Goal: Task Accomplishment & Management: Manage account settings

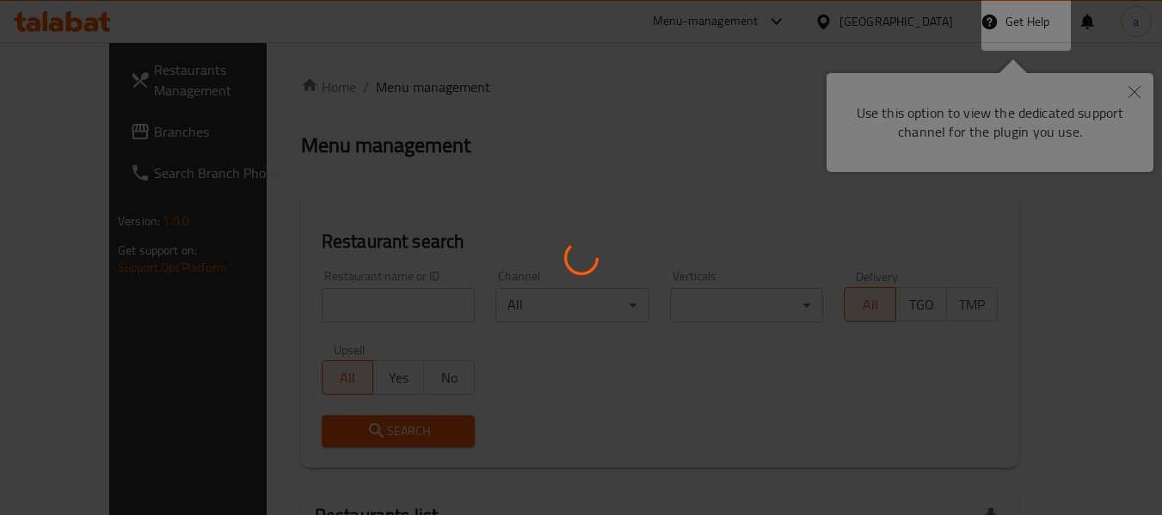
drag, startPoint x: 0, startPoint y: 0, endPoint x: 974, endPoint y: 97, distance: 979.1
click at [659, 16] on div at bounding box center [581, 257] width 1162 height 515
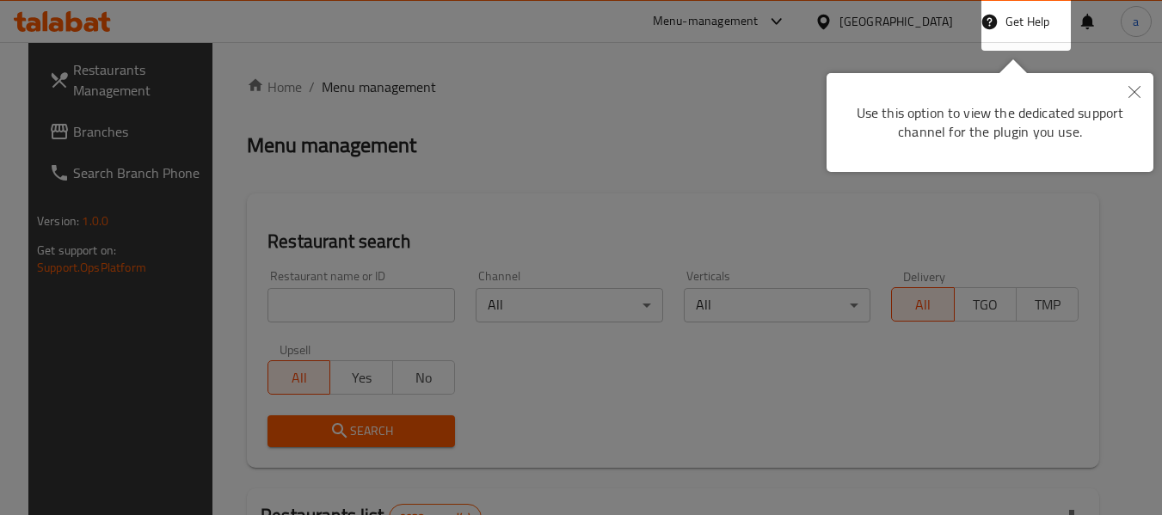
click at [1138, 102] on button "Close" at bounding box center [1134, 93] width 38 height 40
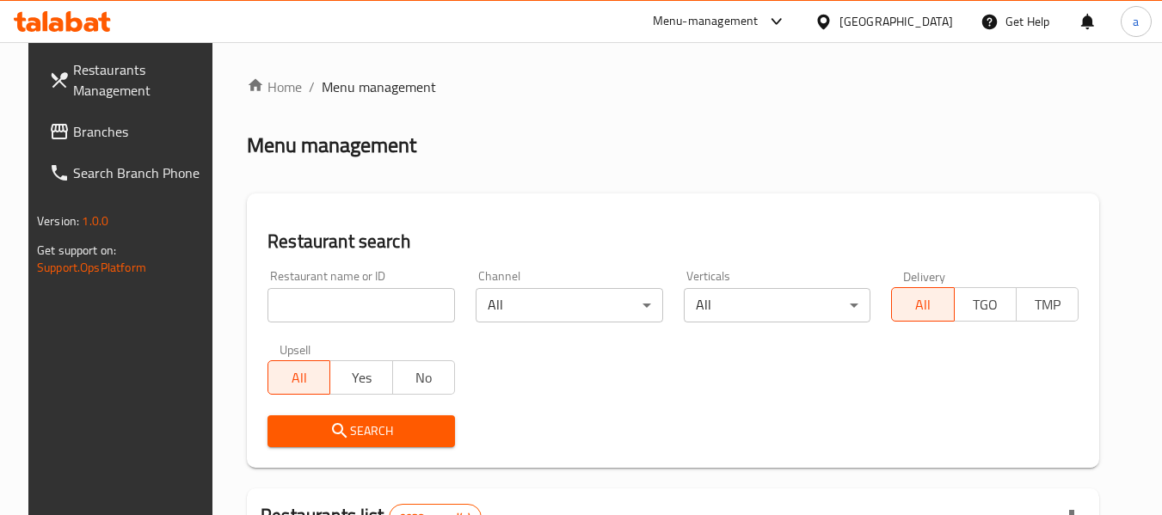
click at [142, 140] on span "Branches" at bounding box center [141, 131] width 136 height 21
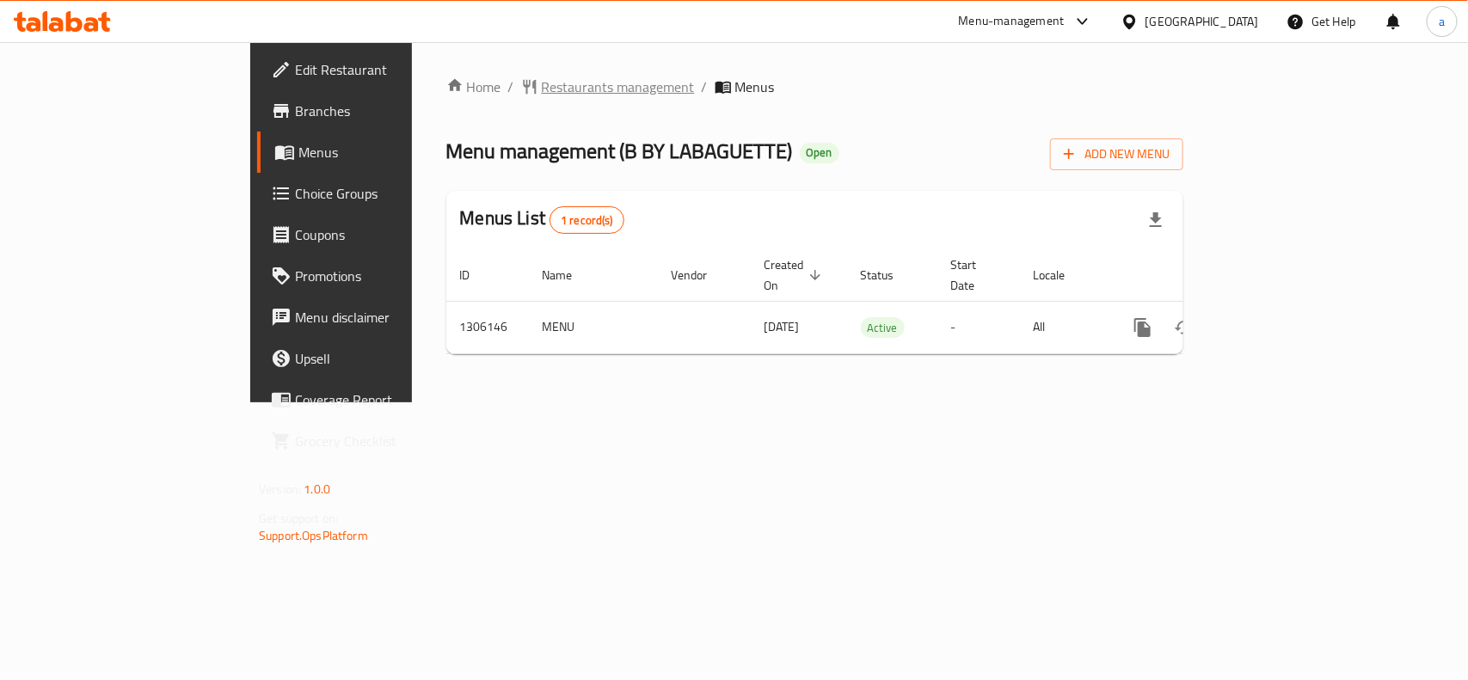
click at [542, 87] on span "Restaurants management" at bounding box center [618, 87] width 153 height 21
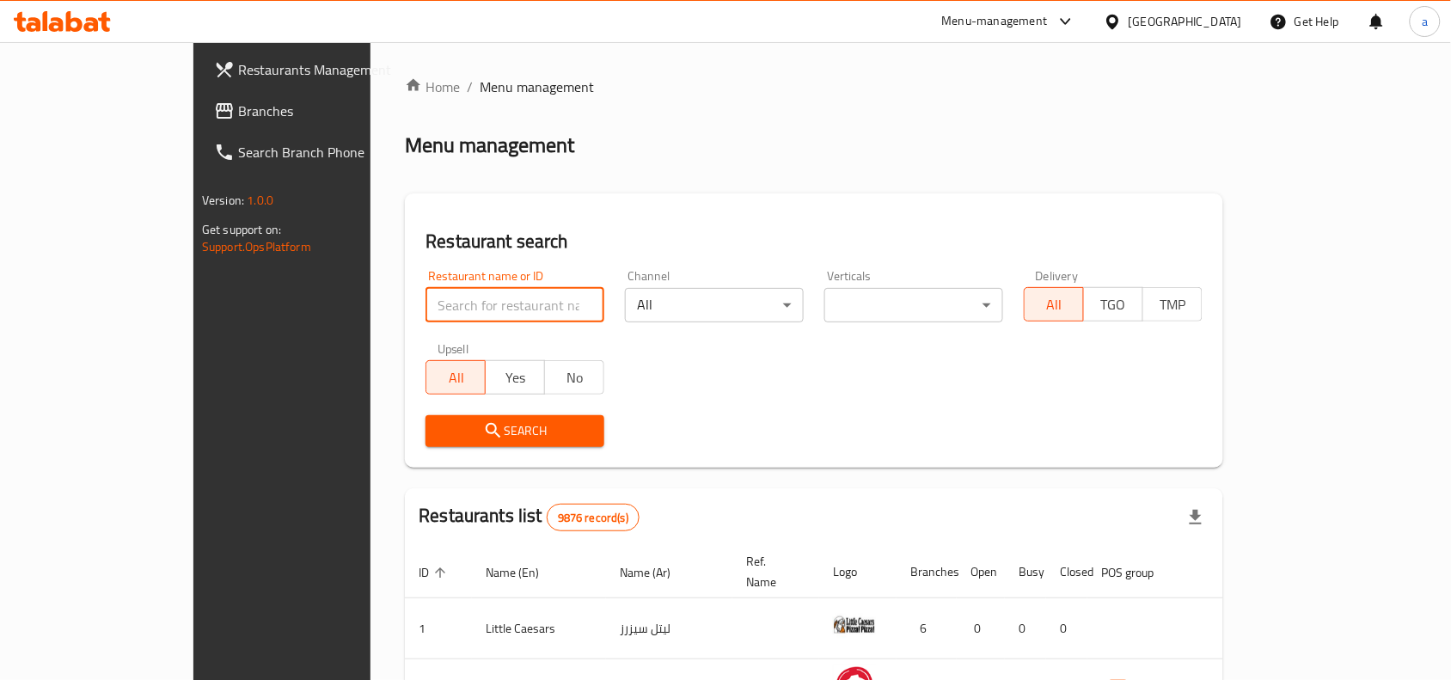
click at [426, 307] on input "search" at bounding box center [515, 305] width 179 height 34
paste input "703965"
type input "703965"
click button "Search" at bounding box center [515, 431] width 179 height 32
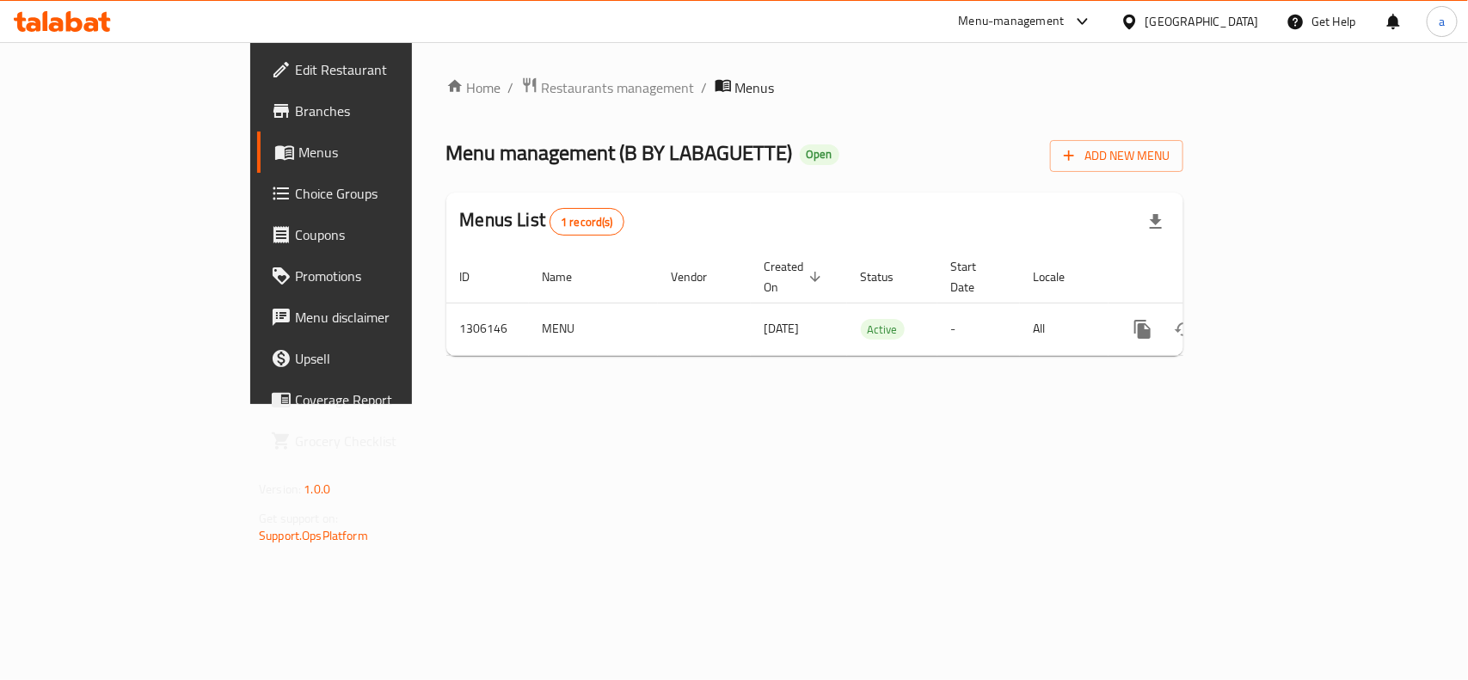
click at [295, 191] on span "Choice Groups" at bounding box center [388, 193] width 187 height 21
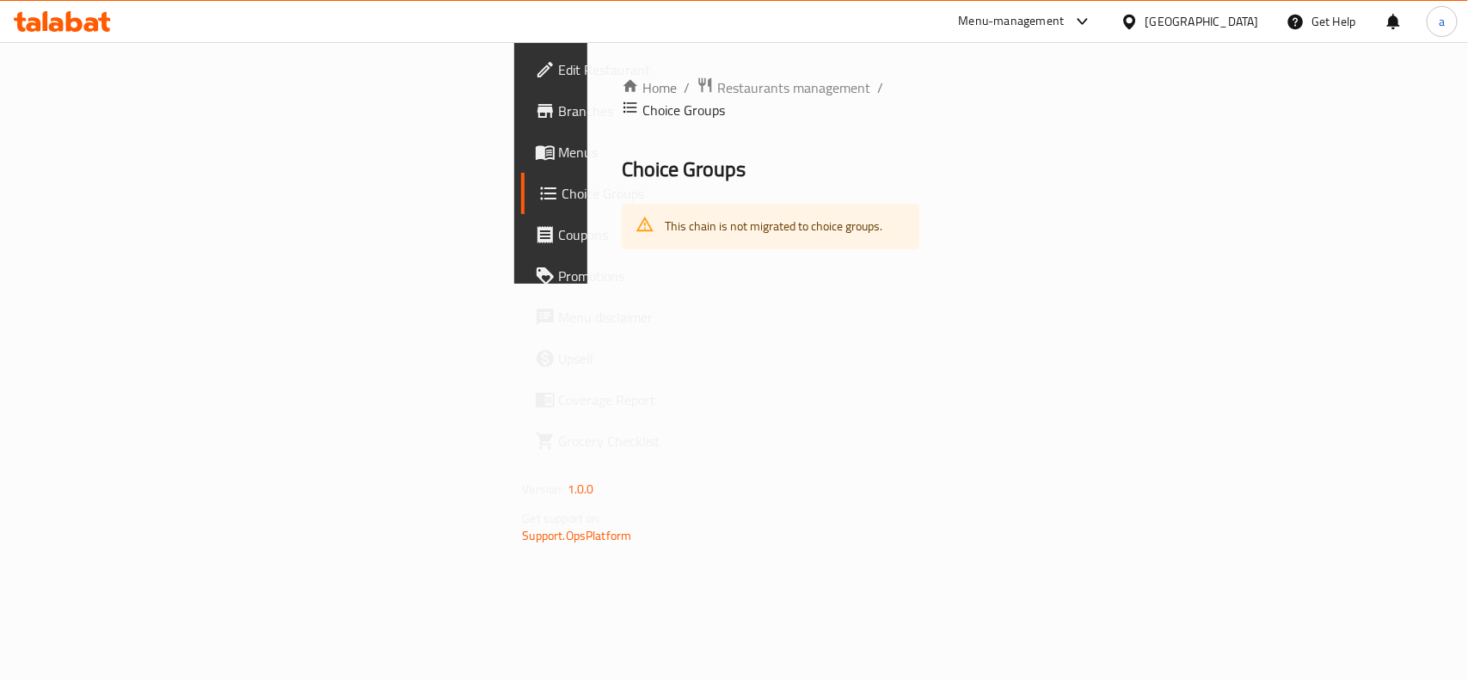
click at [665, 209] on div "This chain is not migrated to choice groups." at bounding box center [774, 226] width 218 height 35
click at [521, 179] on link "Choice Groups" at bounding box center [640, 193] width 238 height 41
click at [562, 191] on span "Choice Groups" at bounding box center [653, 193] width 183 height 21
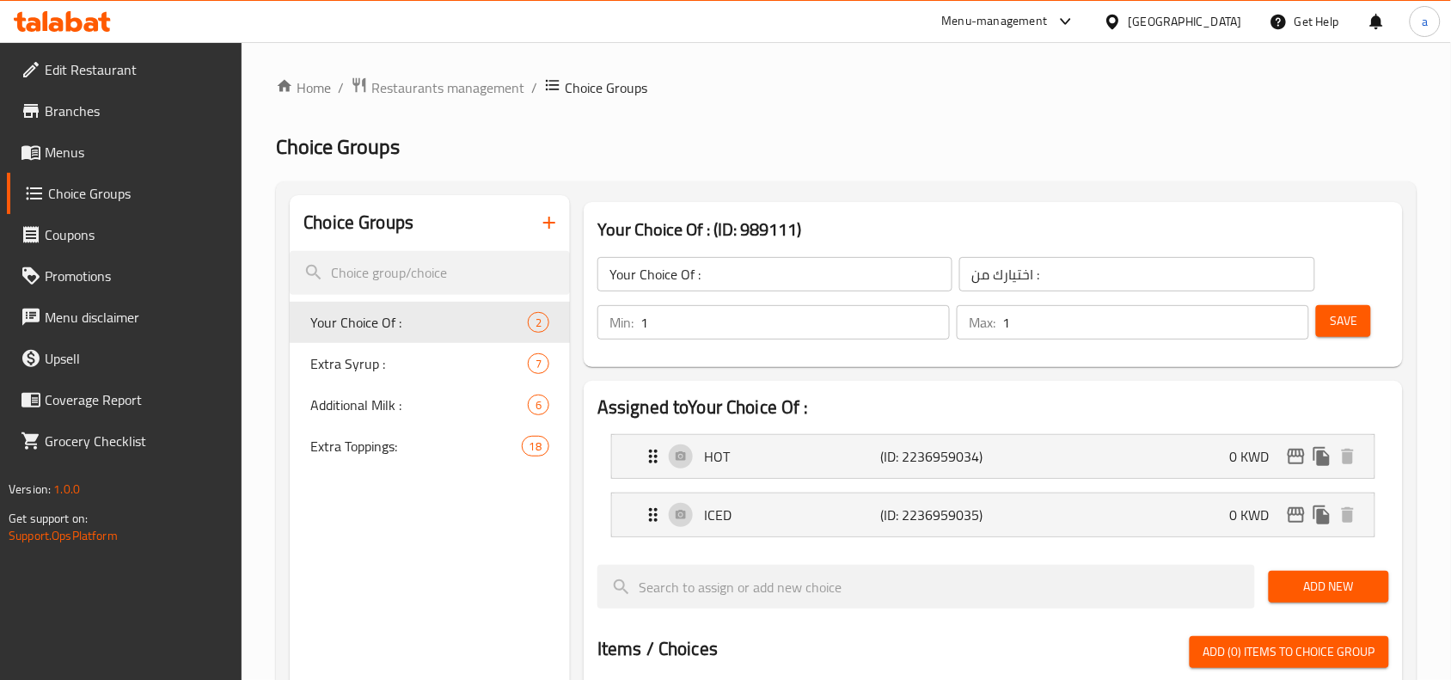
click at [424, 456] on span "Extra Toppings:" at bounding box center [415, 446] width 211 height 21
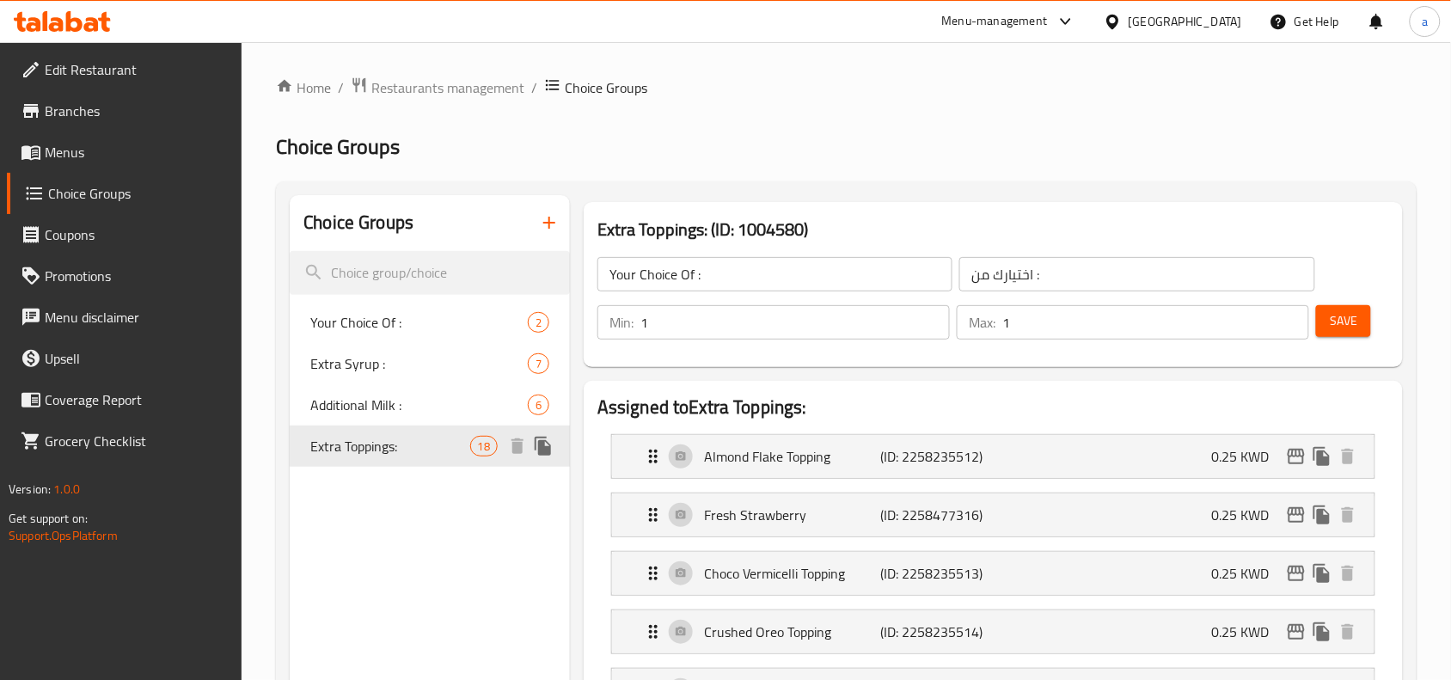
type input "Extra Toppings:"
type input "إضافات إضافية"
type input "0"
type input "18"
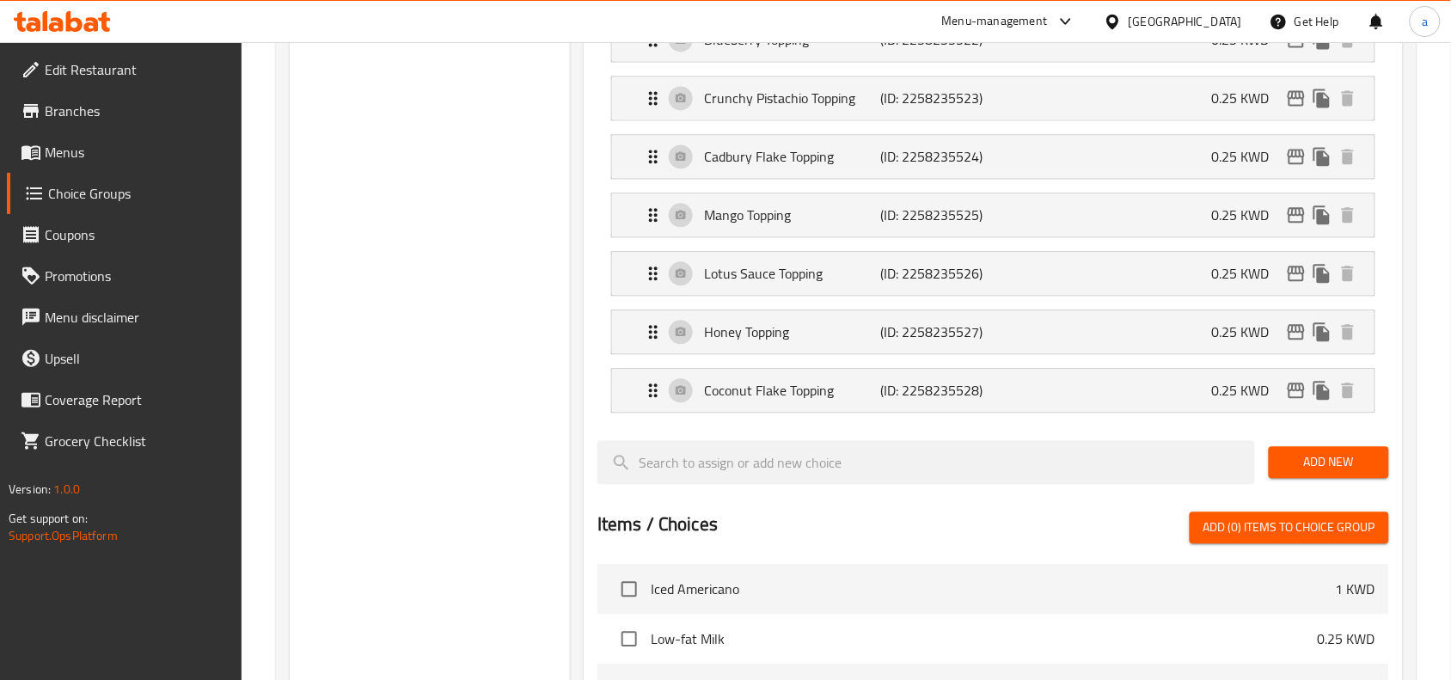
scroll to position [1182, 0]
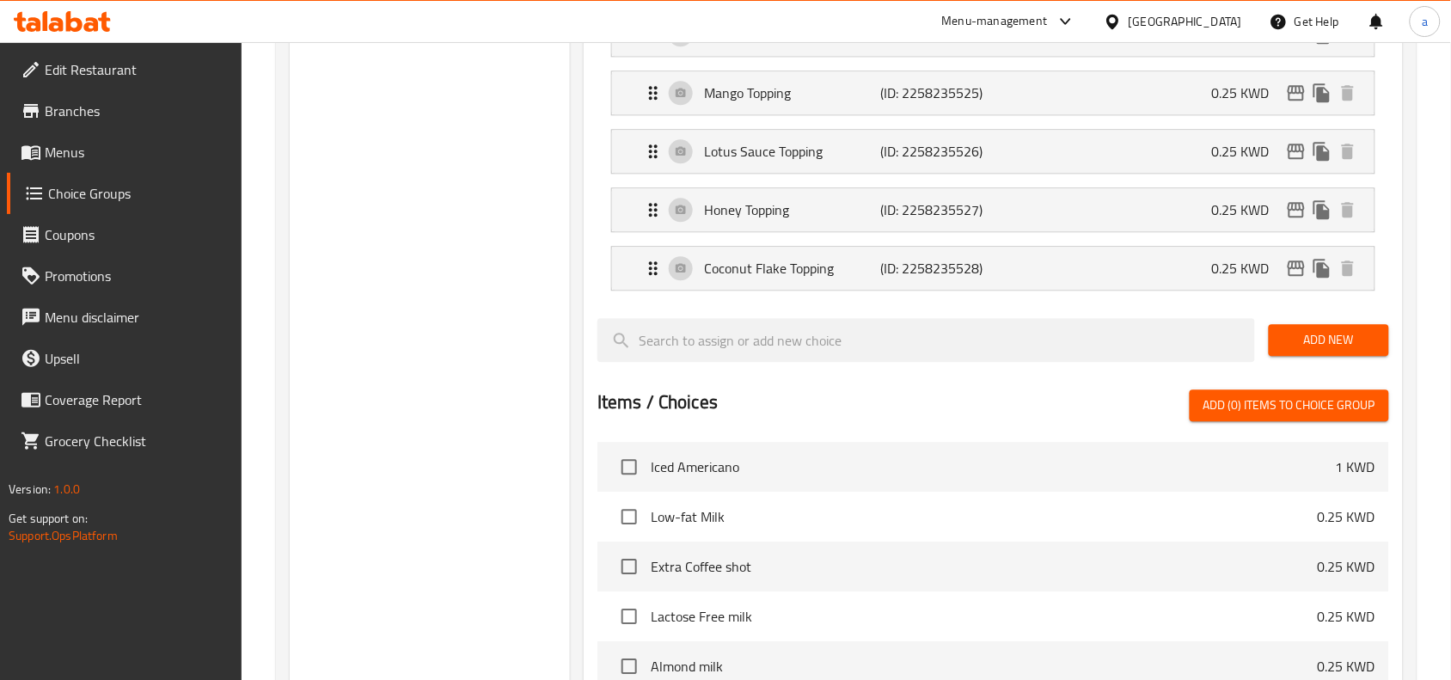
drag, startPoint x: 1219, startPoint y: 10, endPoint x: 1125, endPoint y: 426, distance: 426.8
click at [1219, 10] on div "[GEOGRAPHIC_DATA]" at bounding box center [1173, 21] width 166 height 41
click at [1195, 5] on div "[GEOGRAPHIC_DATA]" at bounding box center [1173, 21] width 166 height 41
click at [1238, 15] on div "[GEOGRAPHIC_DATA]" at bounding box center [1186, 21] width 114 height 19
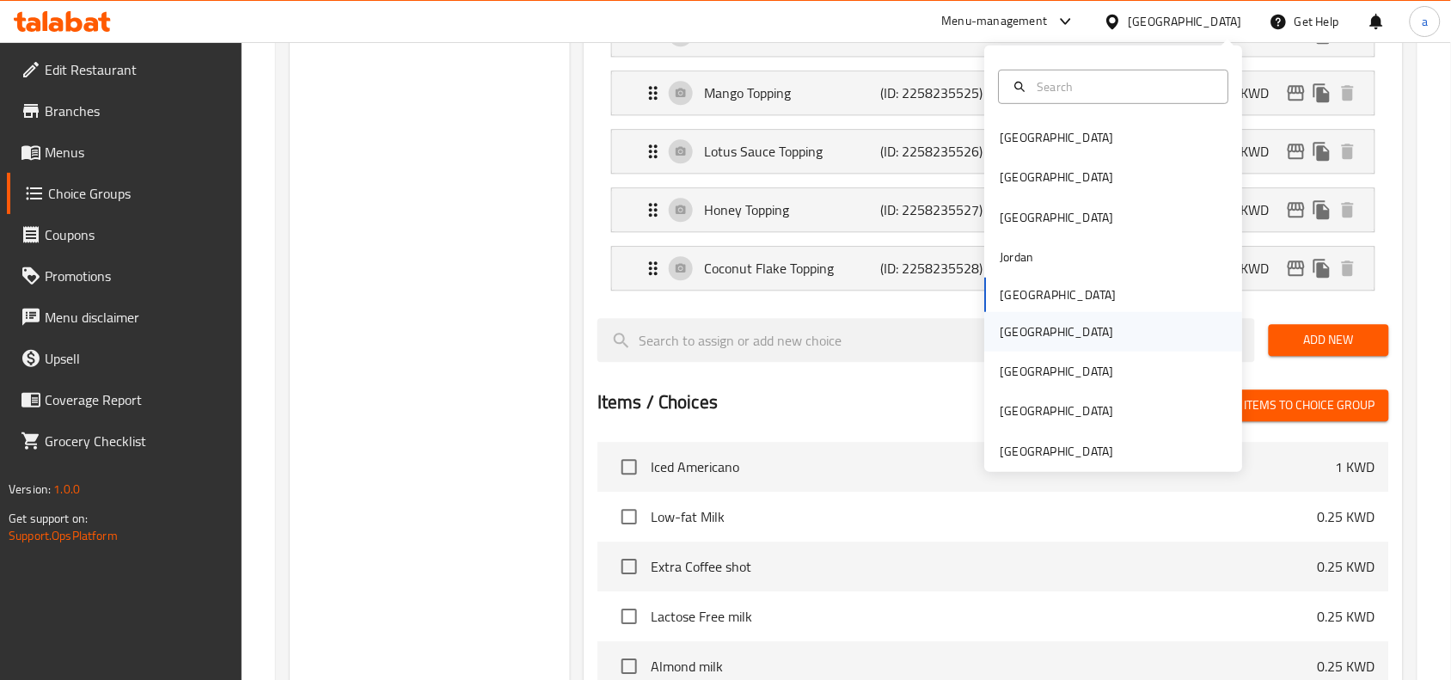
click at [1002, 340] on div "Oman" at bounding box center [1058, 331] width 114 height 19
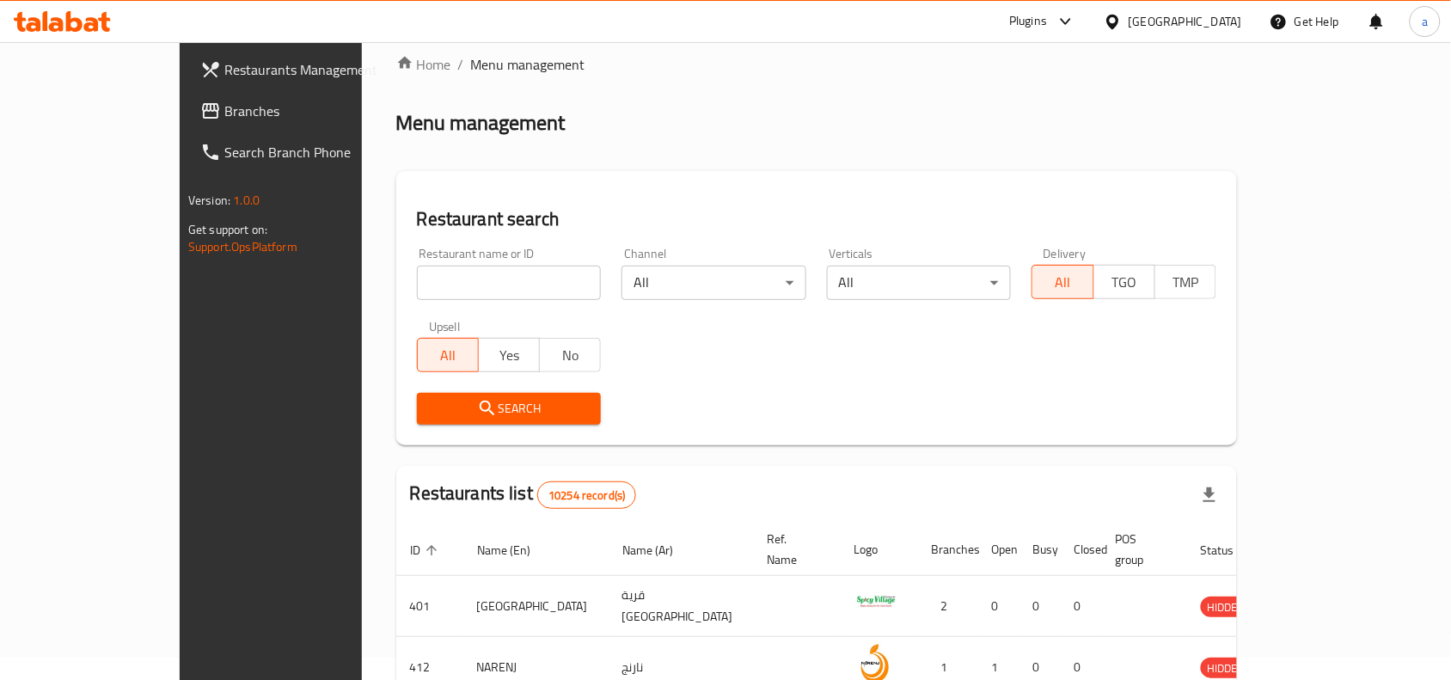
scroll to position [600, 0]
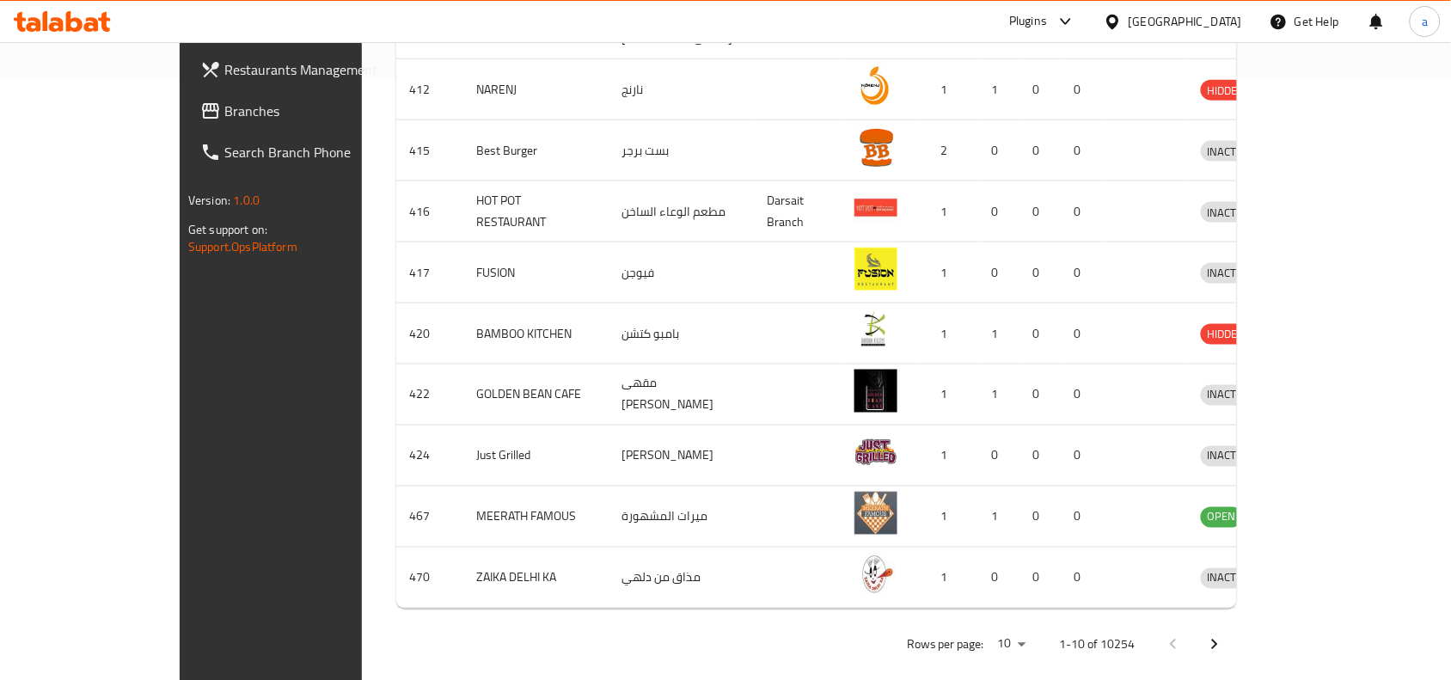
click at [224, 112] on span "Branches" at bounding box center [316, 111] width 184 height 21
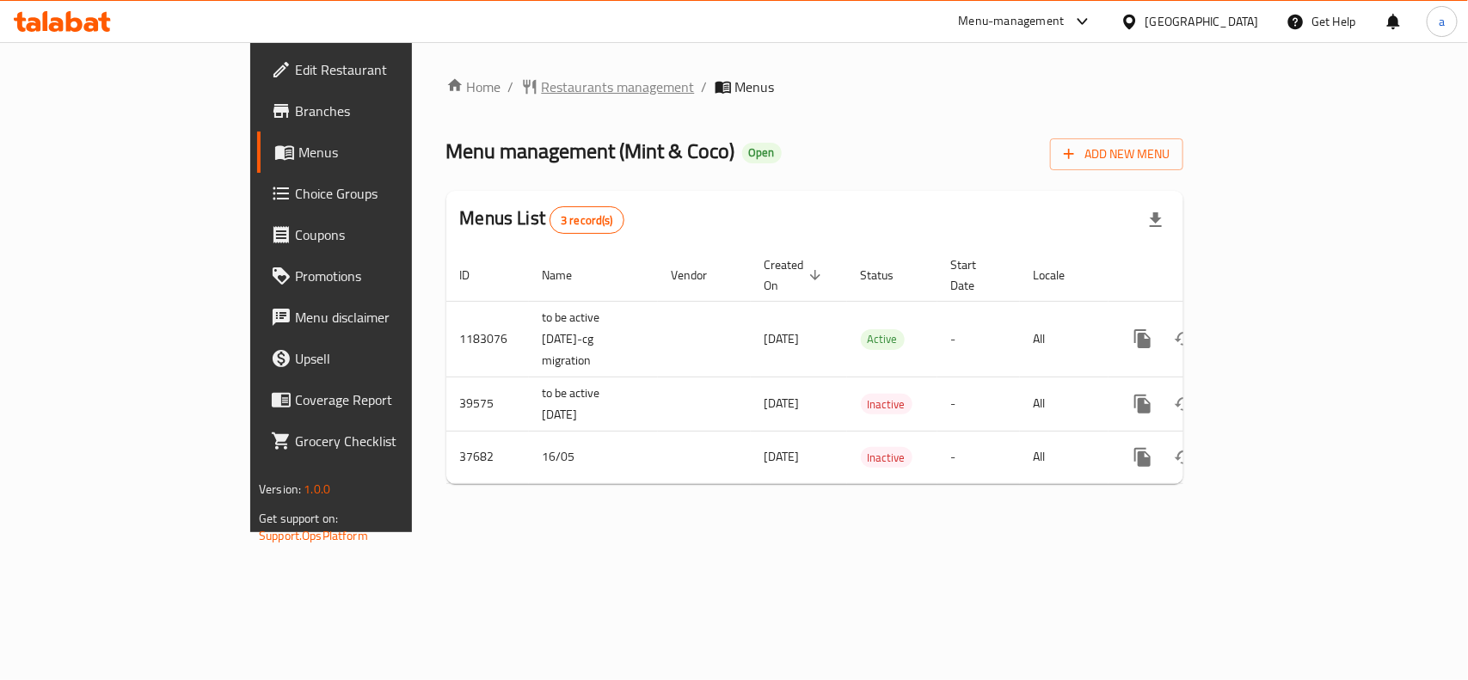
click at [542, 92] on span "Restaurants management" at bounding box center [618, 87] width 153 height 21
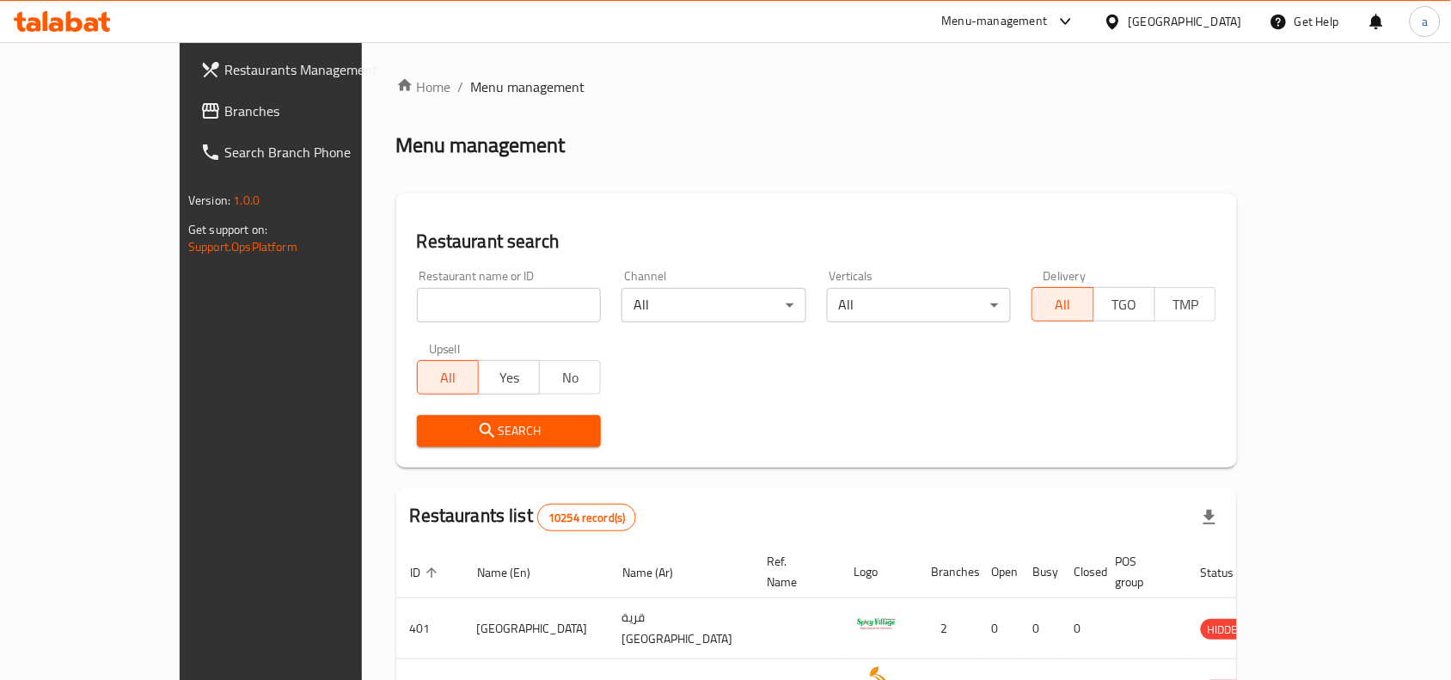
click at [454, 311] on input "search" at bounding box center [509, 305] width 185 height 34
paste input "19507"
type input "19507"
click button "Search" at bounding box center [509, 431] width 185 height 32
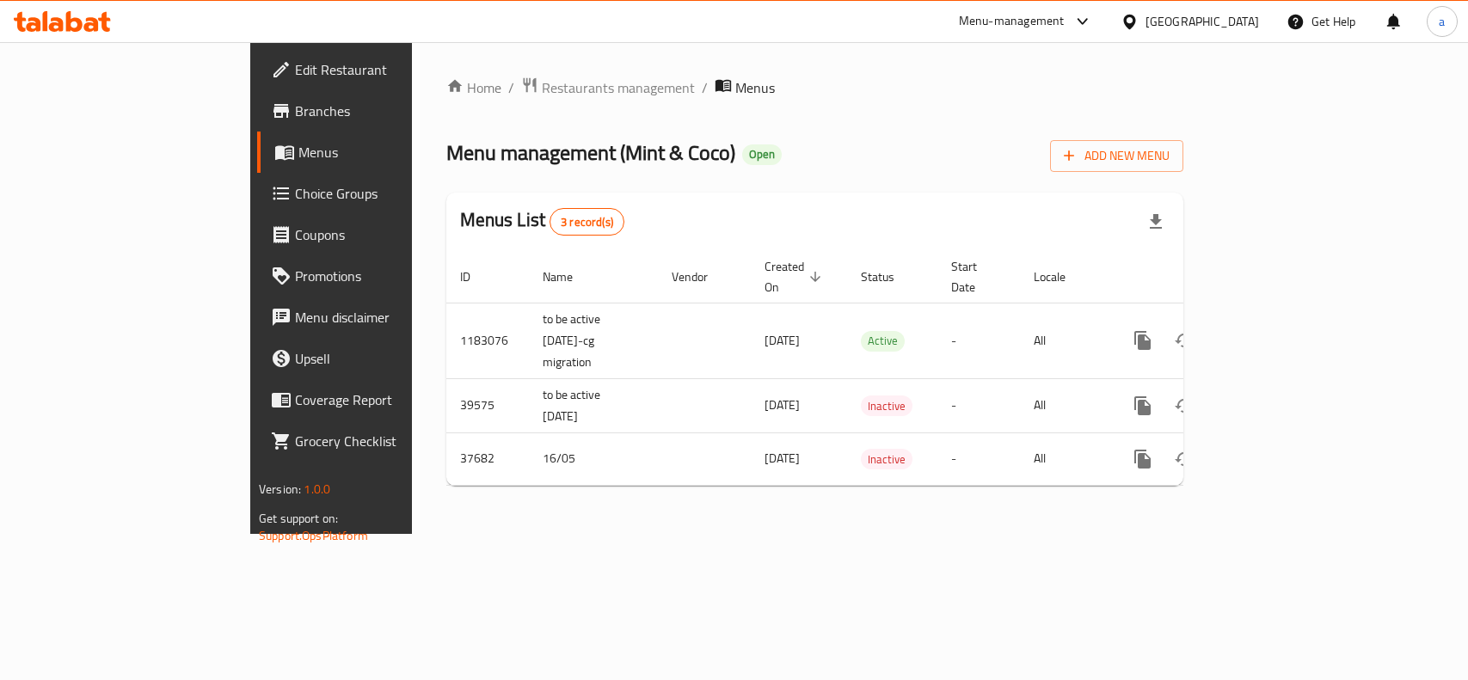
click at [295, 183] on span "Choice Groups" at bounding box center [388, 193] width 187 height 21
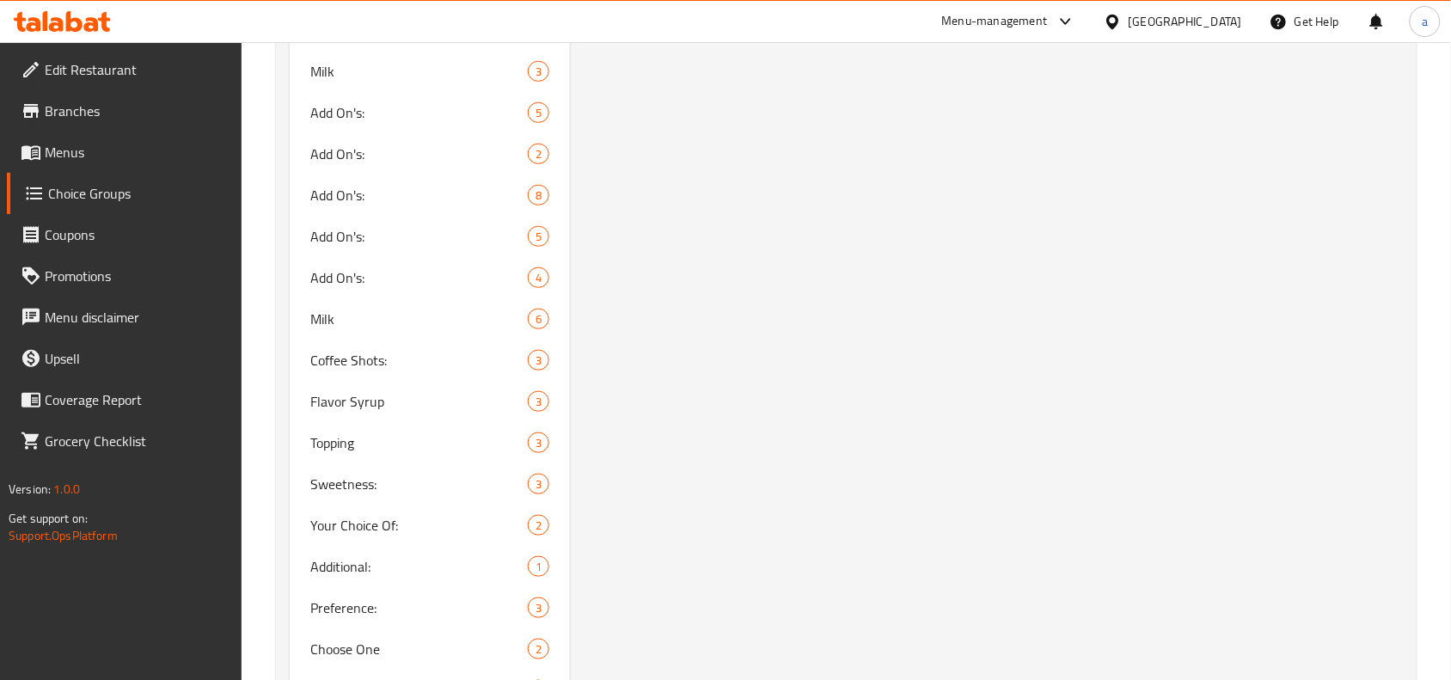
scroll to position [2472, 0]
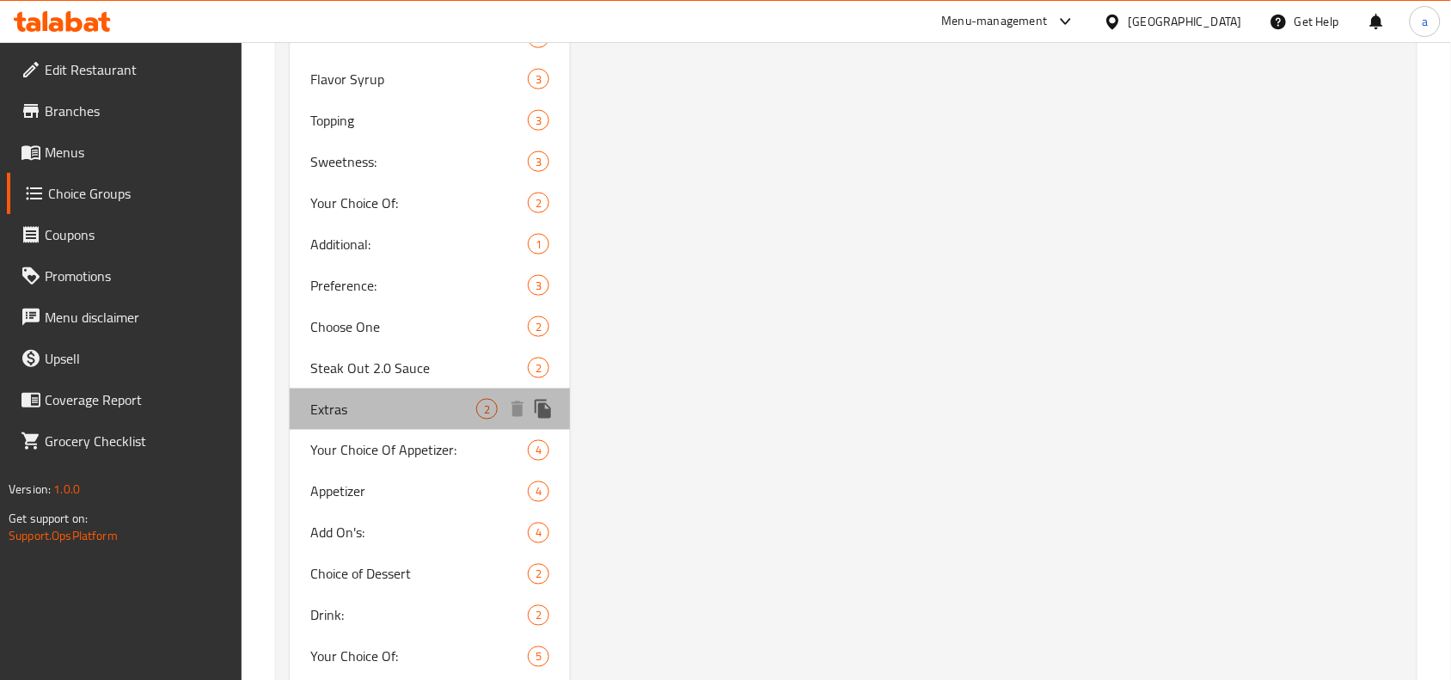
click at [333, 402] on span "Extras" at bounding box center [393, 409] width 166 height 21
type input "Extras"
type input "إضافات"
type input "1"
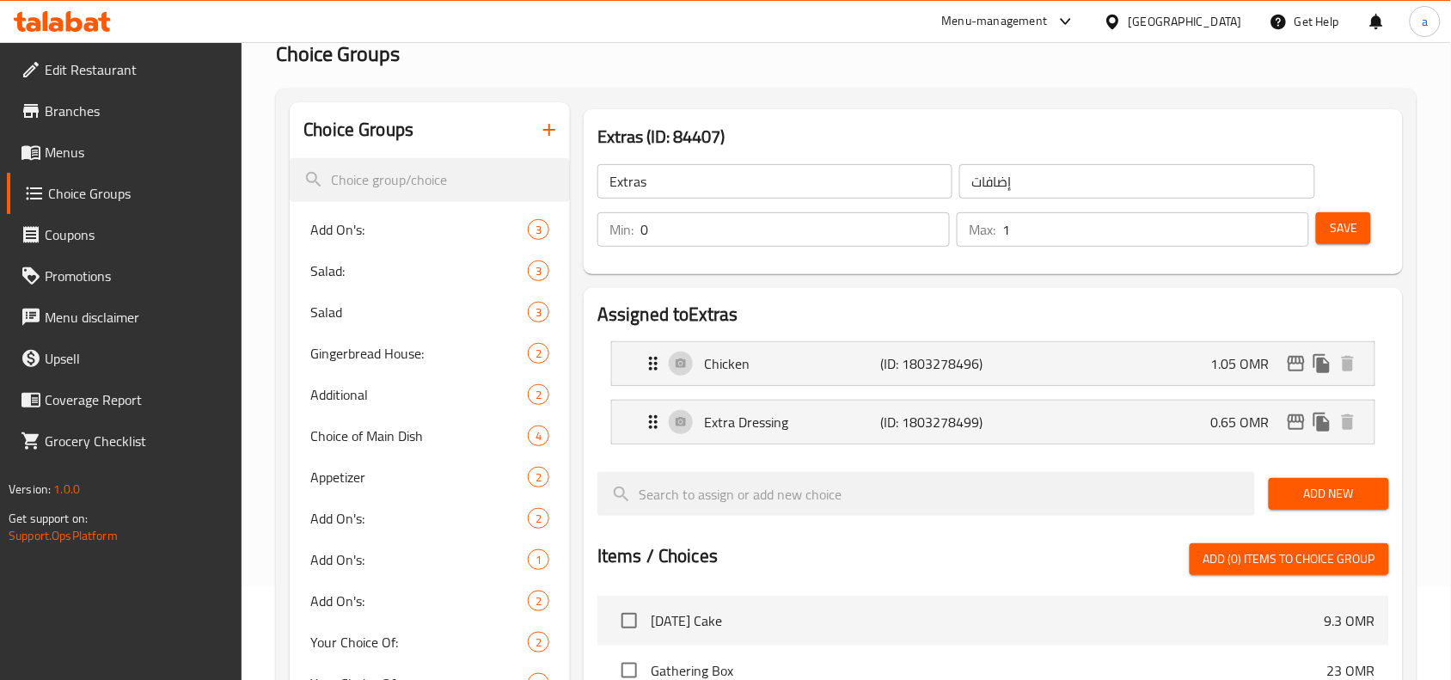
scroll to position [0, 0]
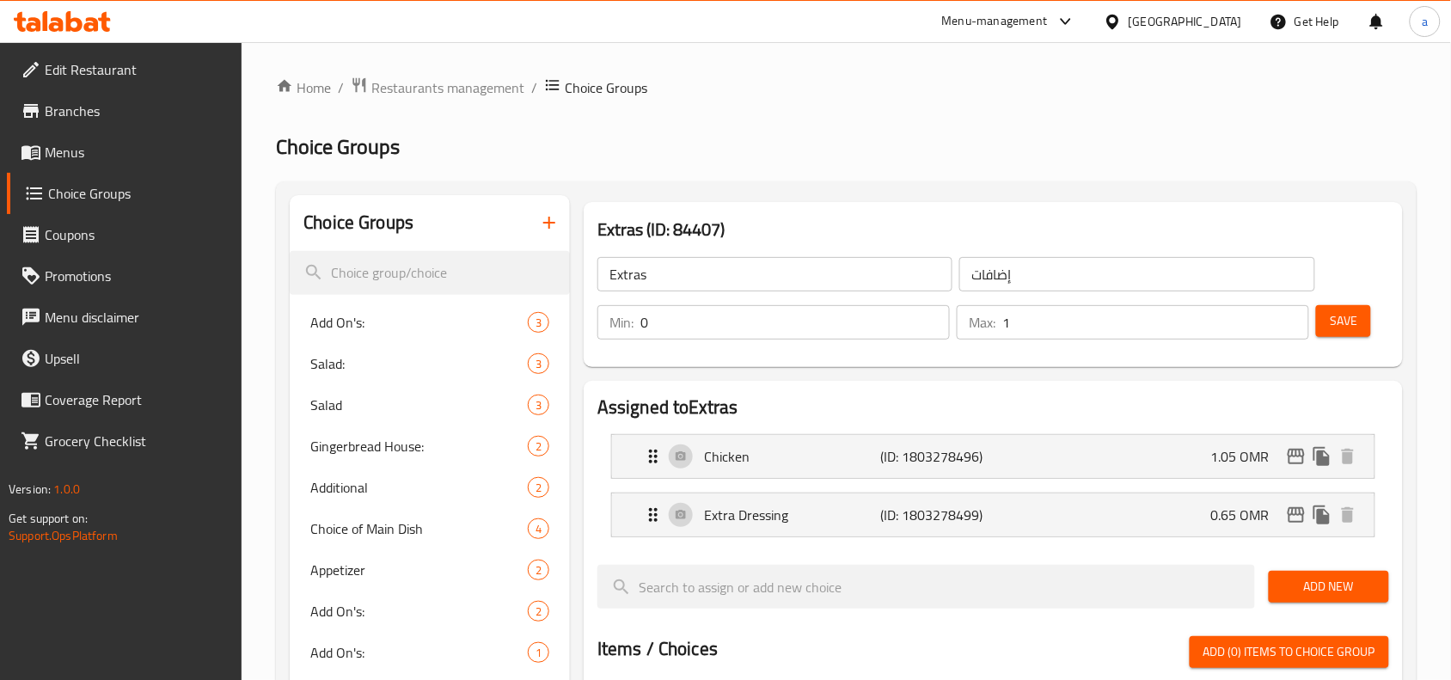
click at [1129, 15] on div at bounding box center [1116, 21] width 25 height 19
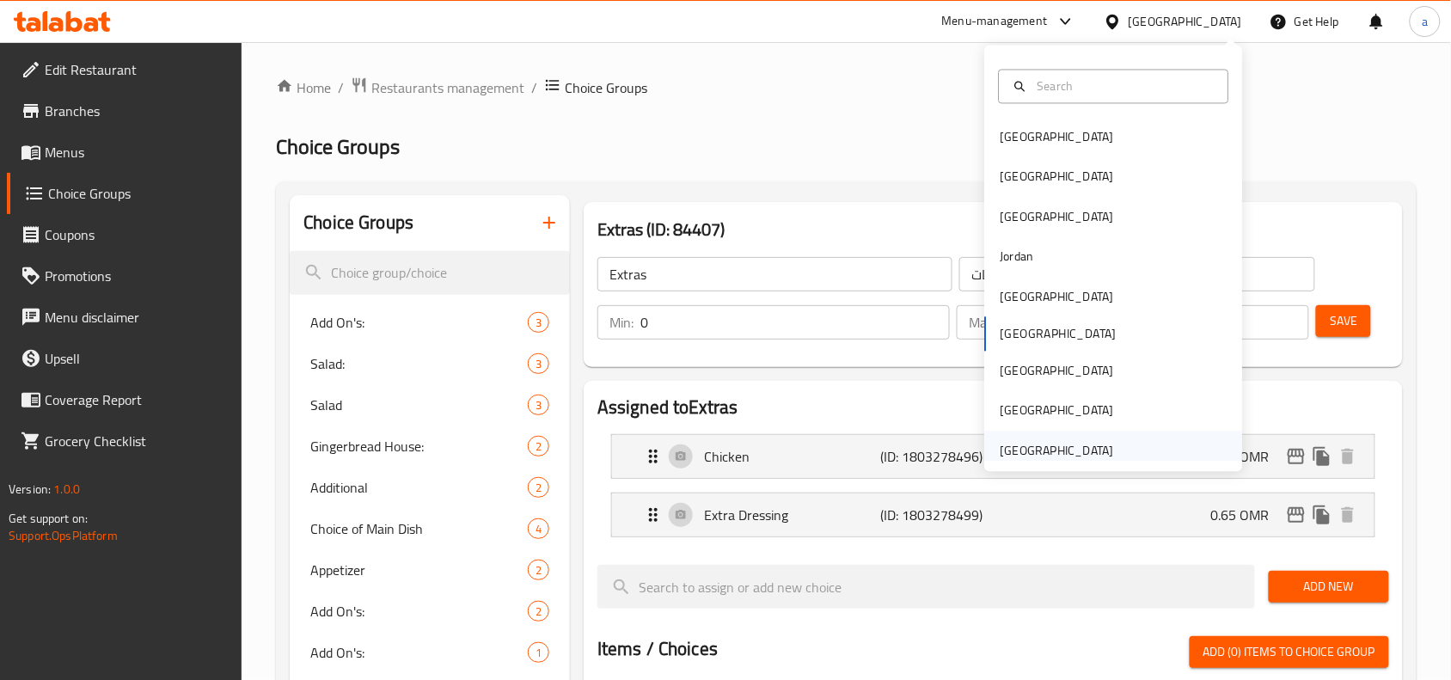
click at [1066, 450] on div "[GEOGRAPHIC_DATA]" at bounding box center [1058, 450] width 114 height 19
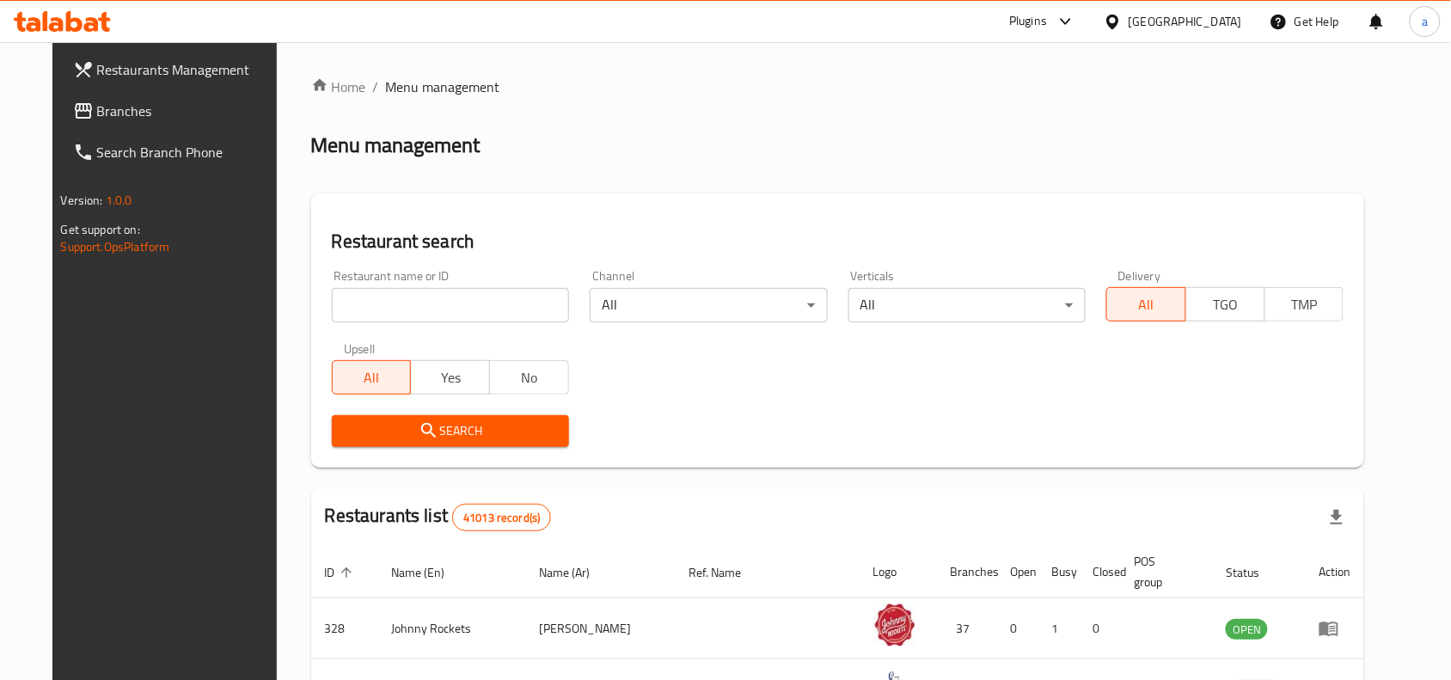
drag, startPoint x: 125, startPoint y: 110, endPoint x: 164, endPoint y: 122, distance: 41.3
click at [125, 110] on span "Branches" at bounding box center [189, 111] width 184 height 21
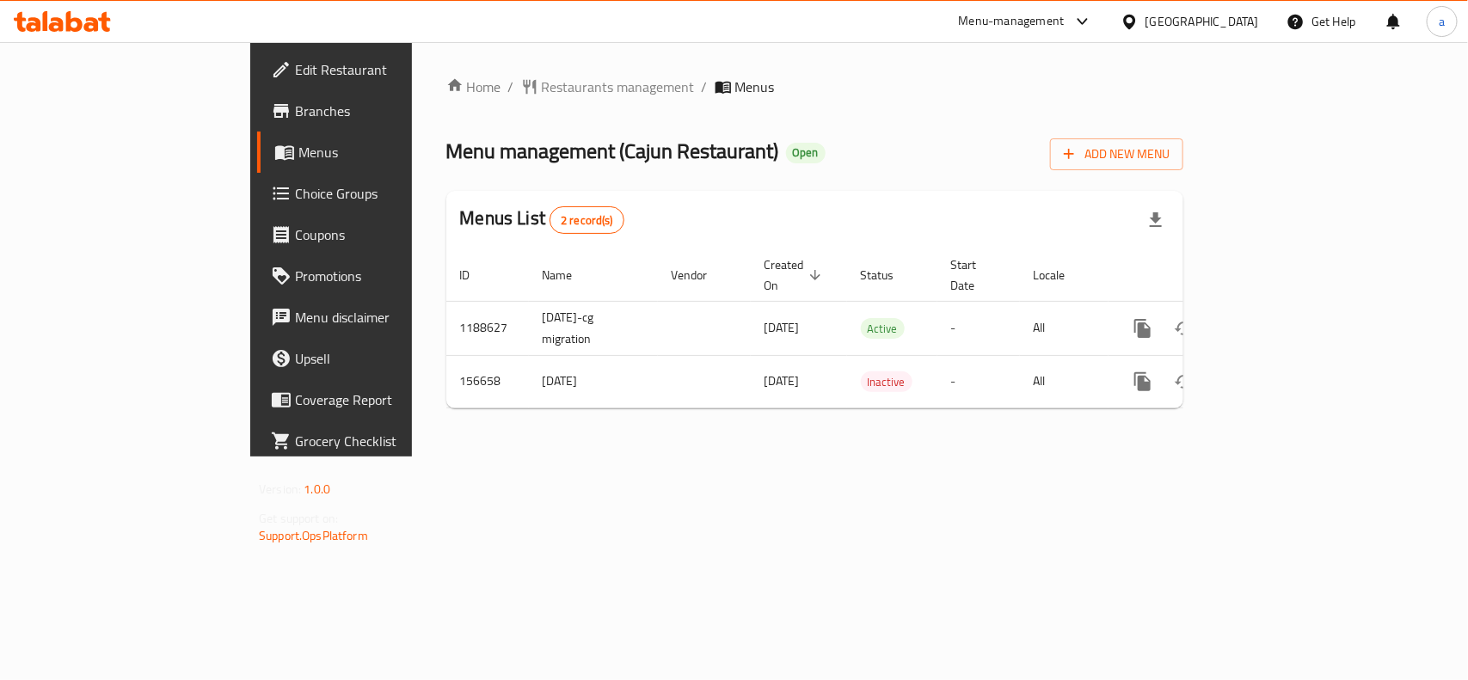
click at [1236, 12] on div "[GEOGRAPHIC_DATA]" at bounding box center [1202, 21] width 114 height 19
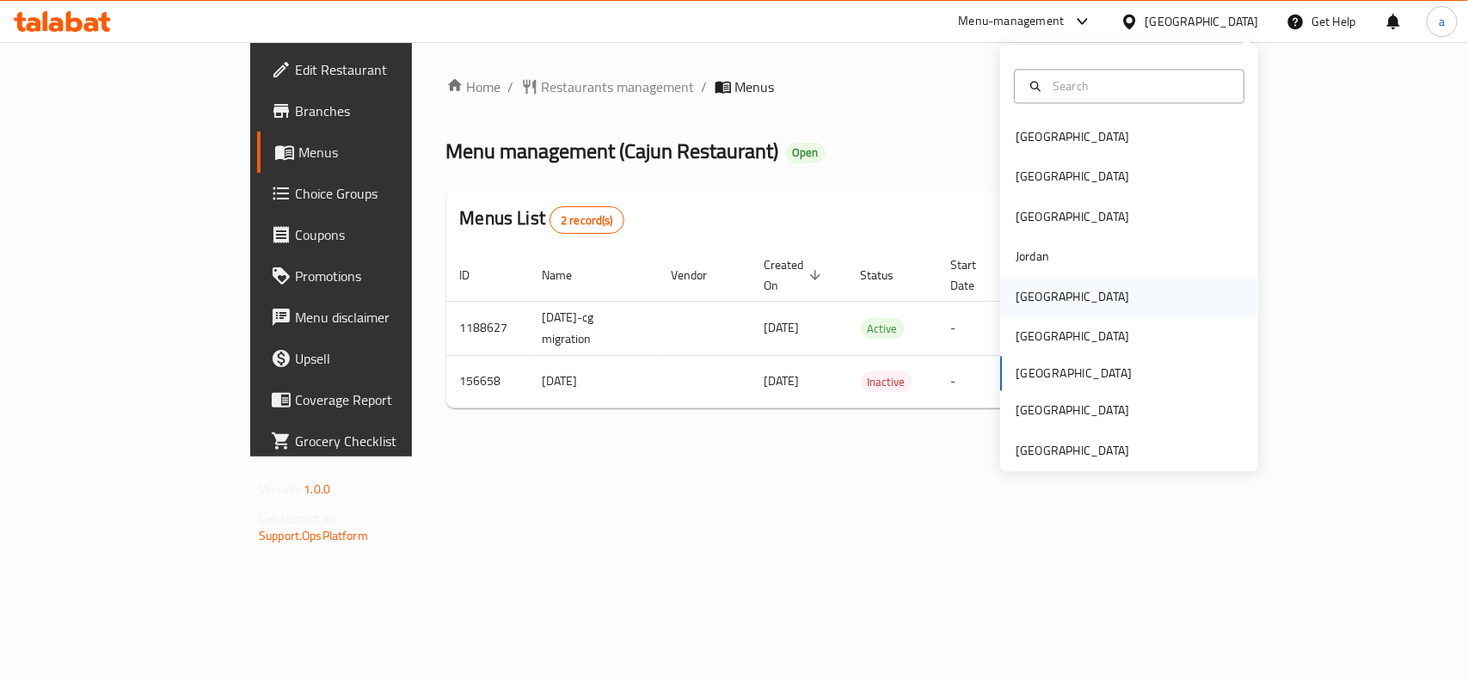
click at [1030, 310] on div "[GEOGRAPHIC_DATA]" at bounding box center [1072, 297] width 141 height 40
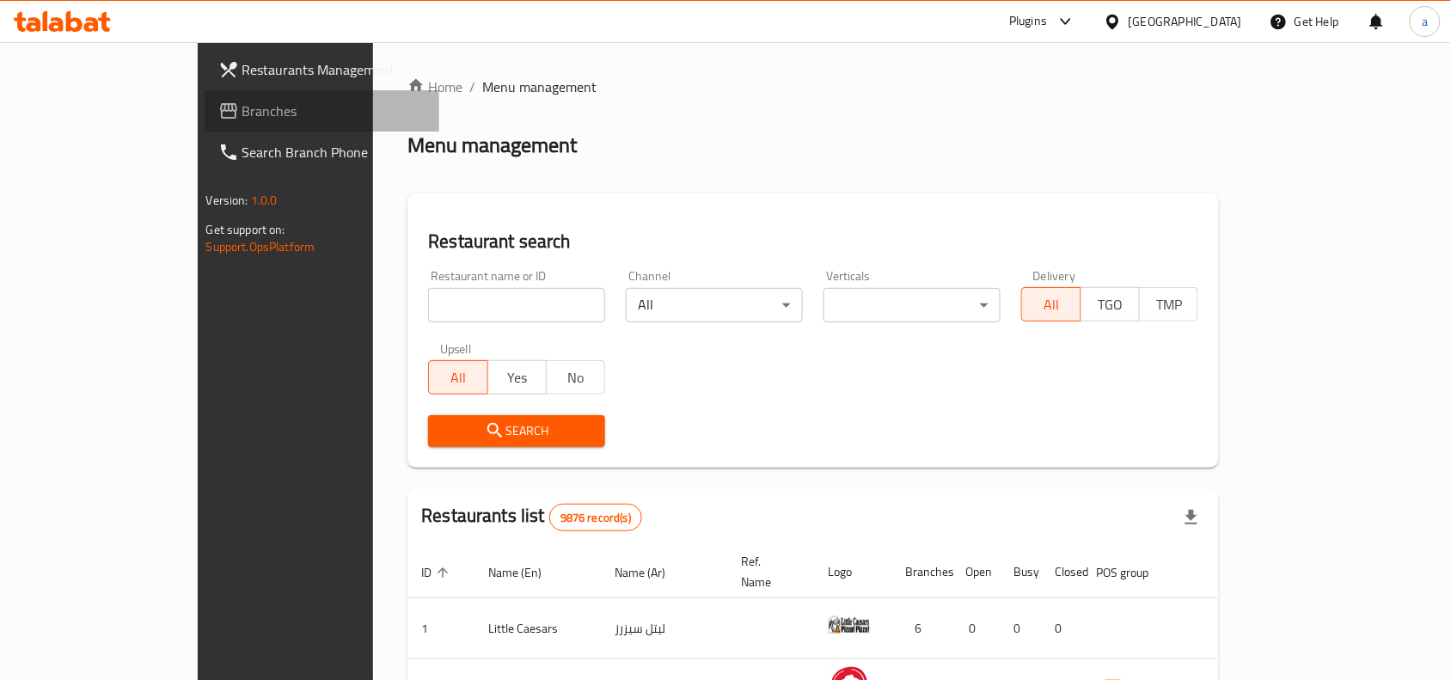
click at [242, 121] on span "Branches" at bounding box center [334, 111] width 184 height 21
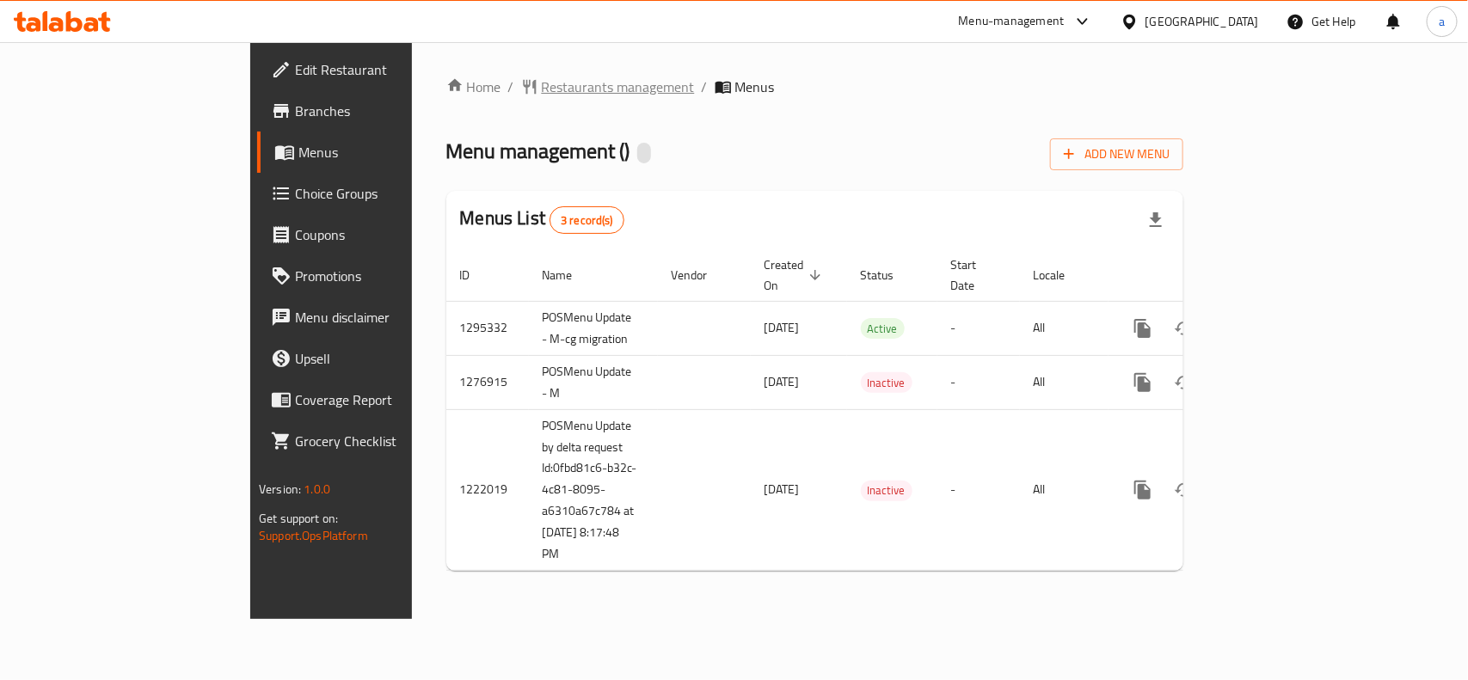
click at [542, 80] on span "Restaurants management" at bounding box center [618, 87] width 153 height 21
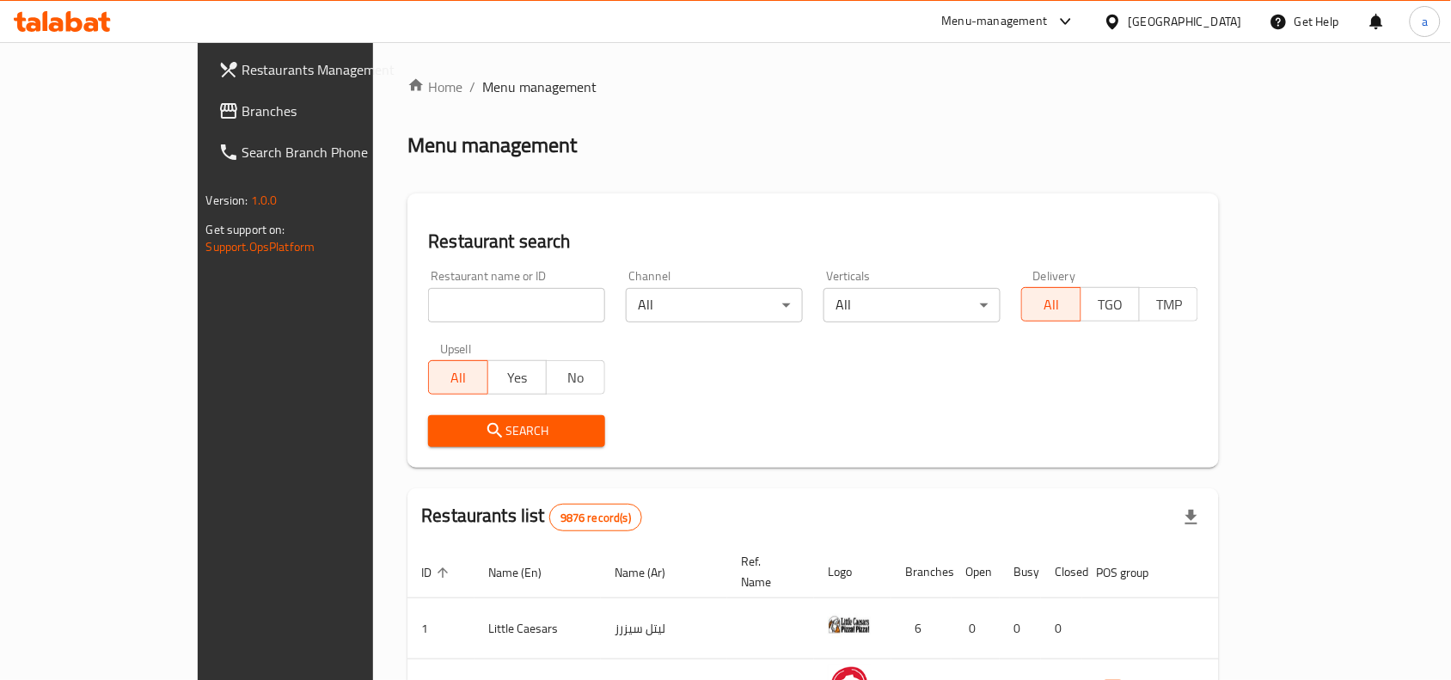
click at [428, 307] on input "search" at bounding box center [516, 305] width 177 height 34
paste input "24251"
type input "24251"
click button "Search" at bounding box center [516, 431] width 177 height 32
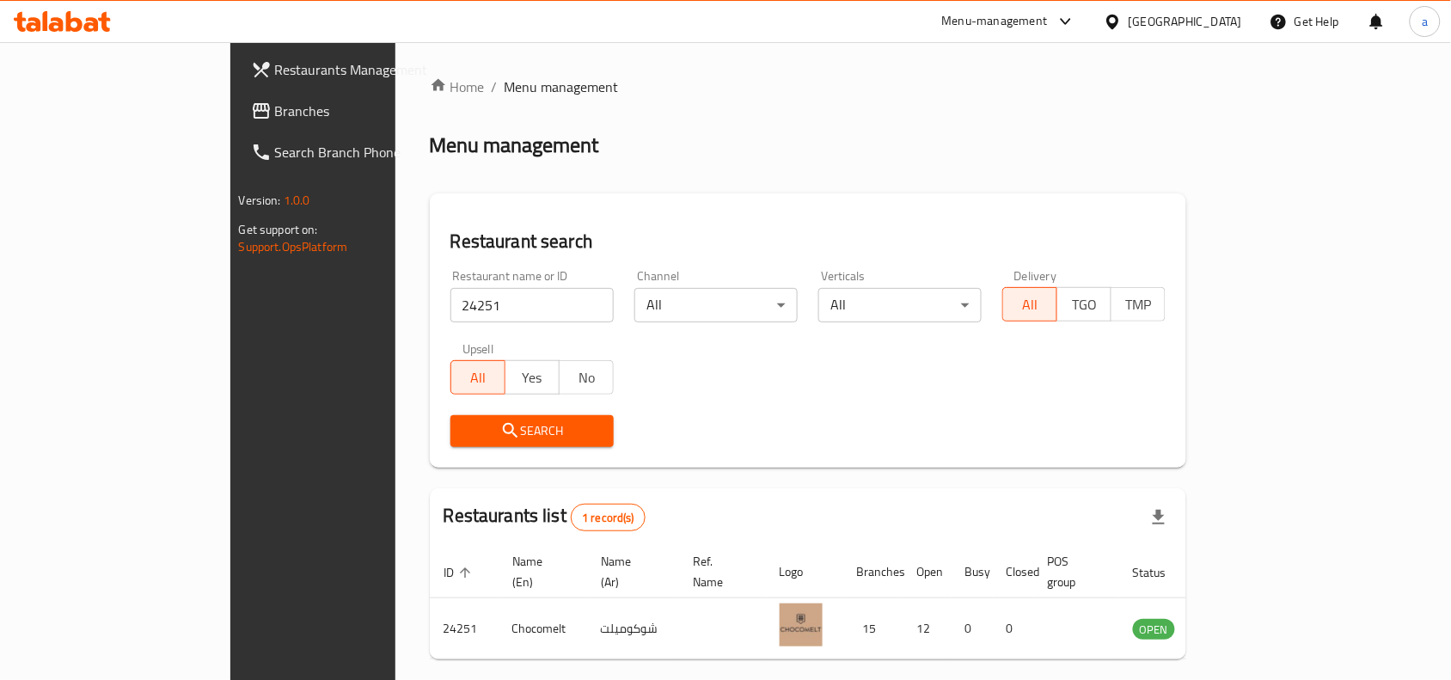
click at [275, 110] on span "Branches" at bounding box center [367, 111] width 184 height 21
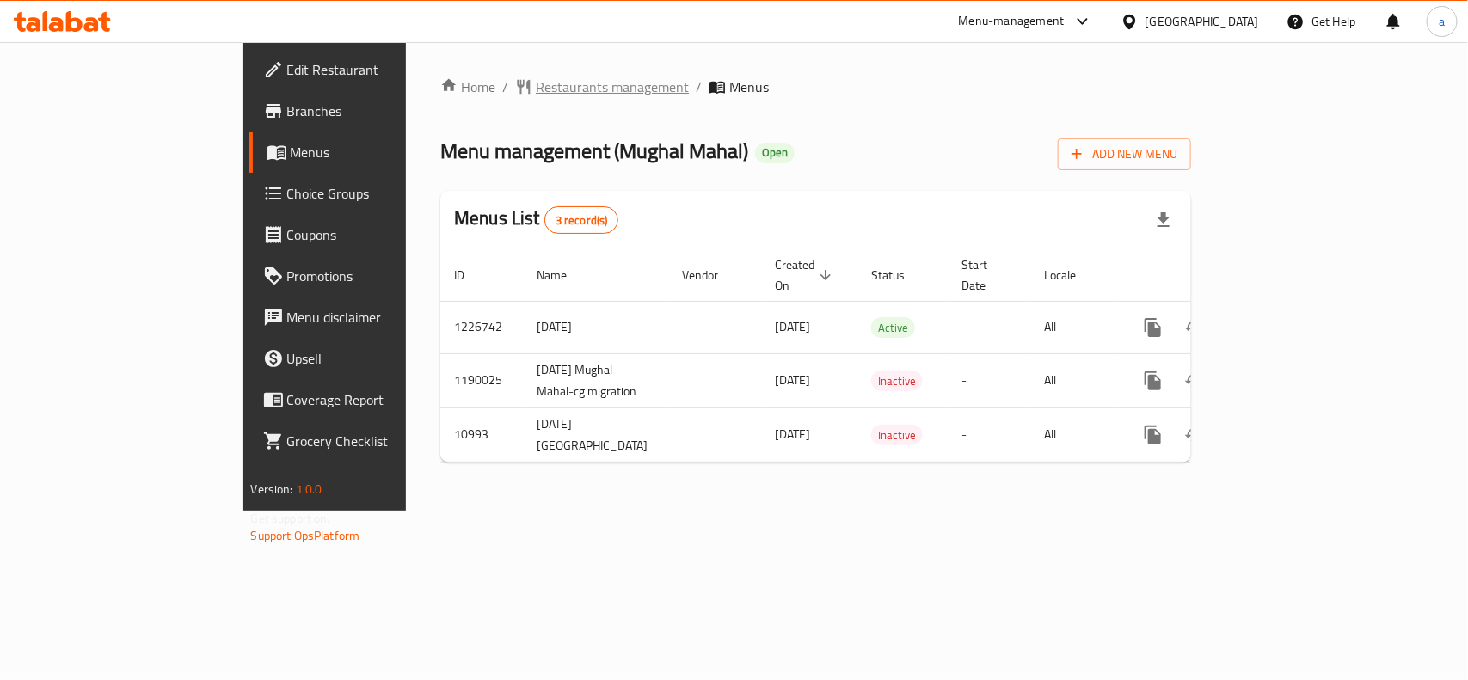
click at [536, 80] on span "Restaurants management" at bounding box center [612, 87] width 153 height 21
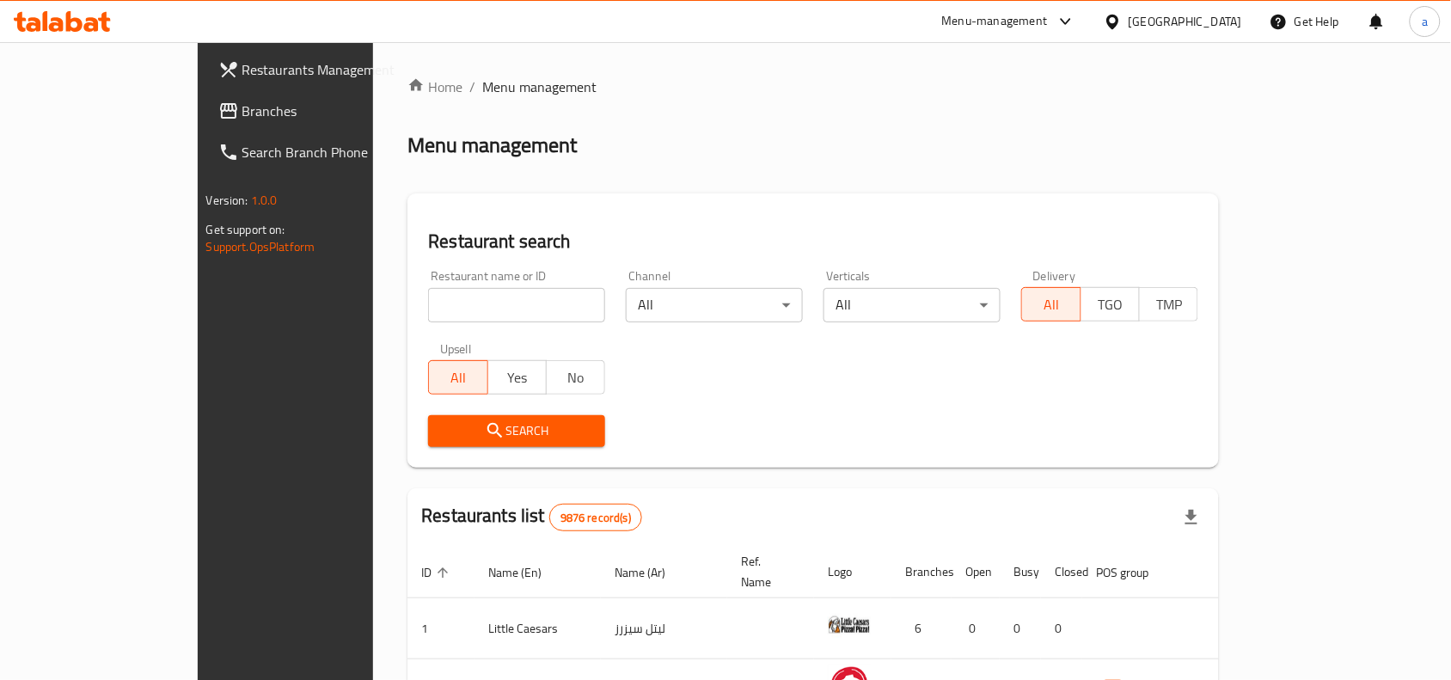
click at [428, 298] on input "search" at bounding box center [516, 305] width 177 height 34
paste input "6784"
type input "6784"
click button "Search" at bounding box center [516, 431] width 177 height 32
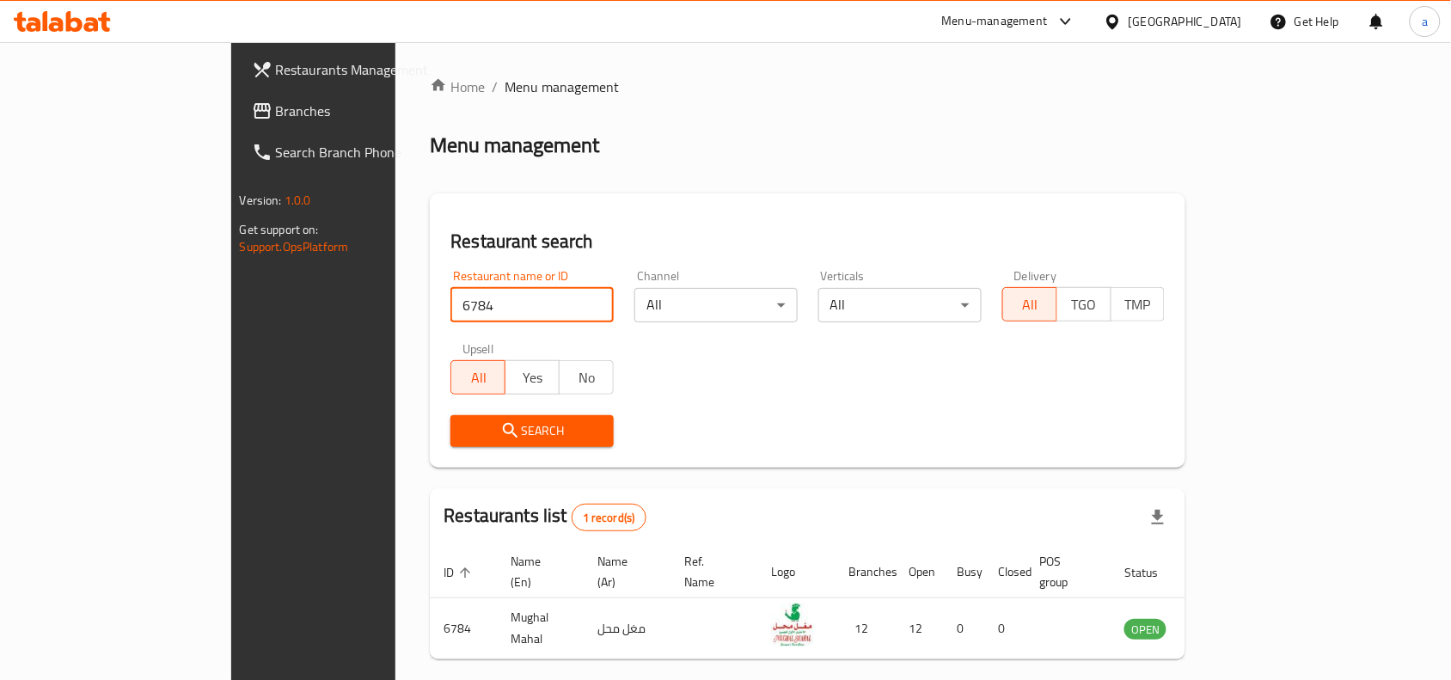
click at [1219, 40] on div "[GEOGRAPHIC_DATA]" at bounding box center [1173, 21] width 166 height 41
click at [1225, 30] on div "[GEOGRAPHIC_DATA]" at bounding box center [1186, 21] width 114 height 19
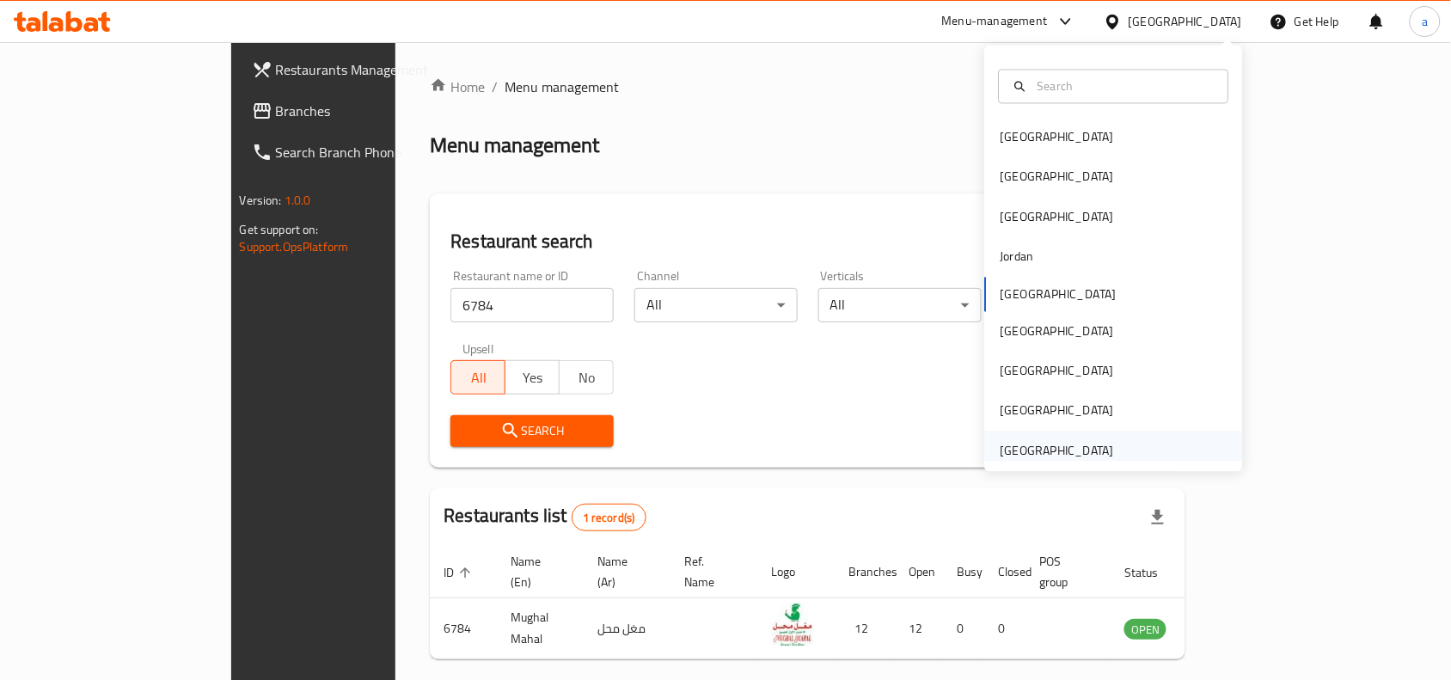
click at [1042, 452] on div "United Arab Emirates" at bounding box center [1058, 450] width 114 height 19
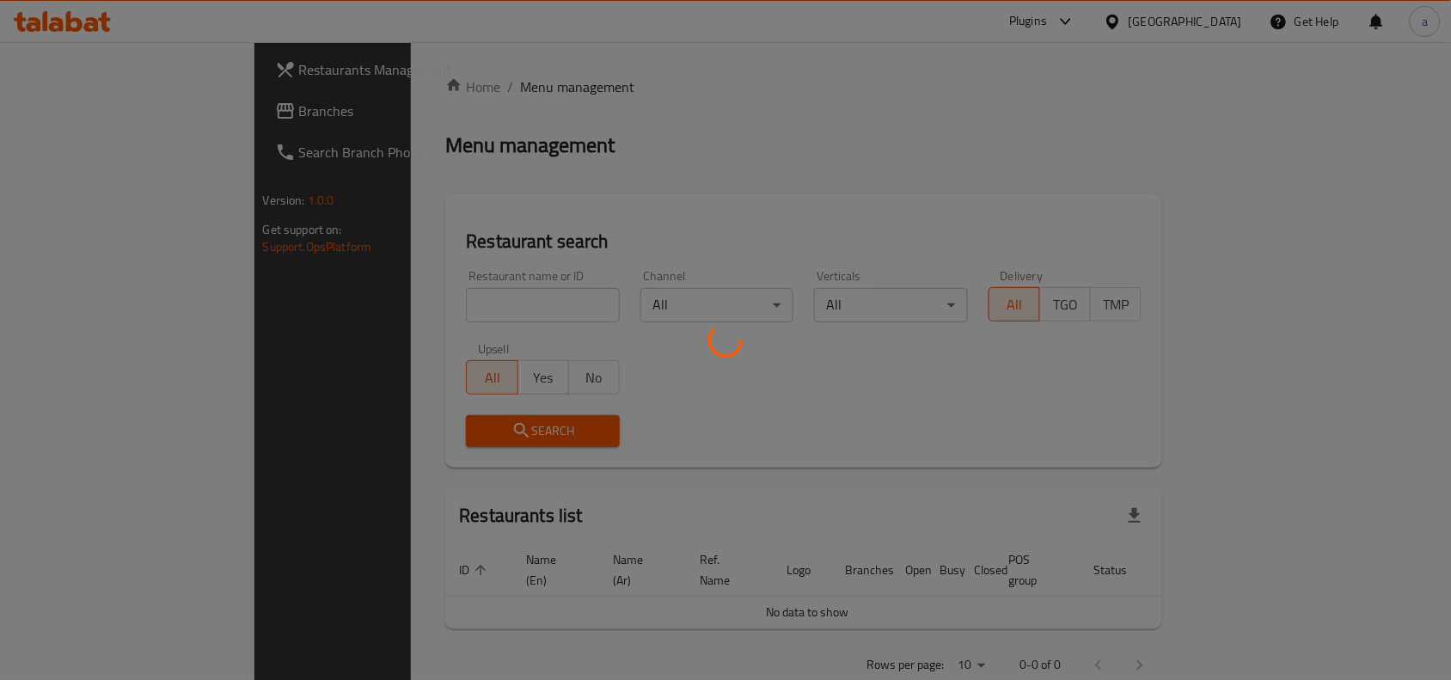
click at [92, 118] on div at bounding box center [725, 340] width 1451 height 680
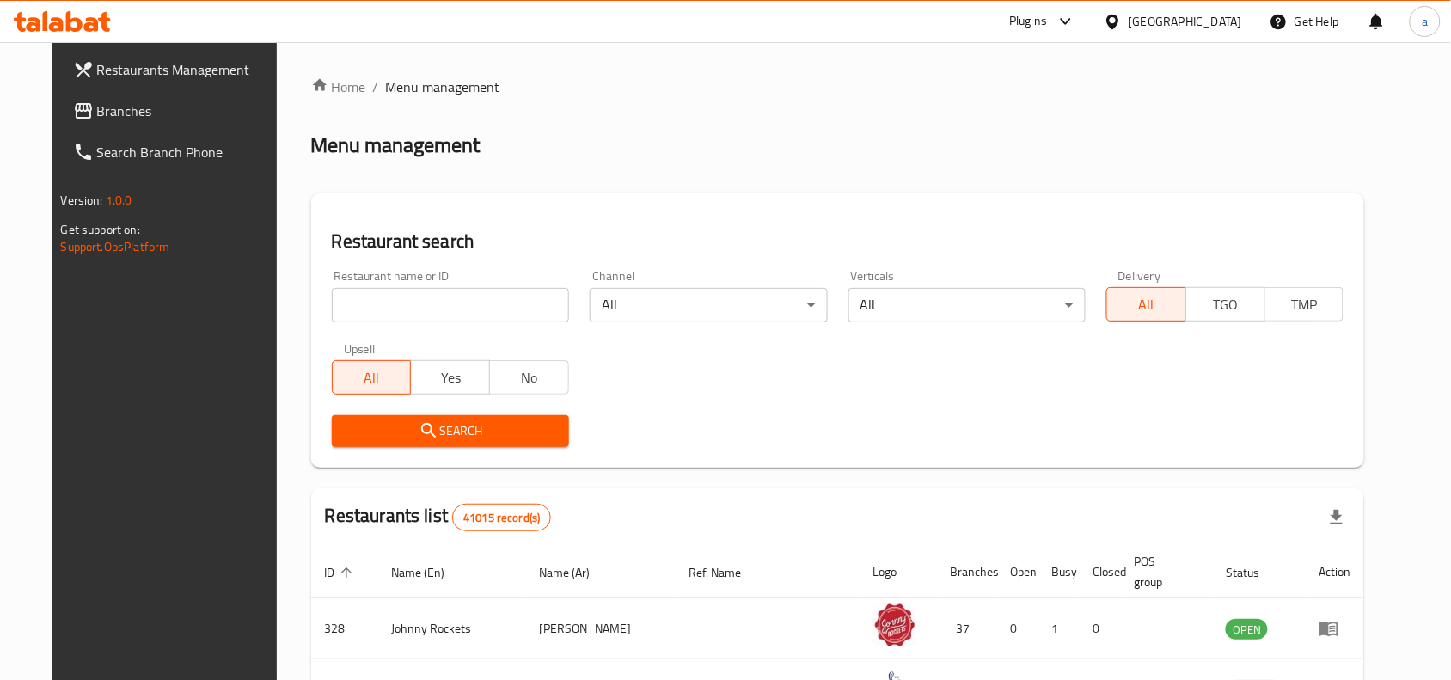
drag, startPoint x: 107, startPoint y: 114, endPoint x: 105, endPoint y: 130, distance: 15.7
click at [107, 116] on span "Branches" at bounding box center [189, 111] width 184 height 21
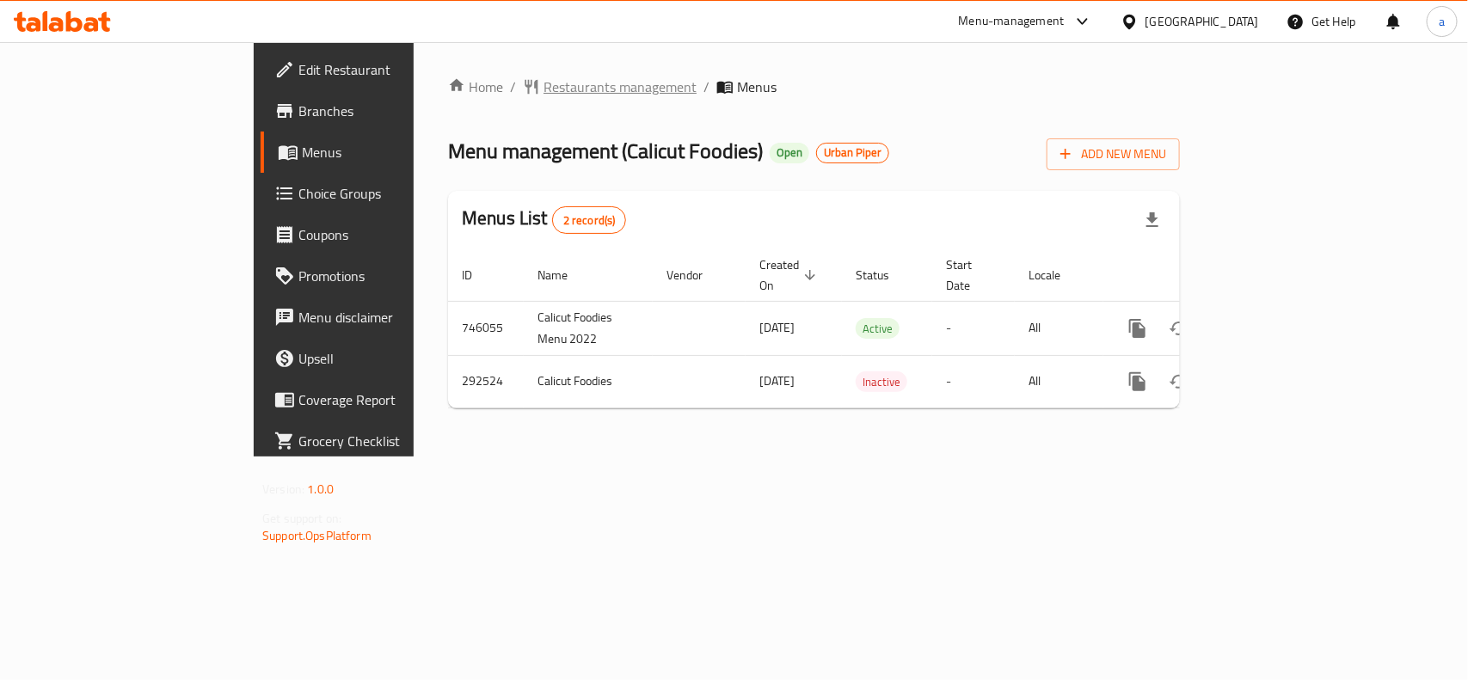
click at [543, 93] on span "Restaurants management" at bounding box center [619, 87] width 153 height 21
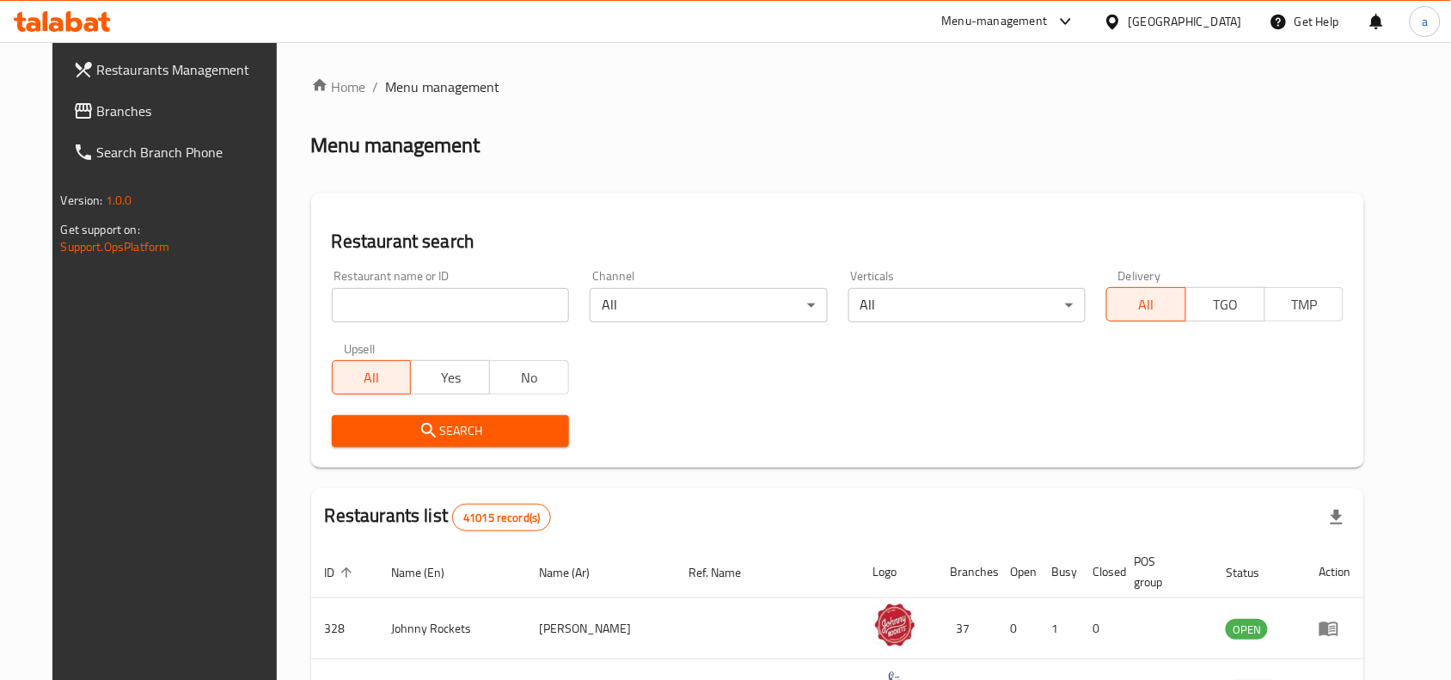
click at [414, 315] on input "search" at bounding box center [450, 305] width 237 height 34
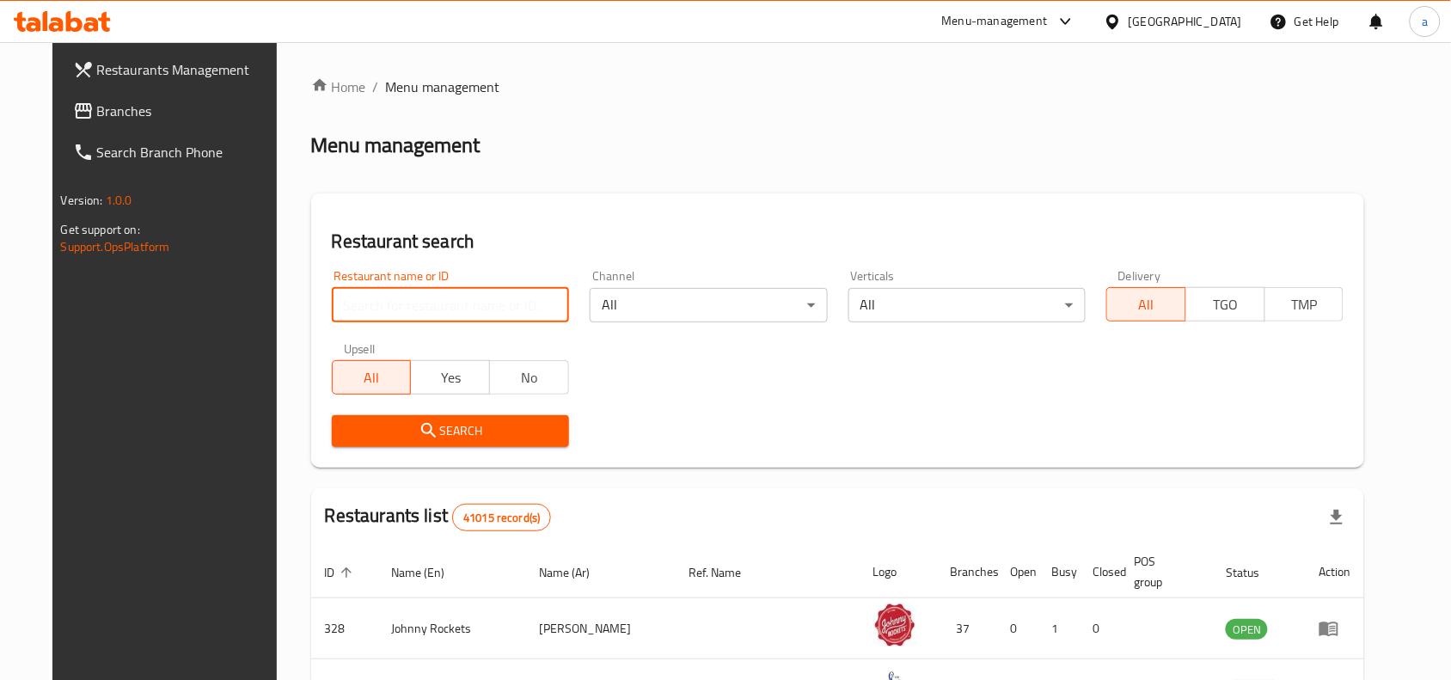
paste input "628445"
type input "628445"
click button "Search" at bounding box center [450, 431] width 237 height 32
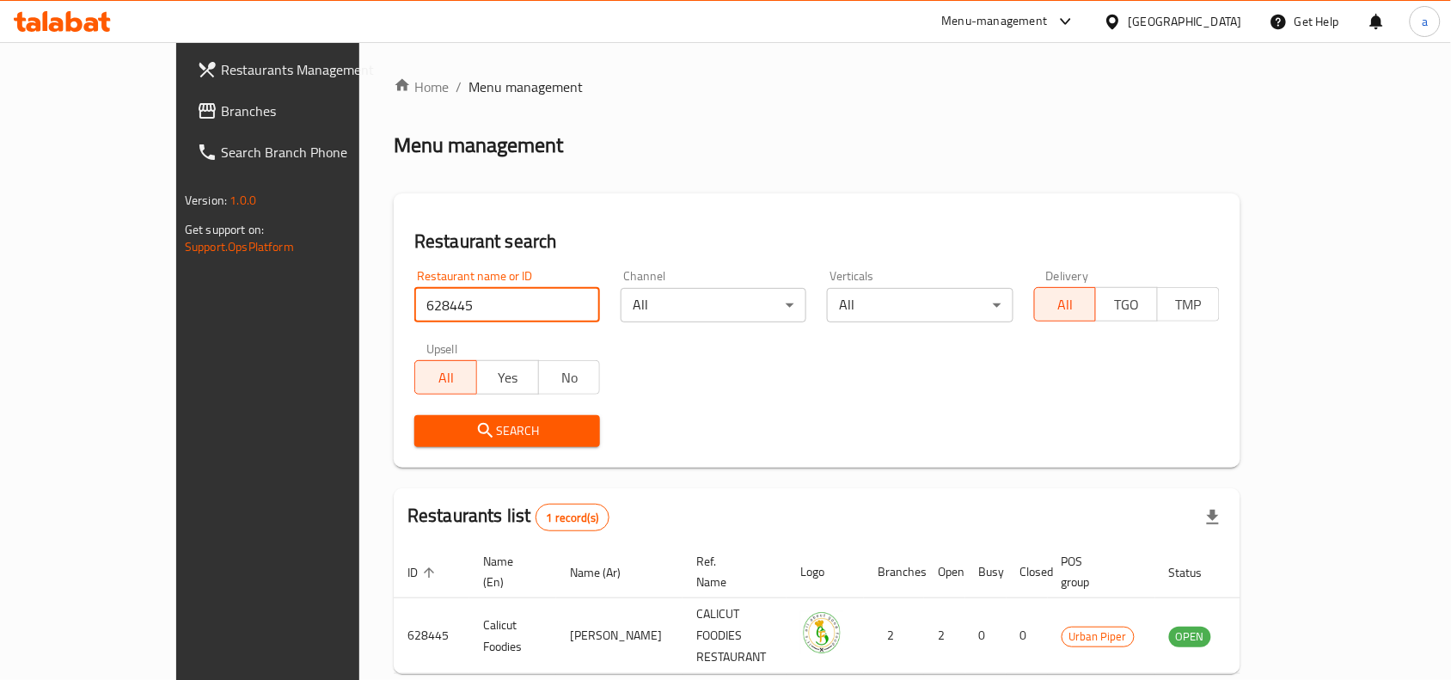
scroll to position [53, 0]
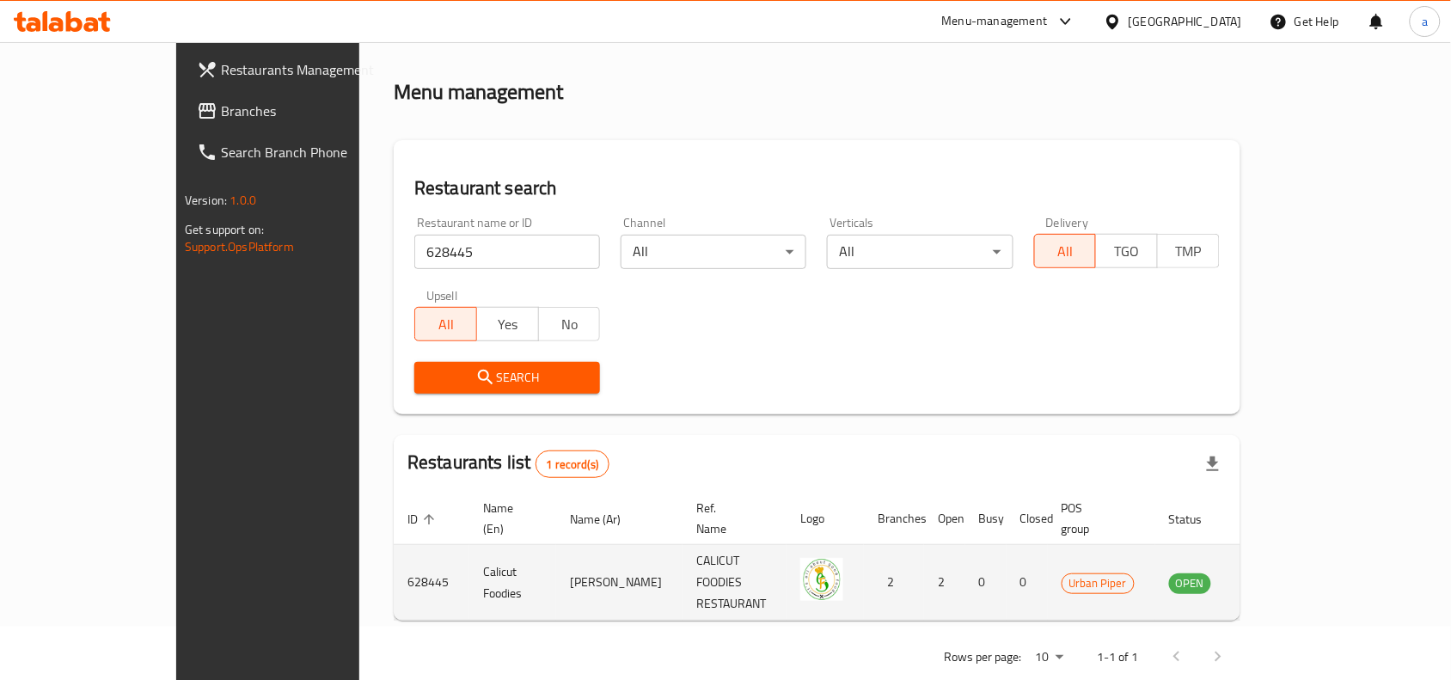
click at [1305, 545] on td "enhanced table" at bounding box center [1275, 583] width 59 height 76
click at [1279, 576] on icon "enhanced table" at bounding box center [1270, 583] width 19 height 15
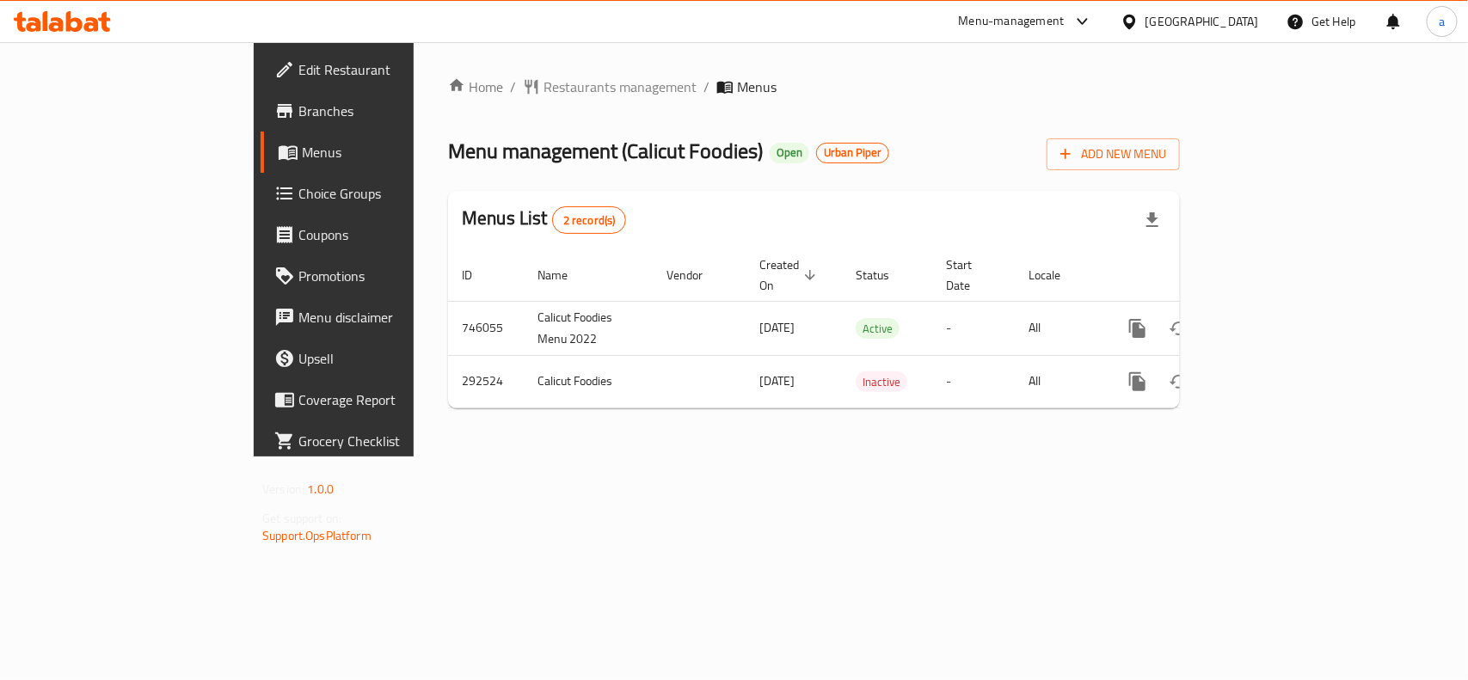
click at [447, 434] on div "Home / Restaurants management / Menus Menu management ( Calicut Foodies ) Open …" at bounding box center [814, 249] width 801 height 414
click at [633, 457] on div "Home / Restaurants management / Menus Menu management ( Calicut Foodies ) Open …" at bounding box center [814, 249] width 801 height 414
click at [543, 77] on span "Restaurants management" at bounding box center [619, 87] width 153 height 21
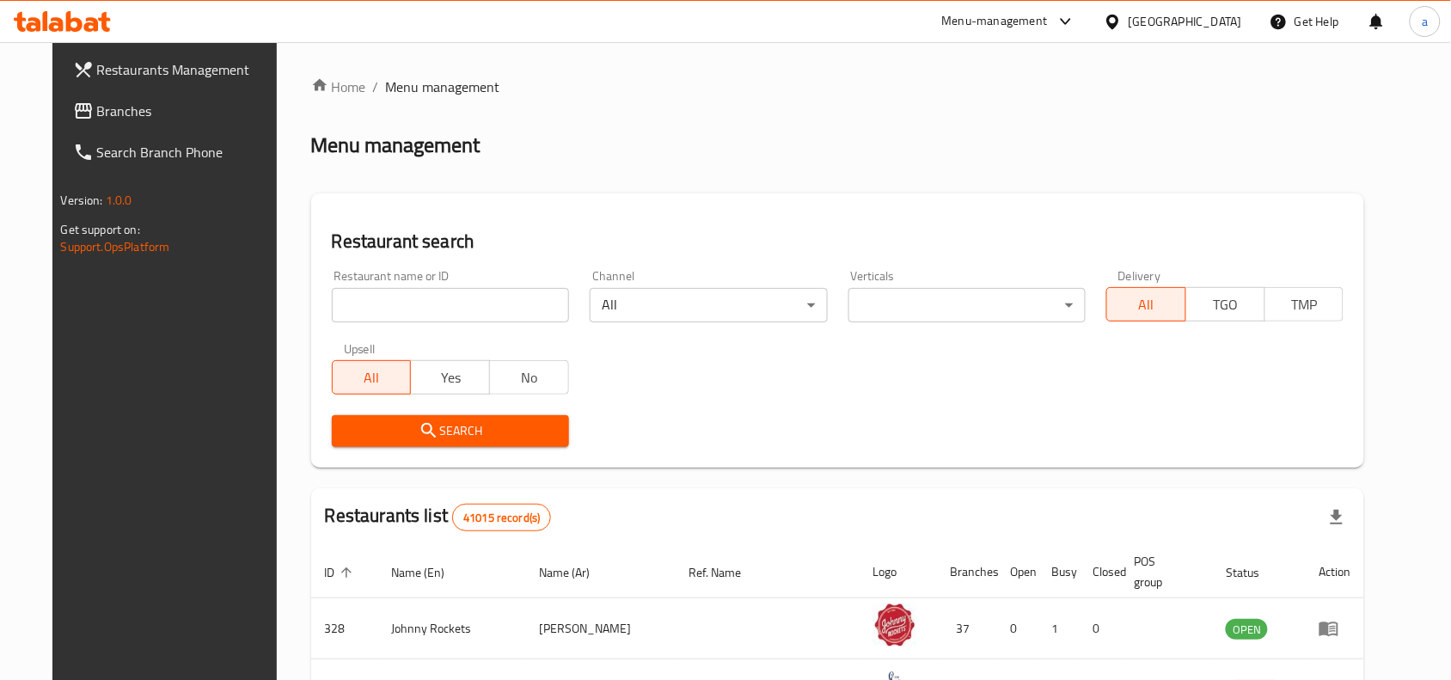
click at [427, 322] on div "Restaurant name or ID Restaurant name or ID" at bounding box center [451, 296] width 258 height 73
click at [424, 312] on input "search" at bounding box center [450, 305] width 237 height 34
paste input "628445"
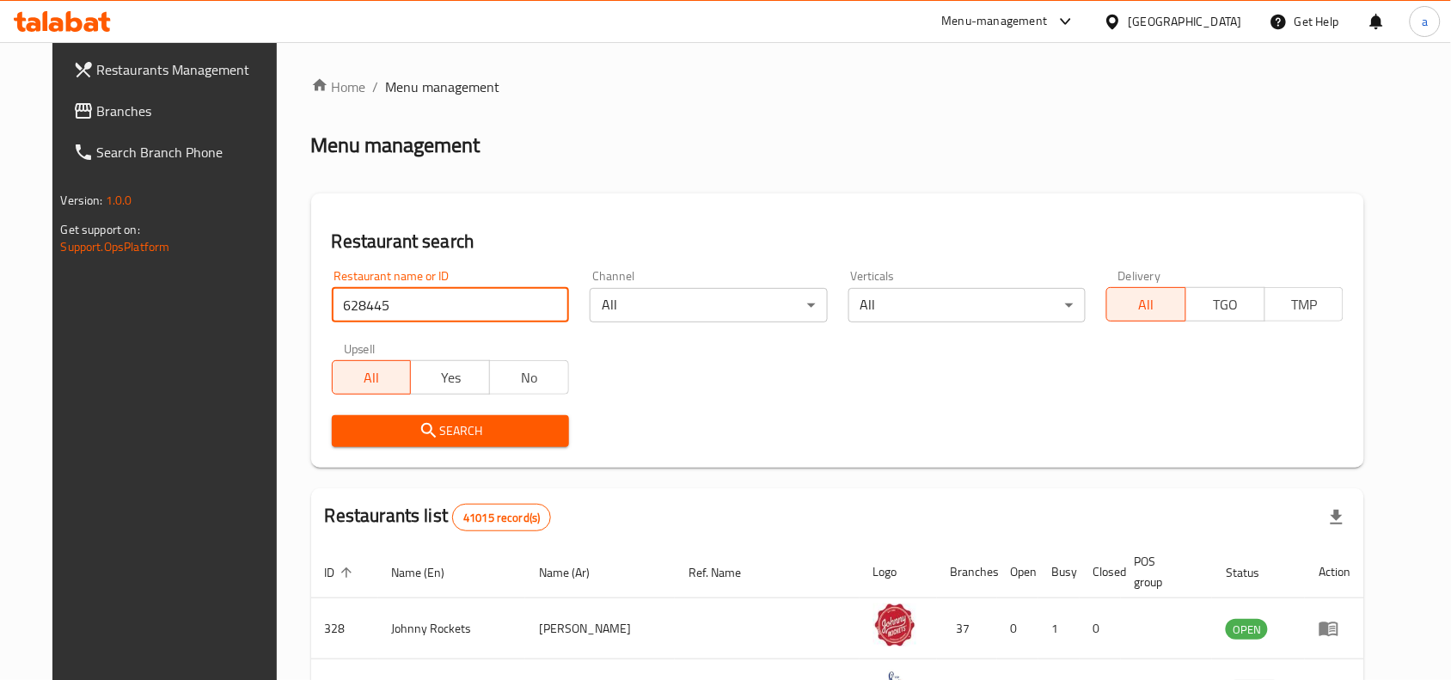
type input "628445"
click button "Search" at bounding box center [450, 431] width 237 height 32
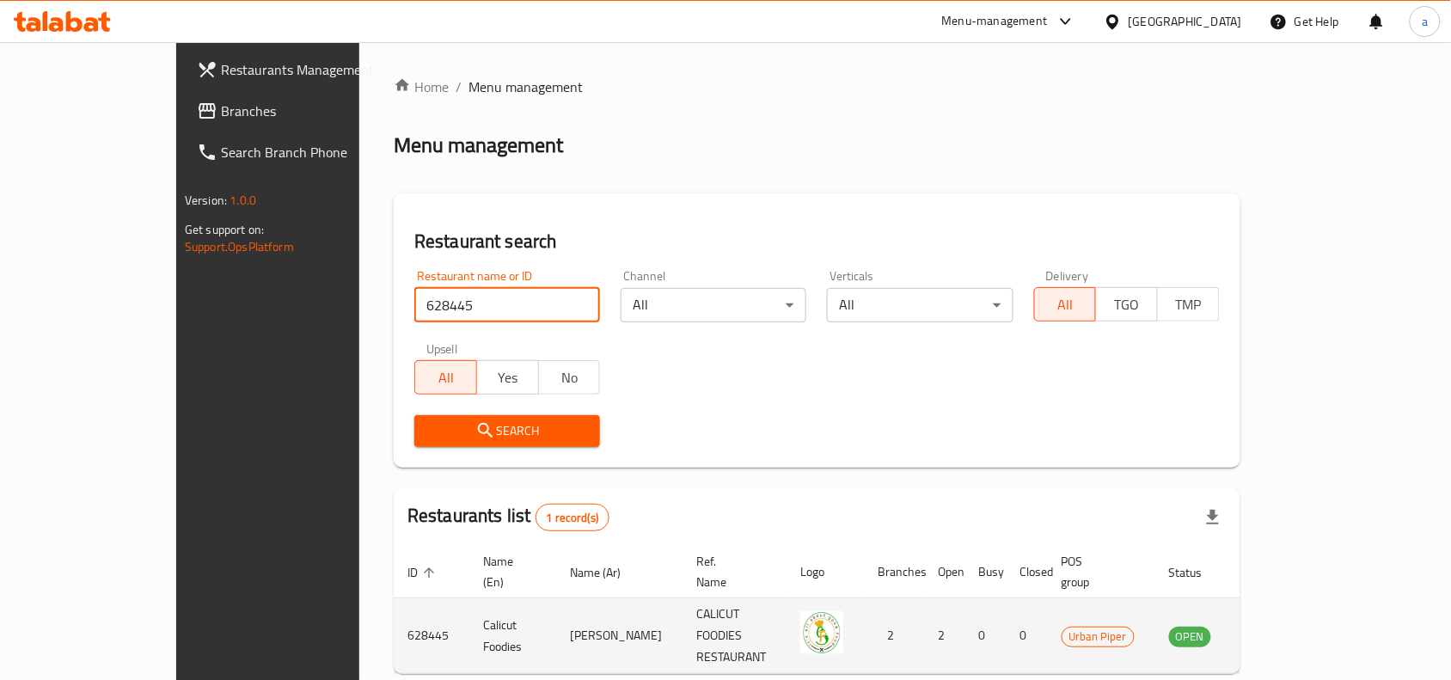
click at [1305, 609] on td "enhanced table" at bounding box center [1275, 636] width 59 height 76
click at [1280, 626] on icon "enhanced table" at bounding box center [1270, 636] width 21 height 21
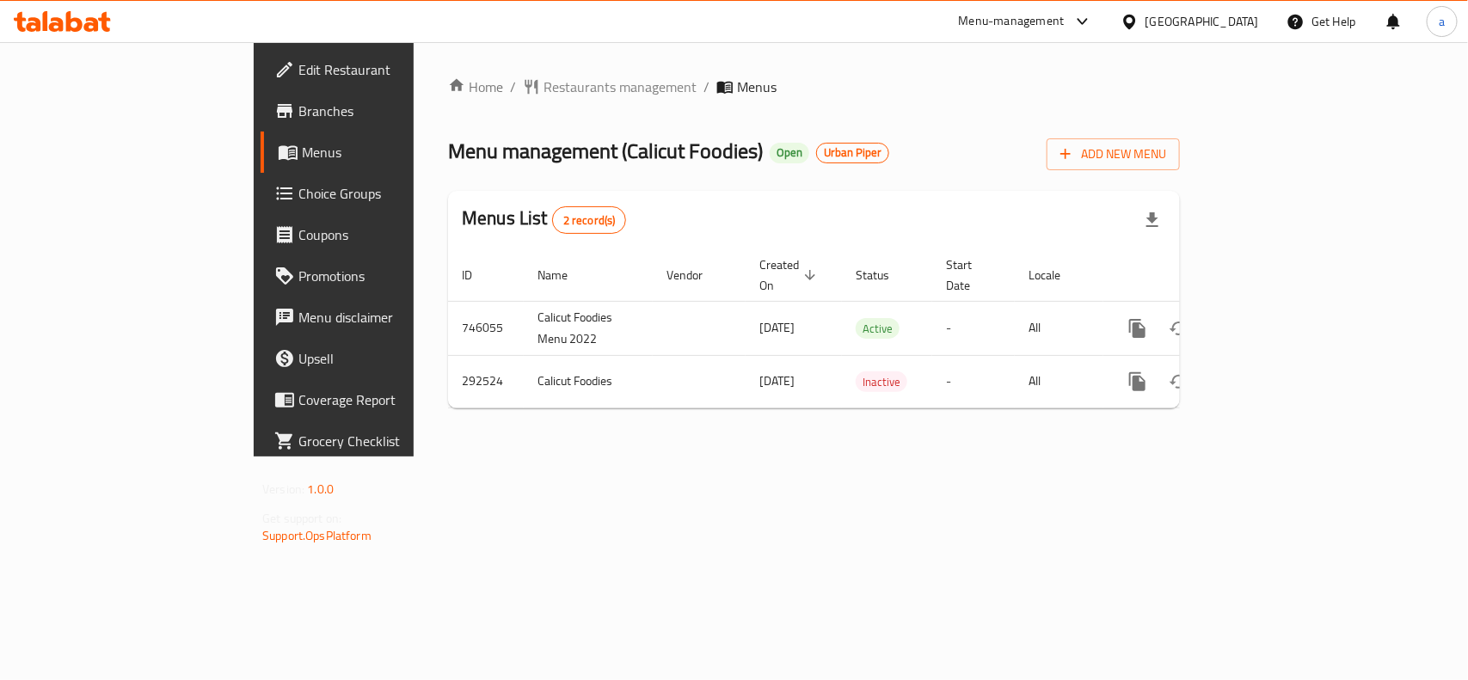
click at [1222, 22] on div "[GEOGRAPHIC_DATA]" at bounding box center [1202, 21] width 114 height 19
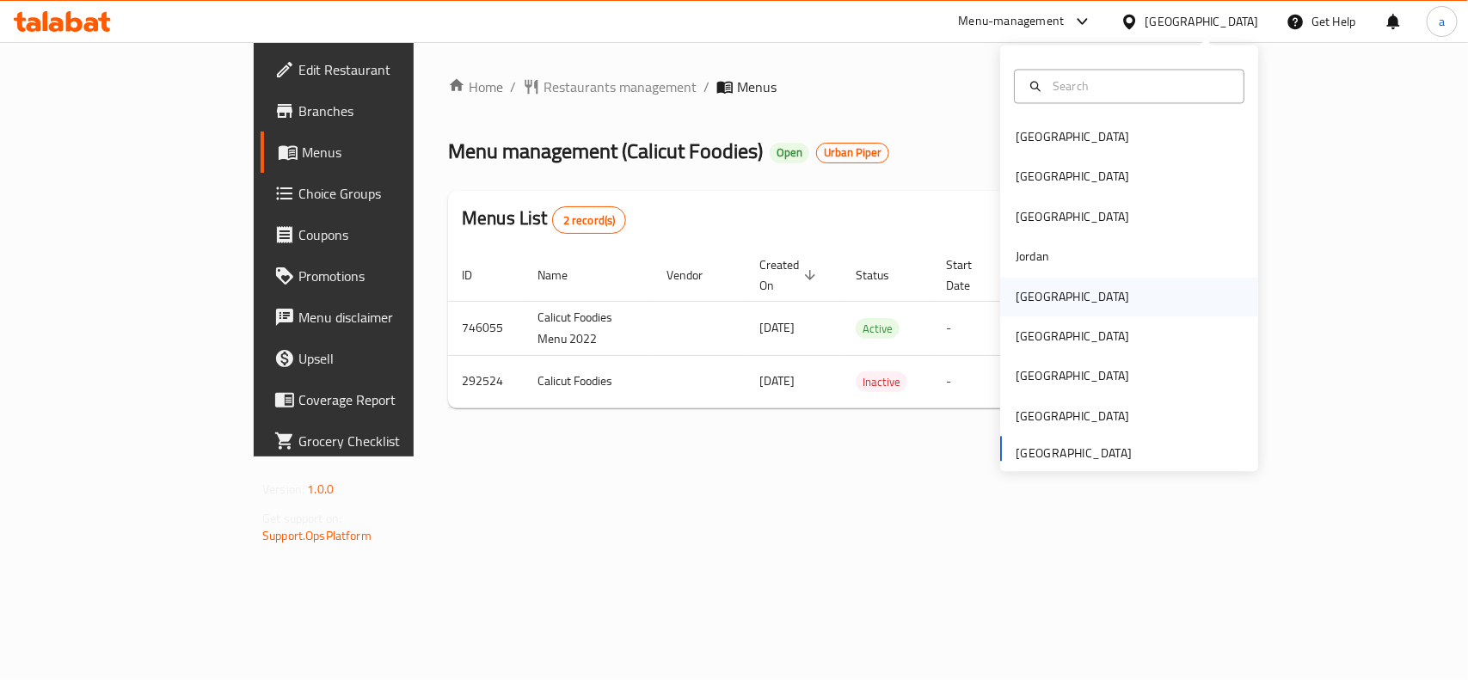
click at [1037, 295] on div "[GEOGRAPHIC_DATA]" at bounding box center [1072, 297] width 141 height 40
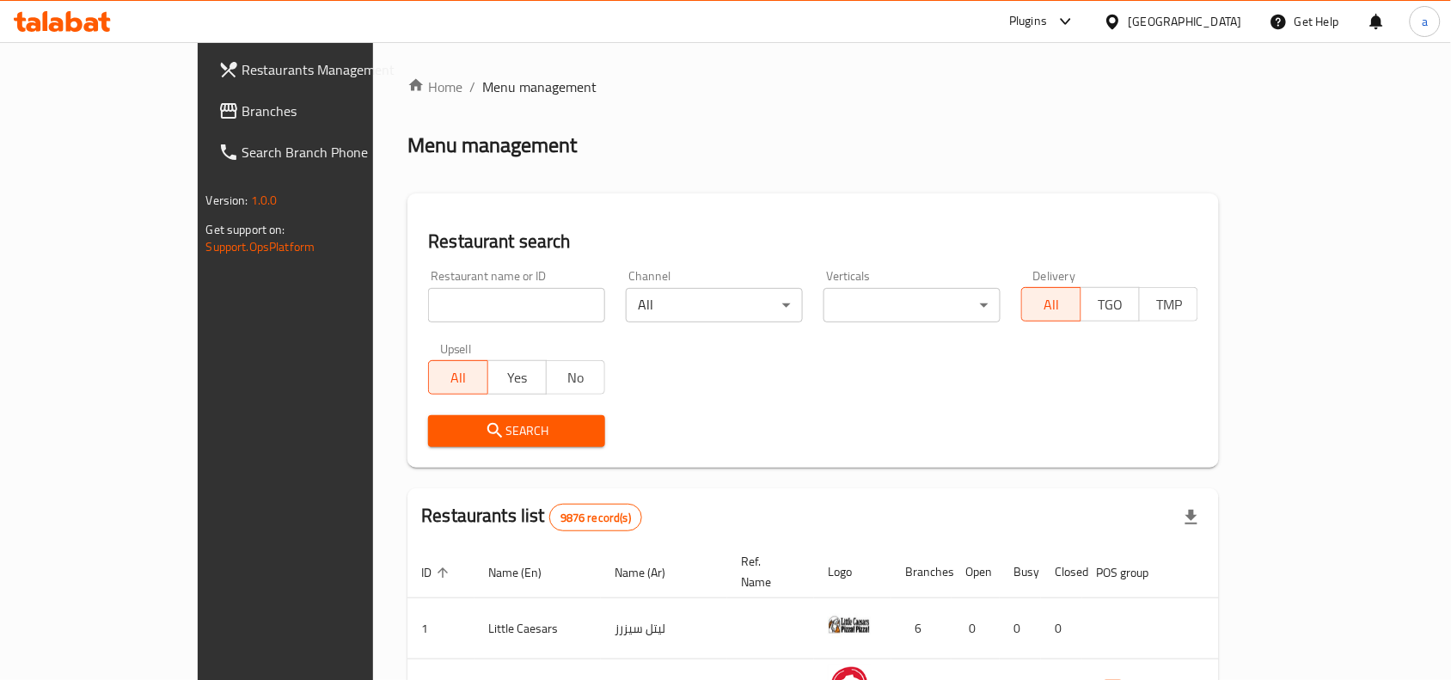
click at [242, 117] on span "Branches" at bounding box center [334, 111] width 184 height 21
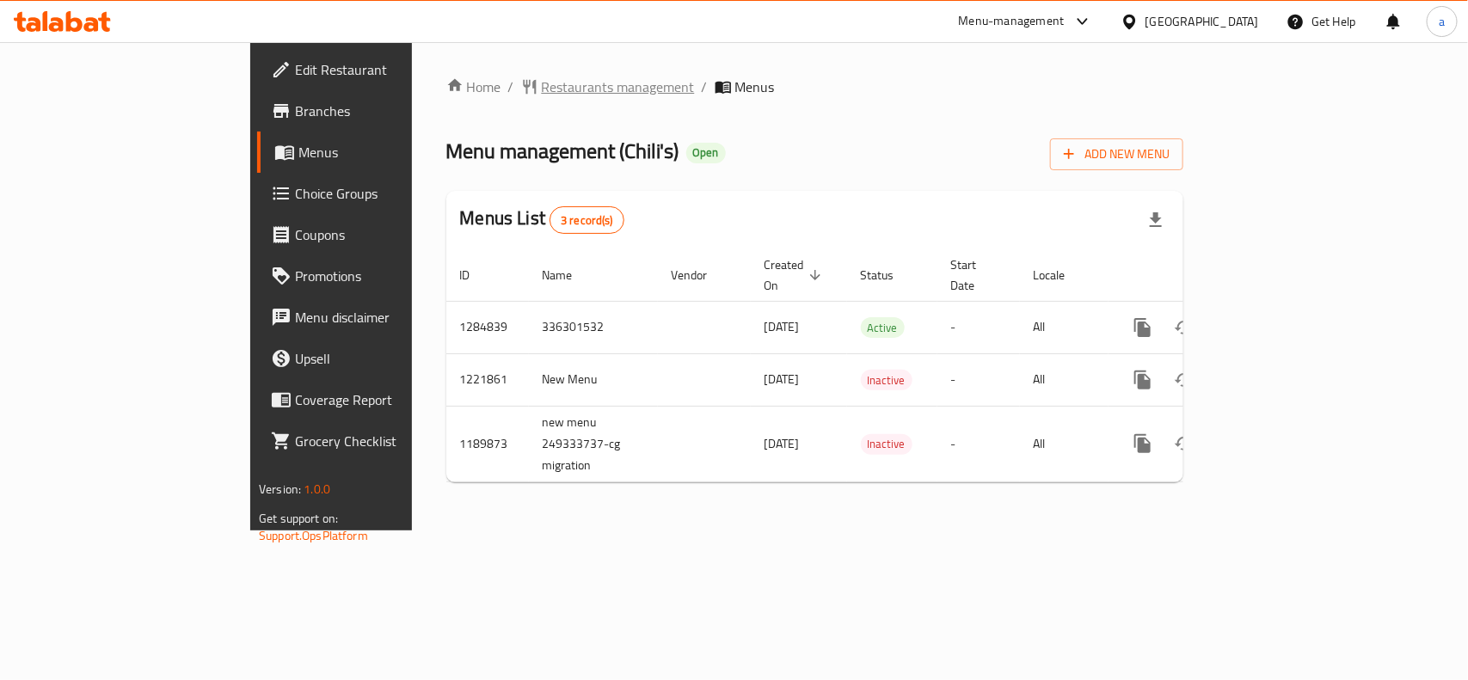
click at [542, 92] on span "Restaurants management" at bounding box center [618, 87] width 153 height 21
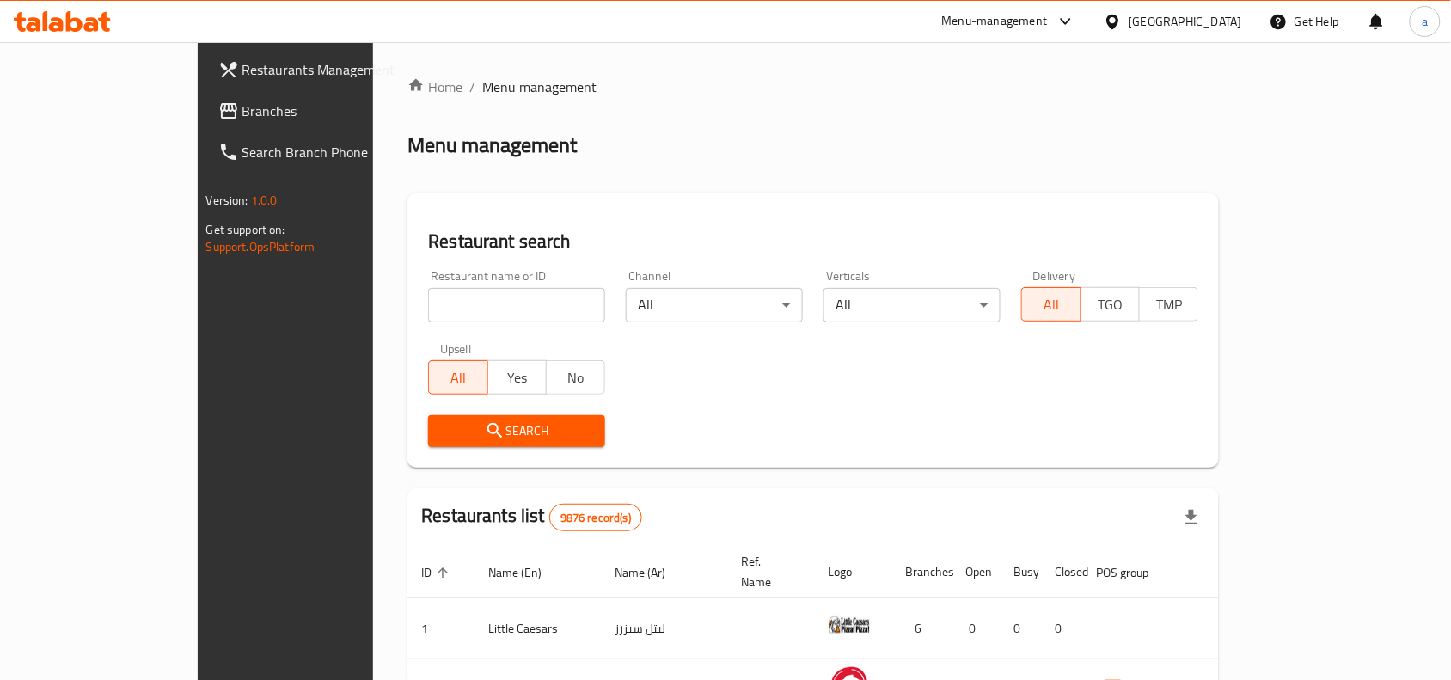
click at [408, 298] on div "Home / Menu management Menu management Restaurant search Restaurant name or ID …" at bounding box center [814, 603] width 812 height 1052
click at [428, 301] on input "search" at bounding box center [516, 305] width 177 height 34
paste input "7184"
type input "7184"
click button "Search" at bounding box center [516, 431] width 177 height 32
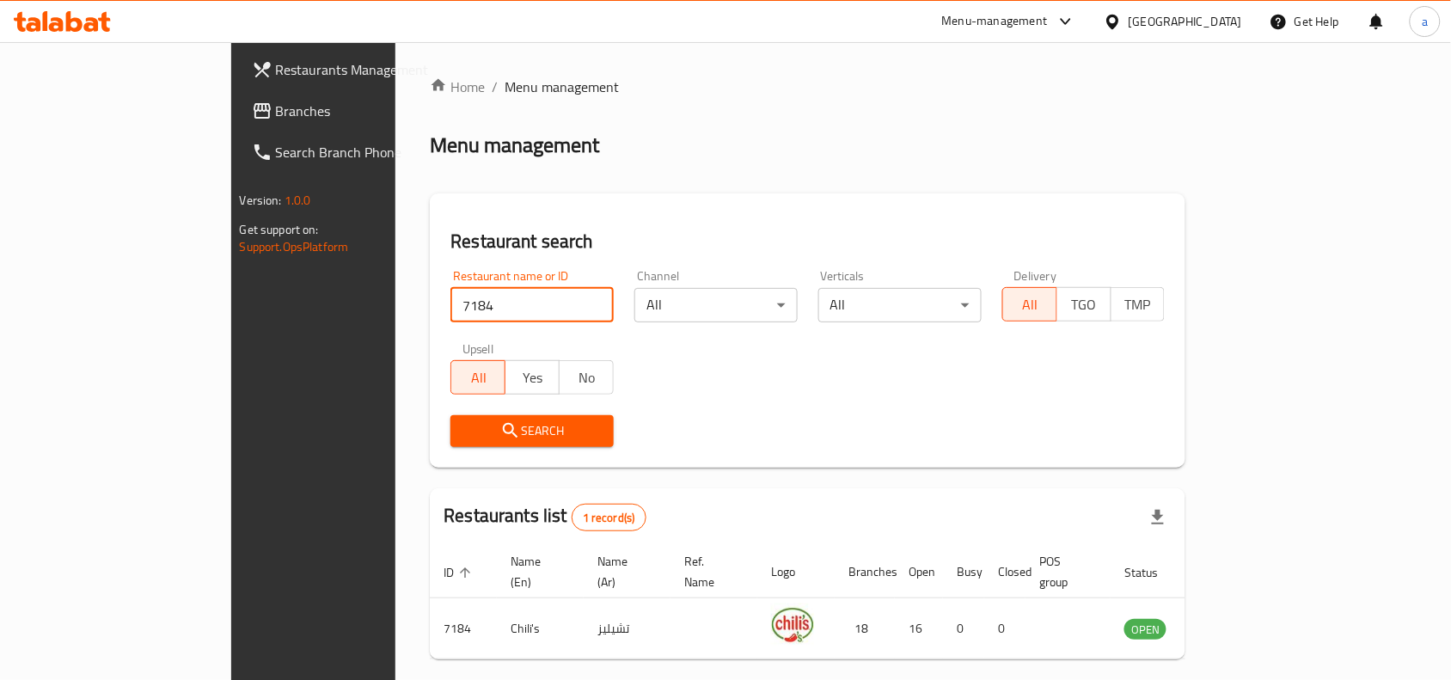
click at [1210, 9] on div "[GEOGRAPHIC_DATA]" at bounding box center [1173, 21] width 166 height 41
click at [1208, 19] on div "[GEOGRAPHIC_DATA]" at bounding box center [1186, 21] width 114 height 19
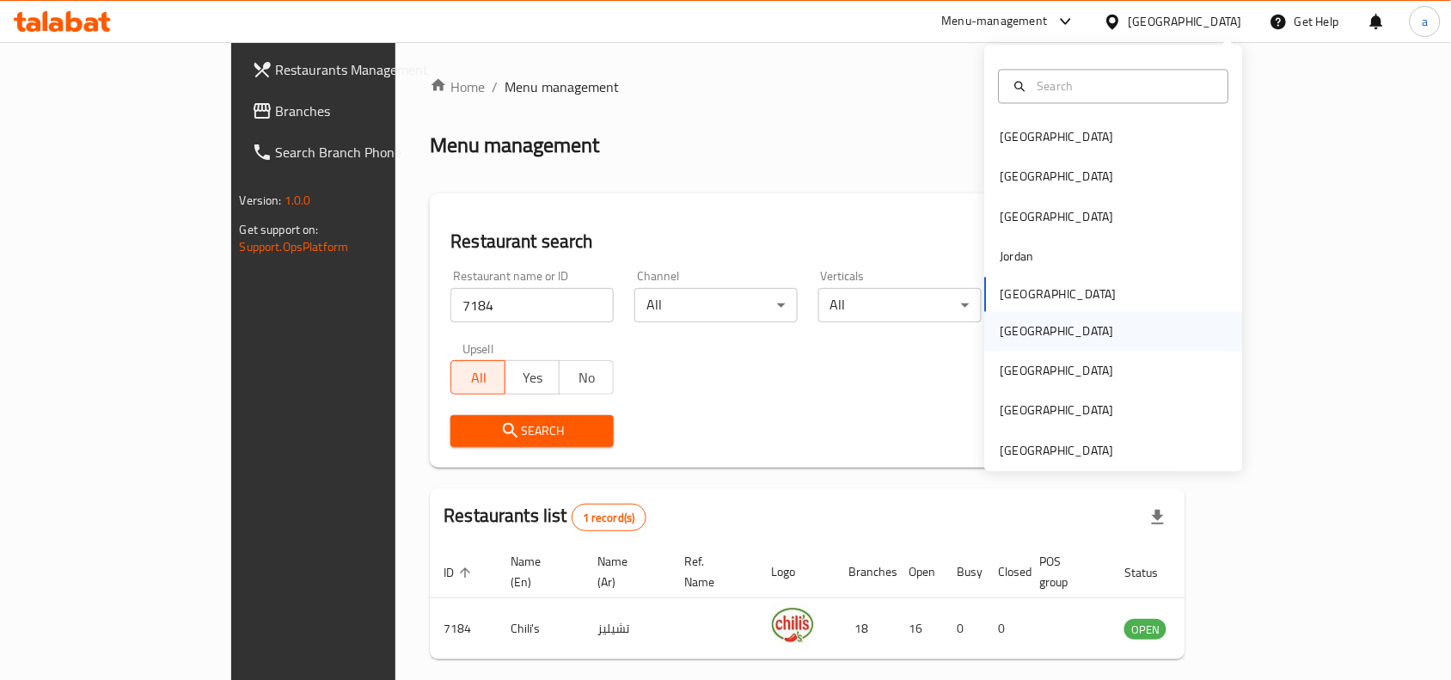
click at [1012, 333] on div "[GEOGRAPHIC_DATA]" at bounding box center [1058, 331] width 114 height 19
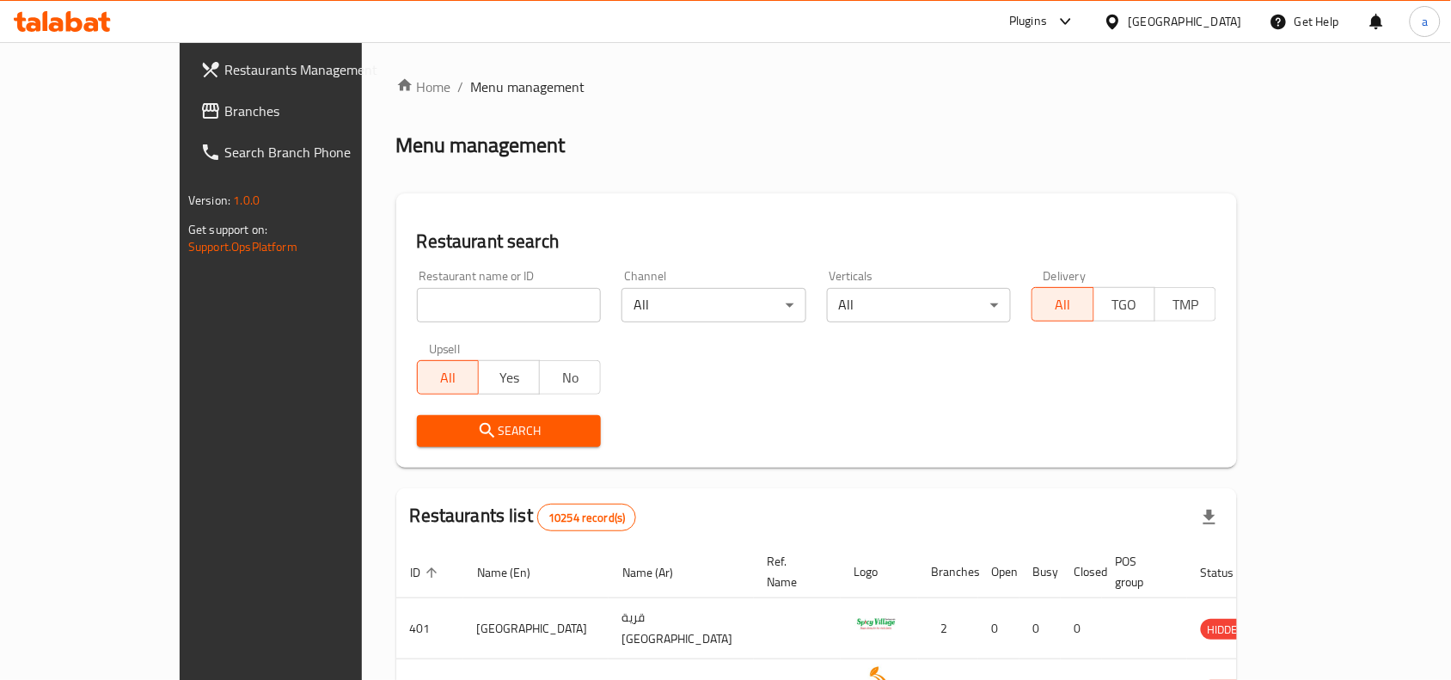
click at [224, 109] on span "Branches" at bounding box center [316, 111] width 184 height 21
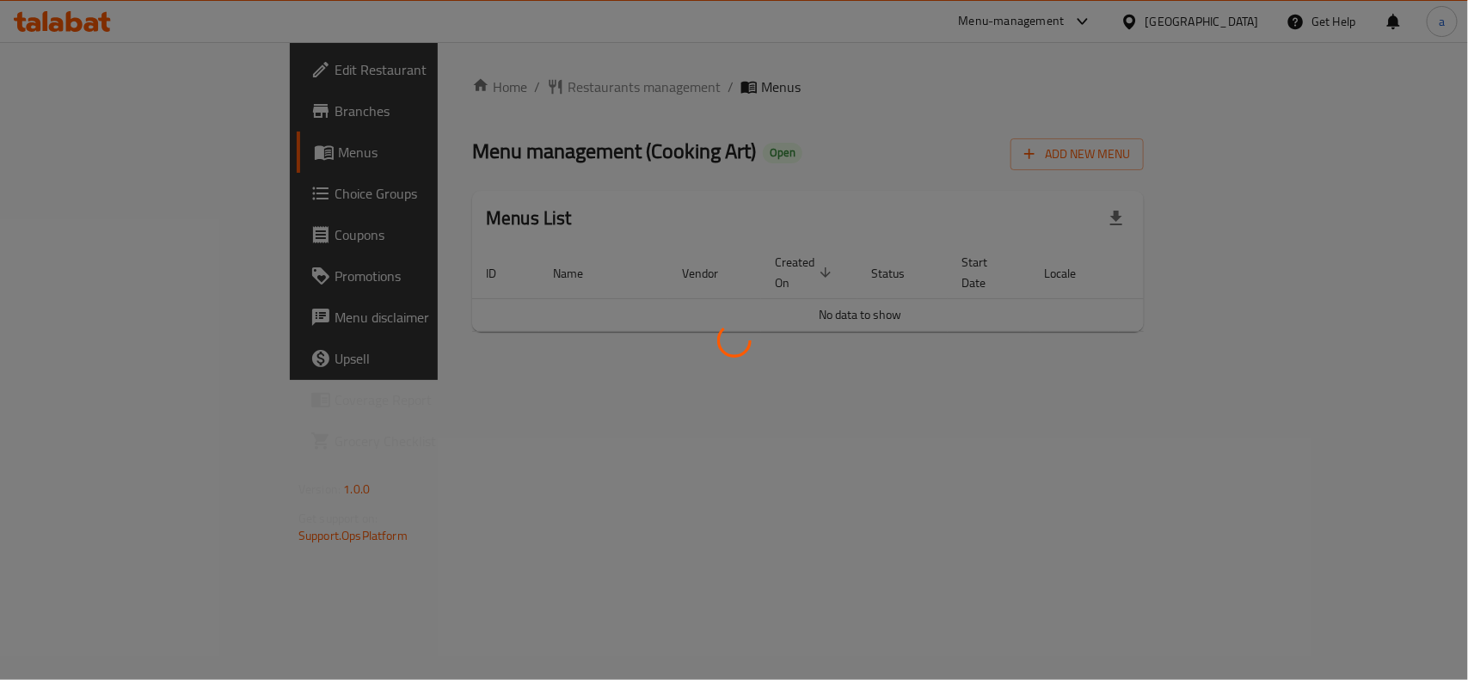
click at [475, 101] on div at bounding box center [734, 340] width 1468 height 680
click at [475, 89] on div at bounding box center [734, 340] width 1468 height 680
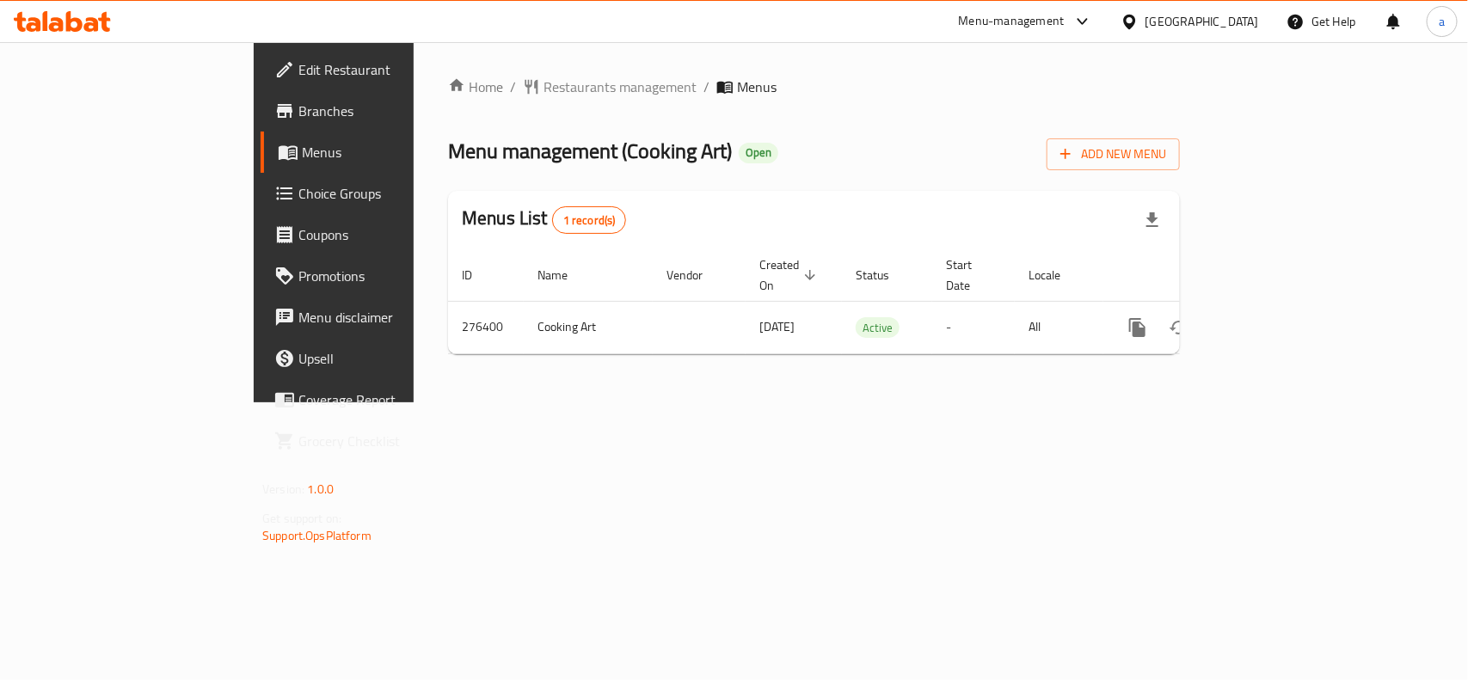
click at [543, 88] on span "Restaurants management" at bounding box center [619, 87] width 153 height 21
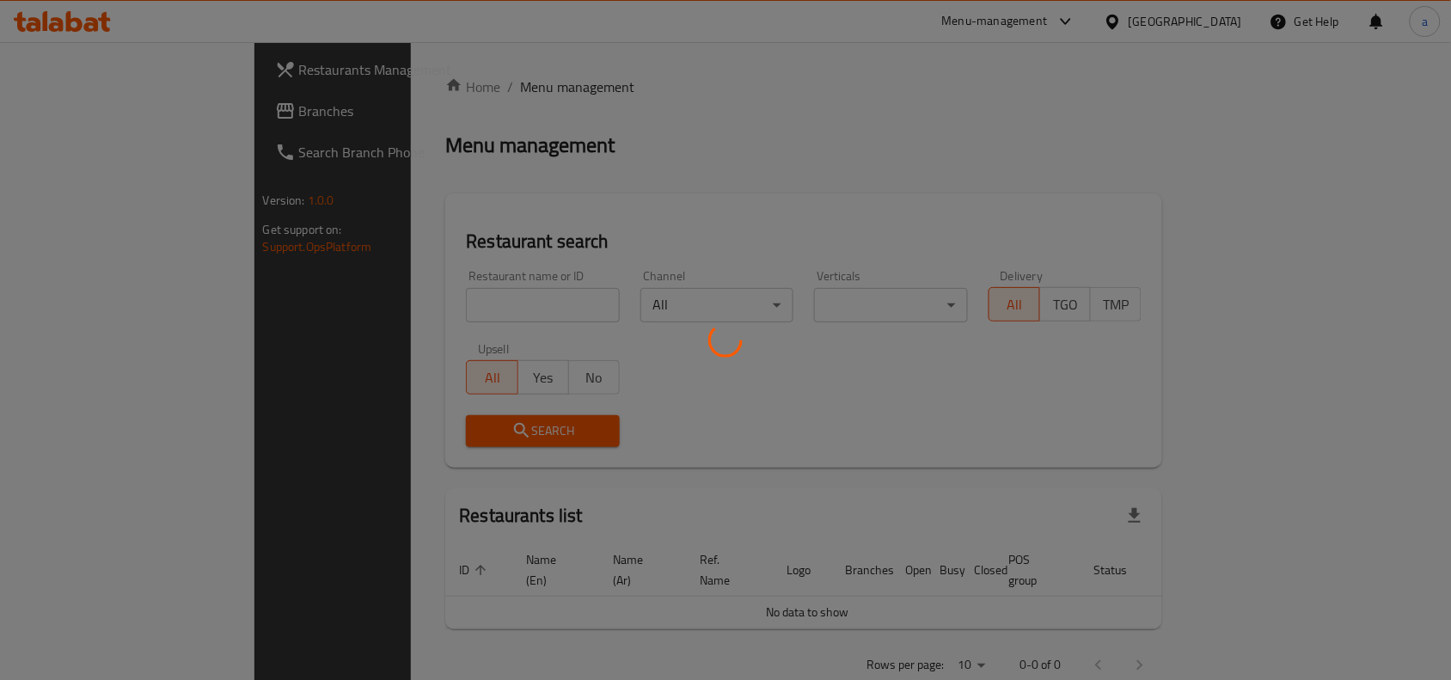
click at [445, 299] on div at bounding box center [725, 340] width 1451 height 680
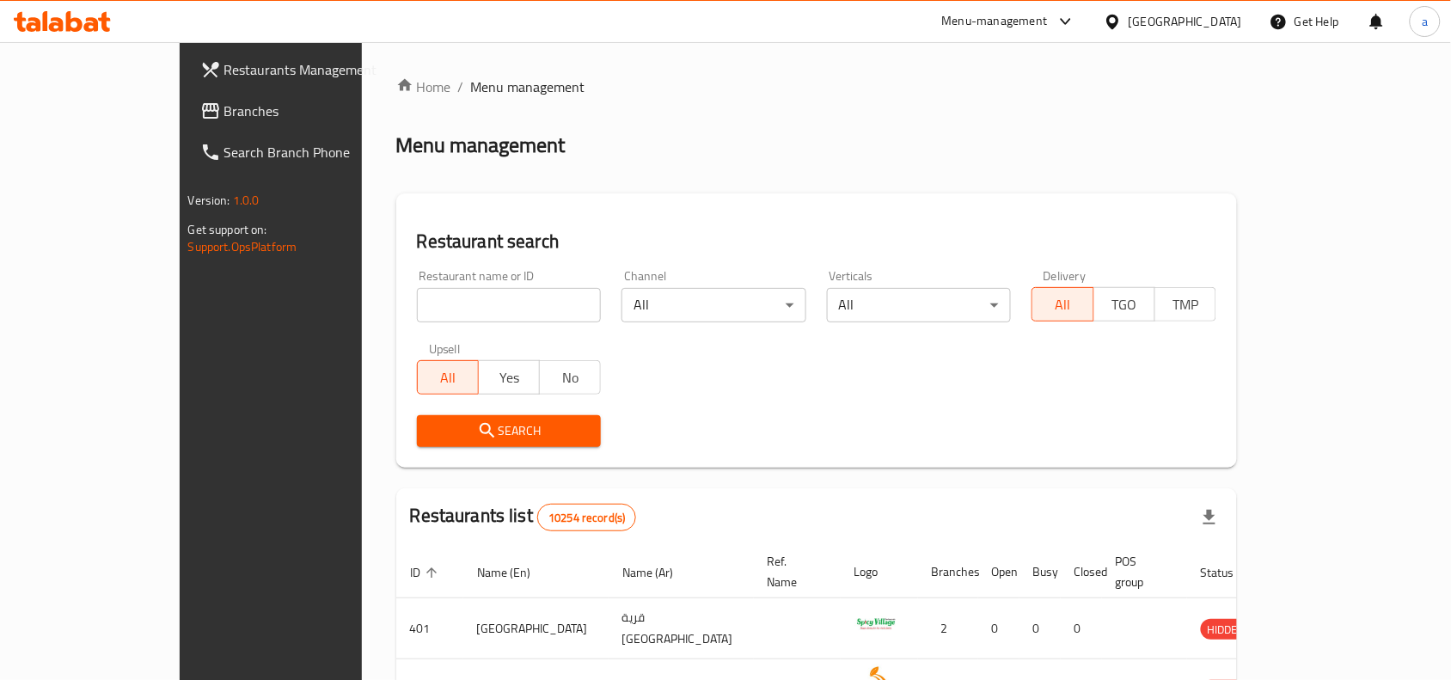
click at [441, 306] on input "search" at bounding box center [509, 305] width 185 height 34
paste input "628028"
type input "628028"
click button "Search" at bounding box center [509, 431] width 185 height 32
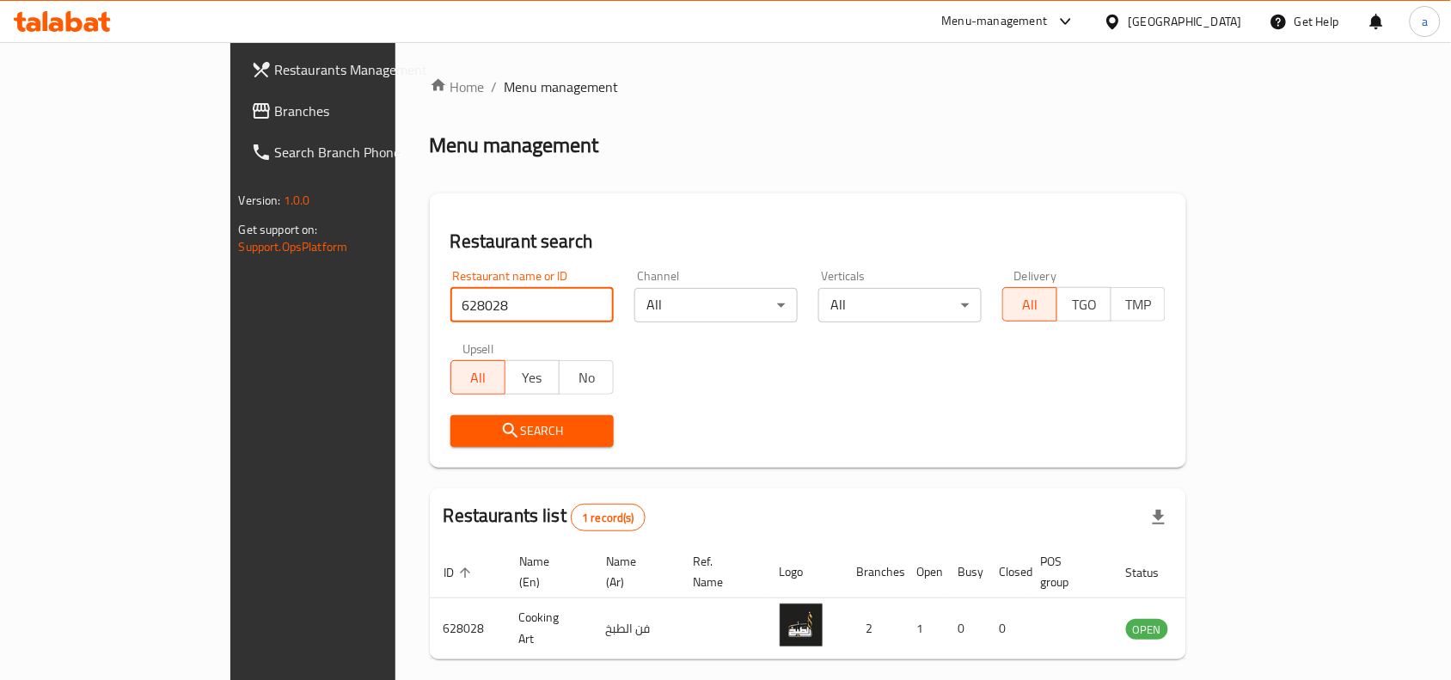
scroll to position [53, 0]
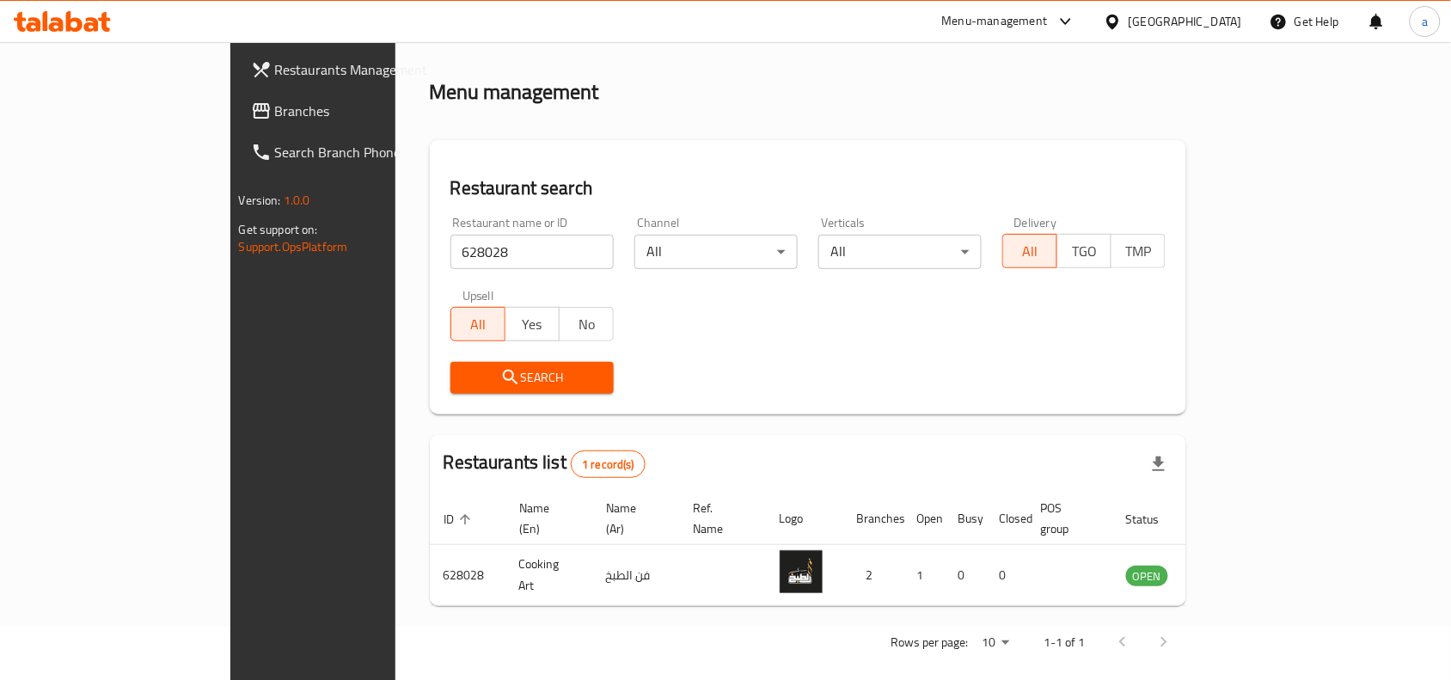
click at [1214, 17] on div "[GEOGRAPHIC_DATA]" at bounding box center [1186, 21] width 114 height 19
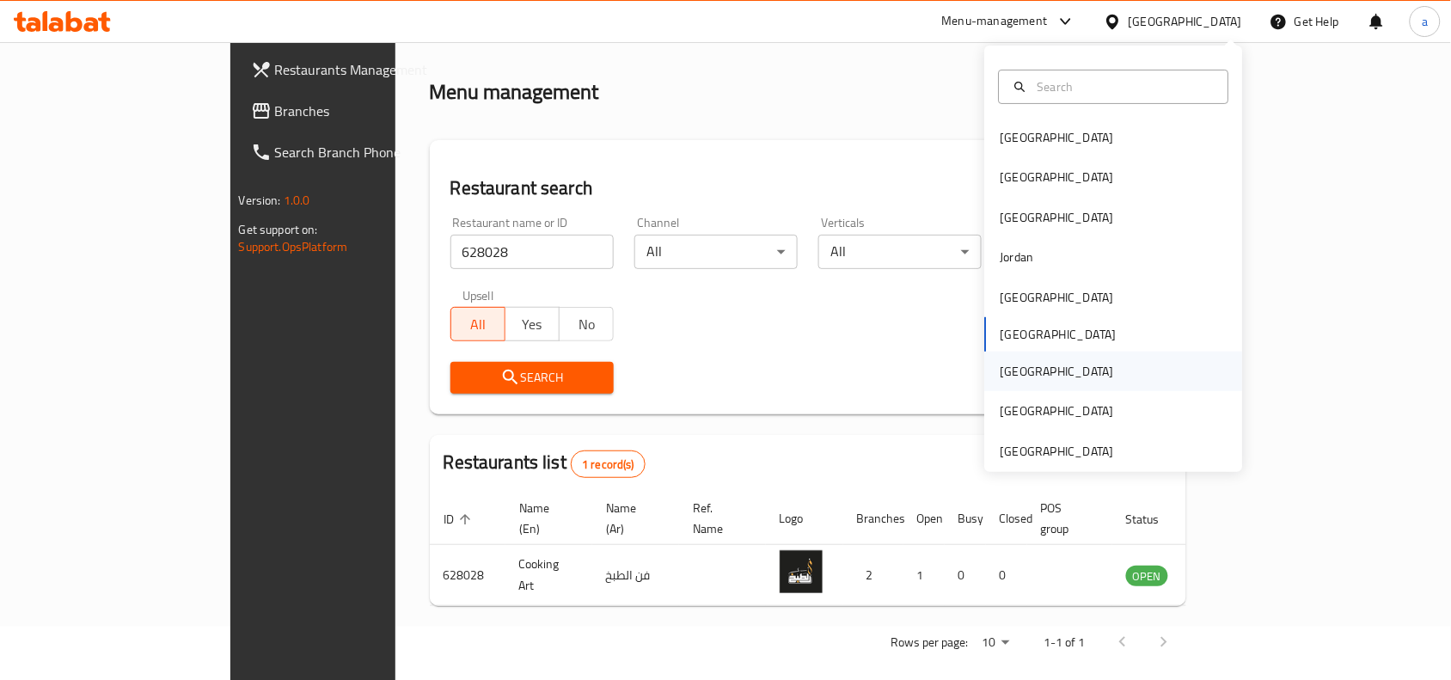
click at [1002, 383] on div "[GEOGRAPHIC_DATA]" at bounding box center [1057, 372] width 141 height 40
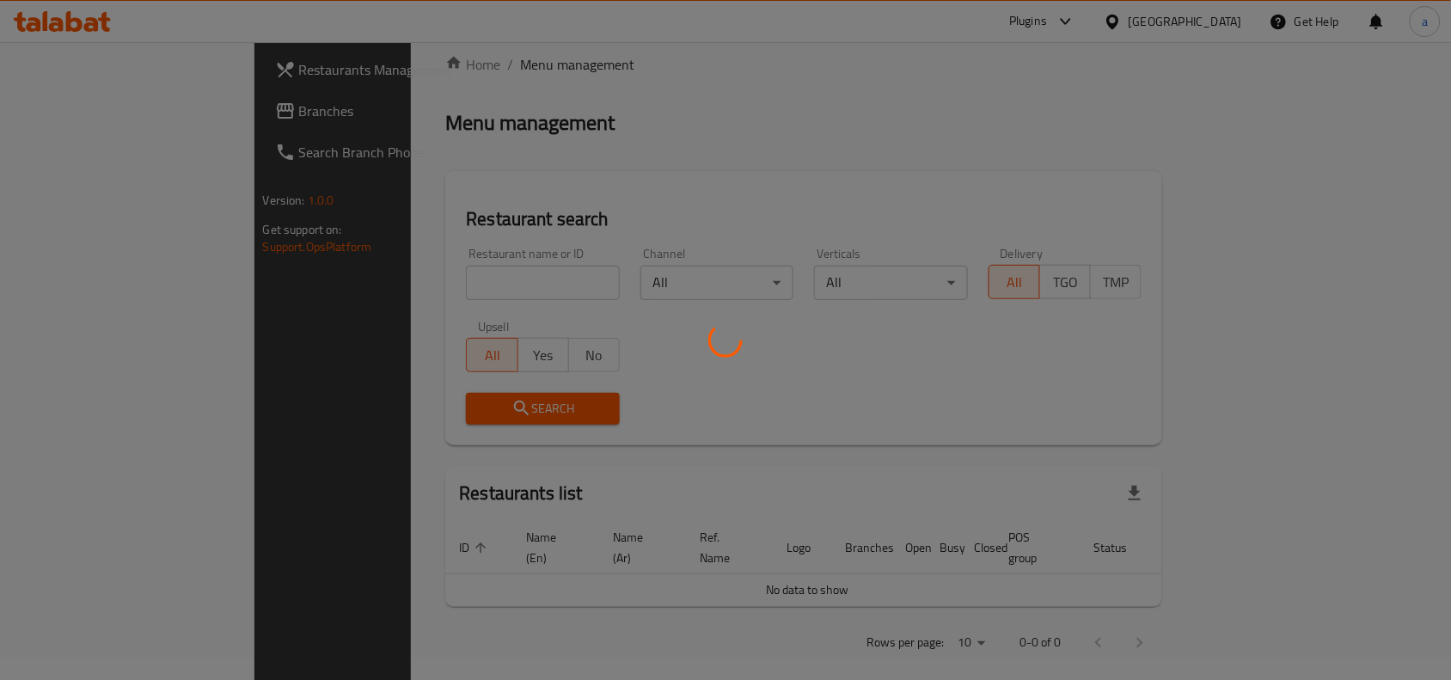
scroll to position [53, 0]
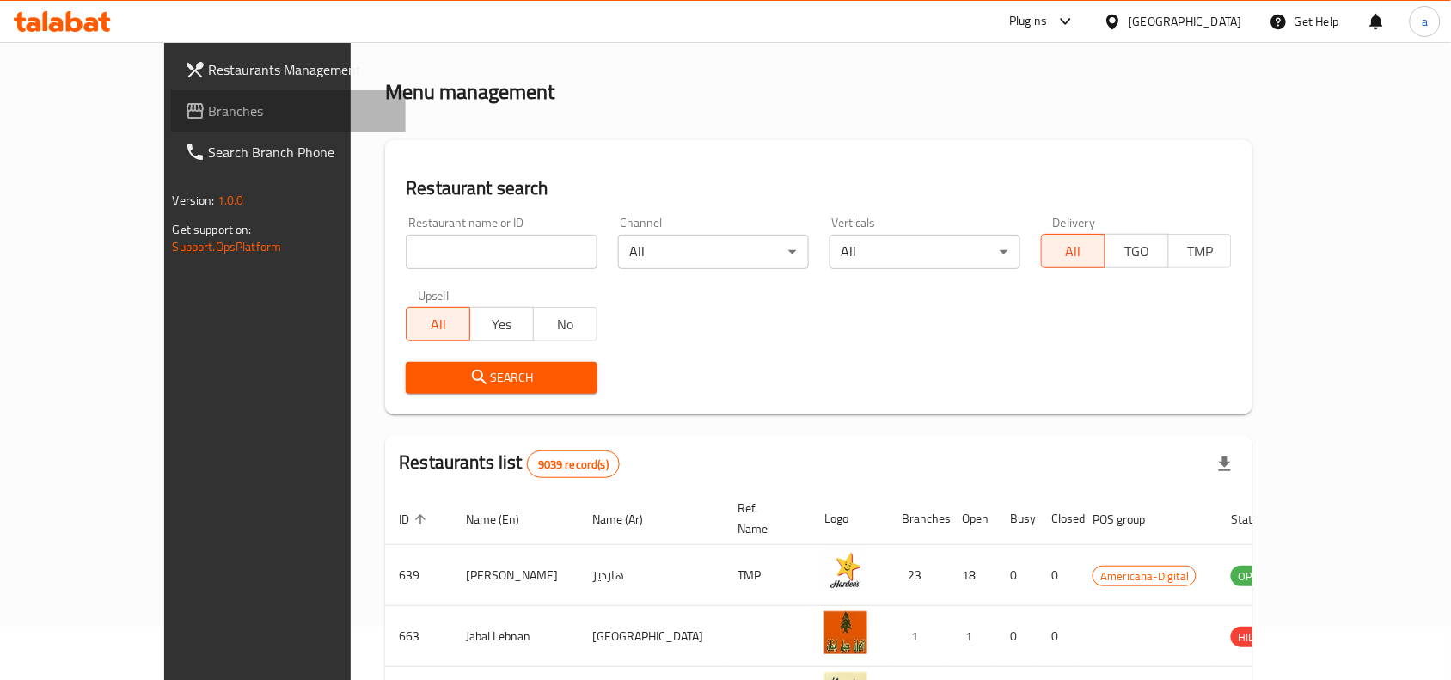
click at [209, 104] on span "Branches" at bounding box center [301, 111] width 184 height 21
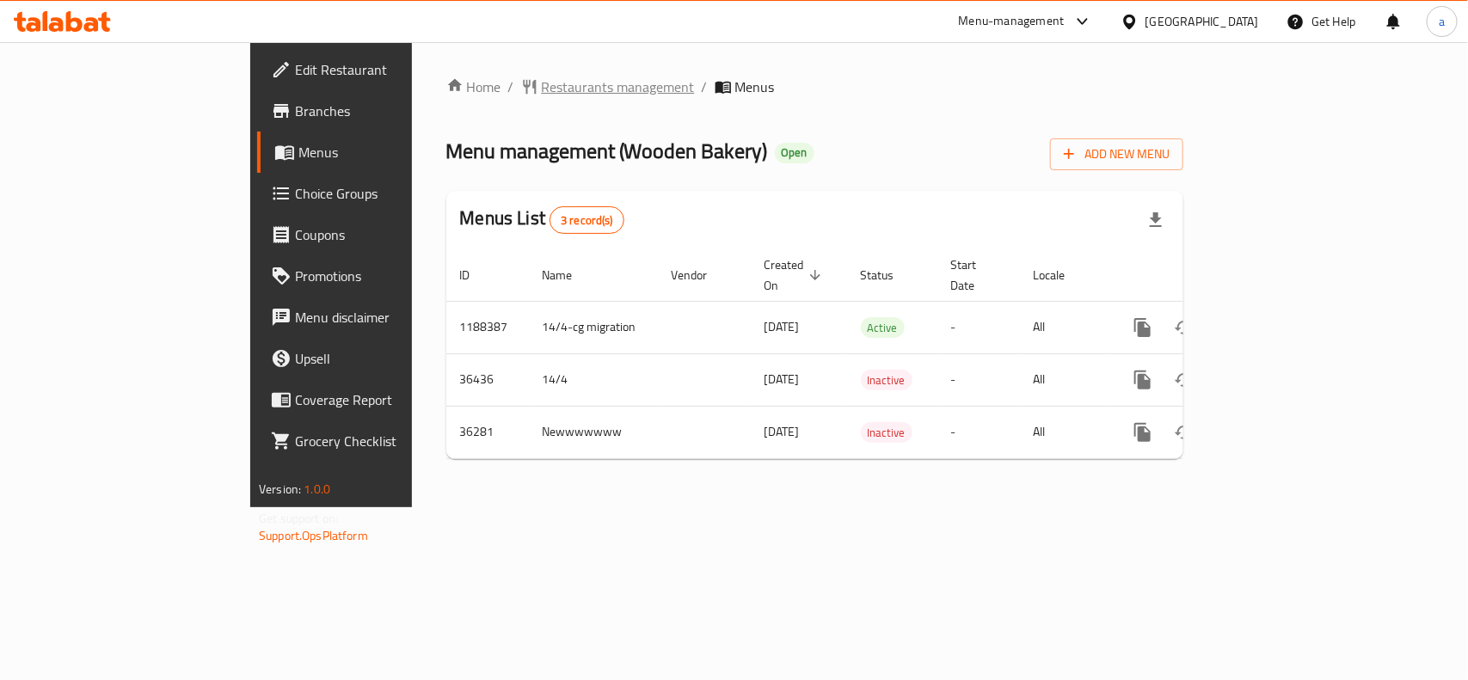
click at [542, 84] on span "Restaurants management" at bounding box center [618, 87] width 153 height 21
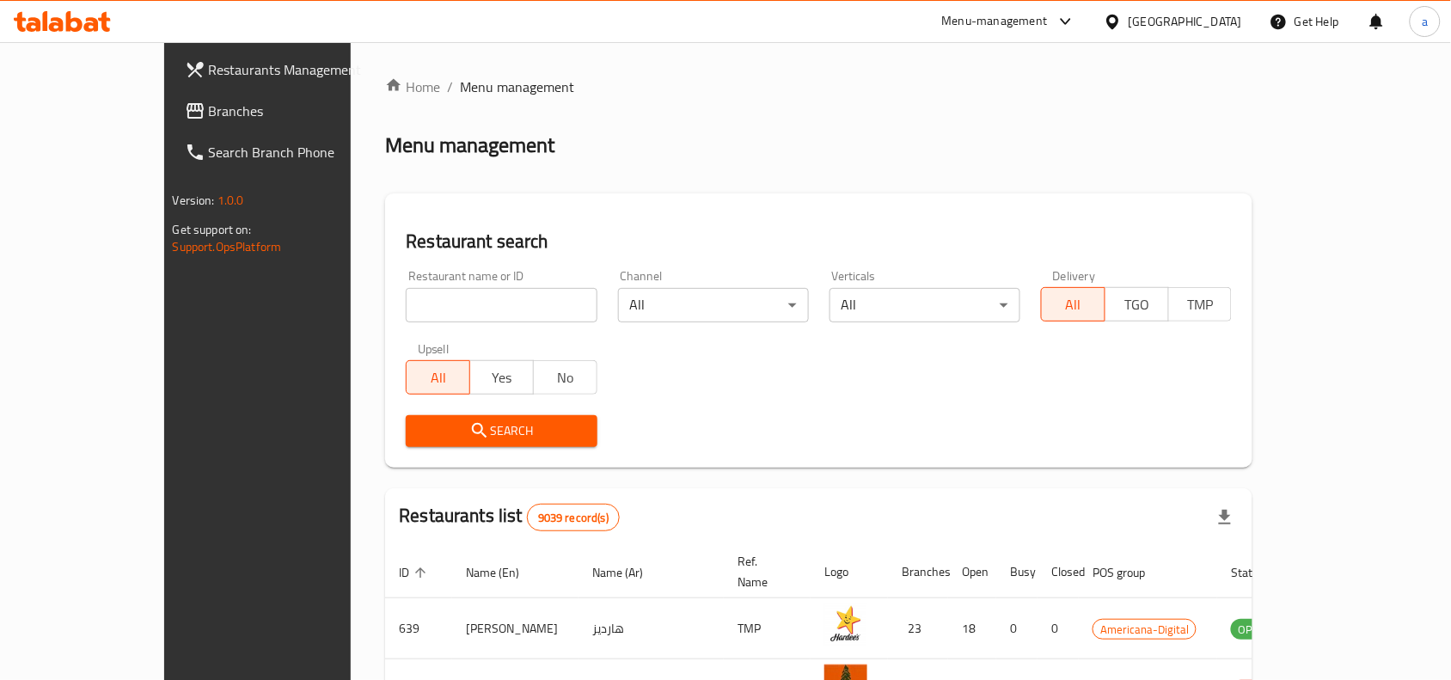
click at [402, 295] on div at bounding box center [725, 340] width 1451 height 680
click at [406, 307] on input "search" at bounding box center [501, 305] width 191 height 34
click at [406, 307] on input "v" at bounding box center [501, 305] width 191 height 34
paste input "18516"
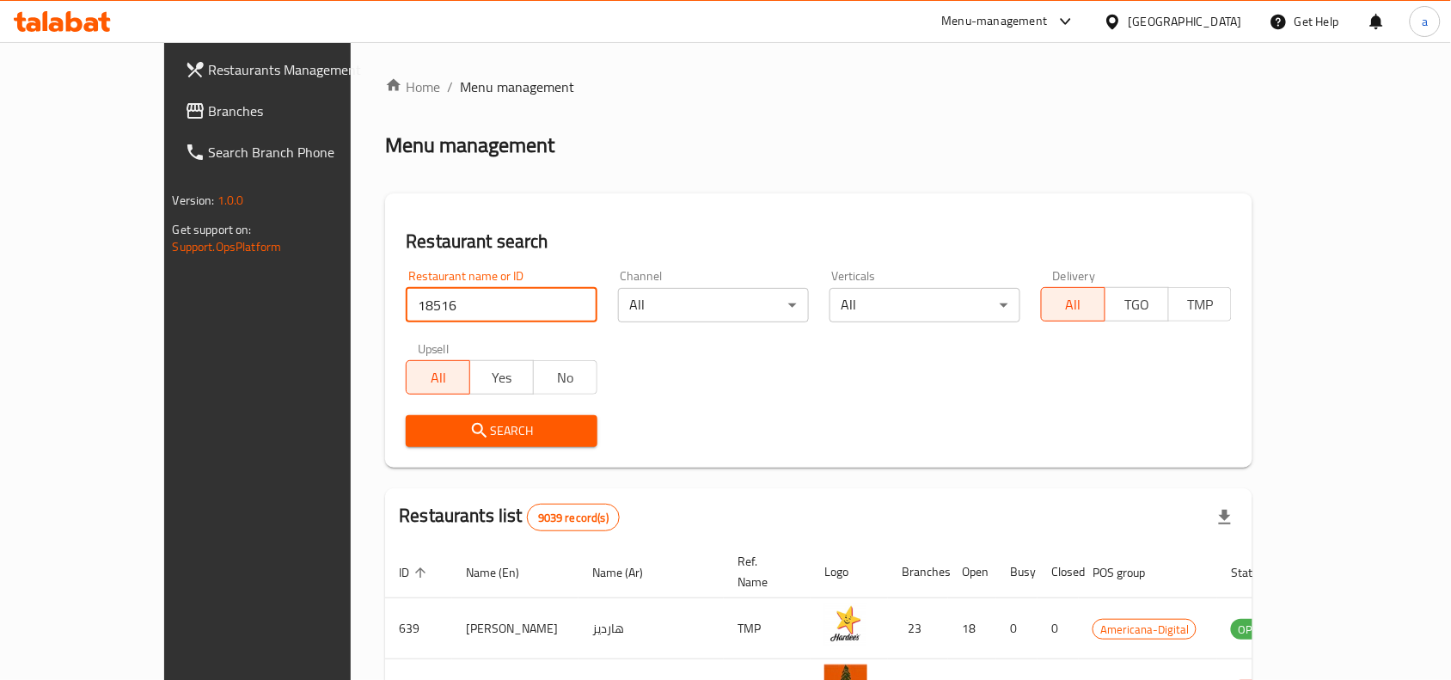
type input "18516"
click button "Search" at bounding box center [501, 431] width 191 height 32
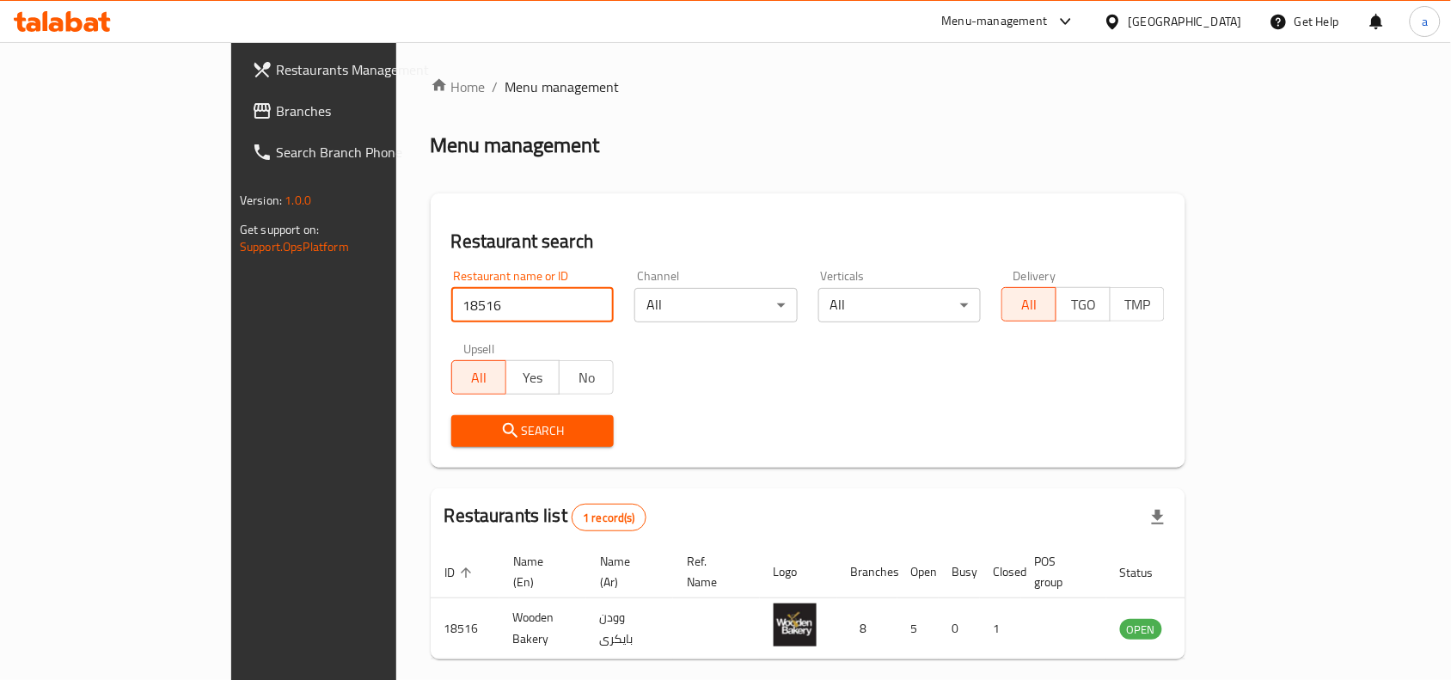
click at [1119, 23] on icon at bounding box center [1113, 21] width 12 height 15
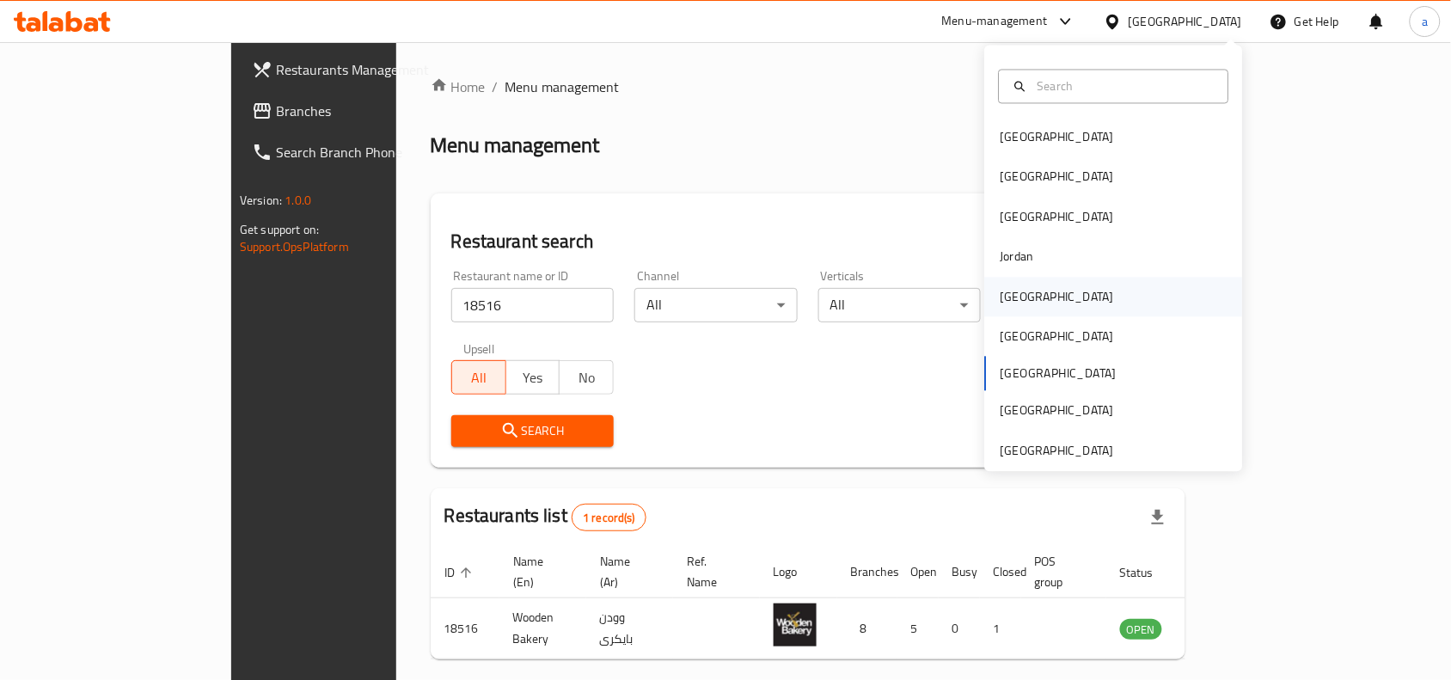
click at [1015, 287] on div "[GEOGRAPHIC_DATA]" at bounding box center [1058, 296] width 114 height 19
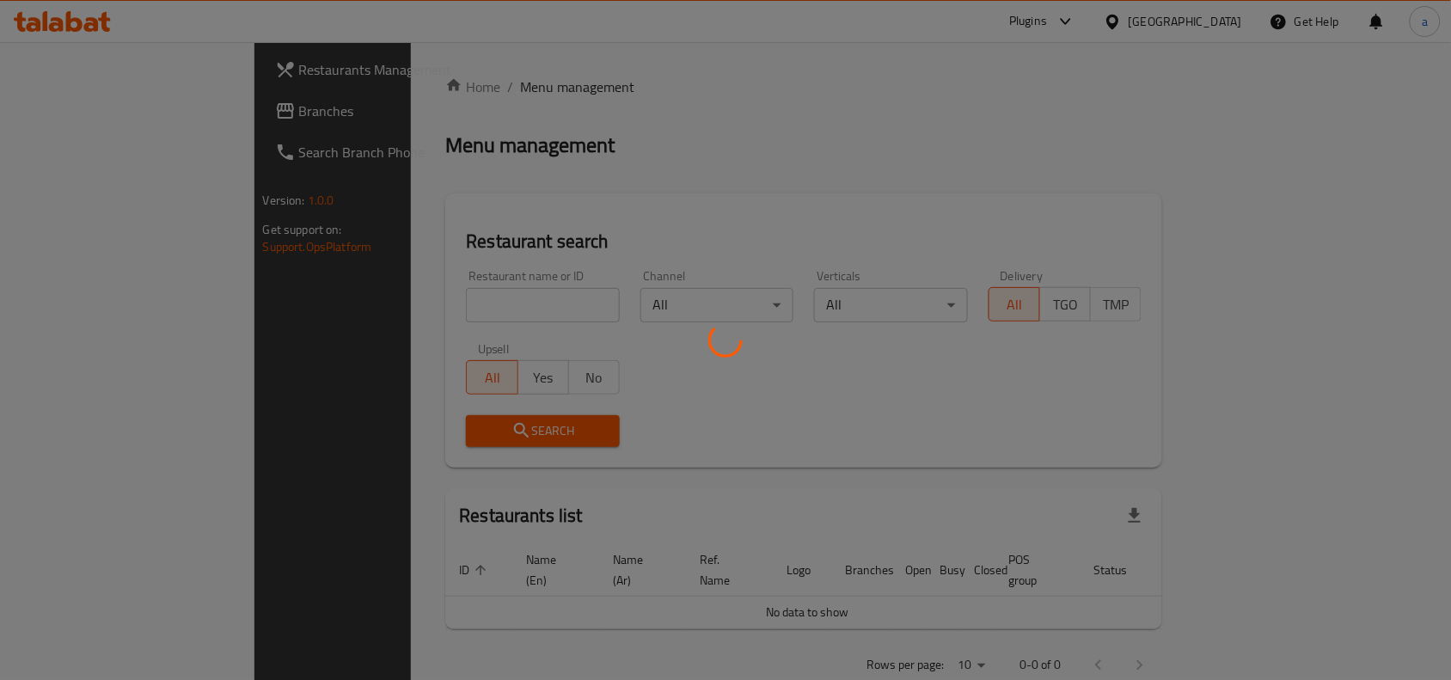
click at [100, 119] on div at bounding box center [725, 340] width 1451 height 680
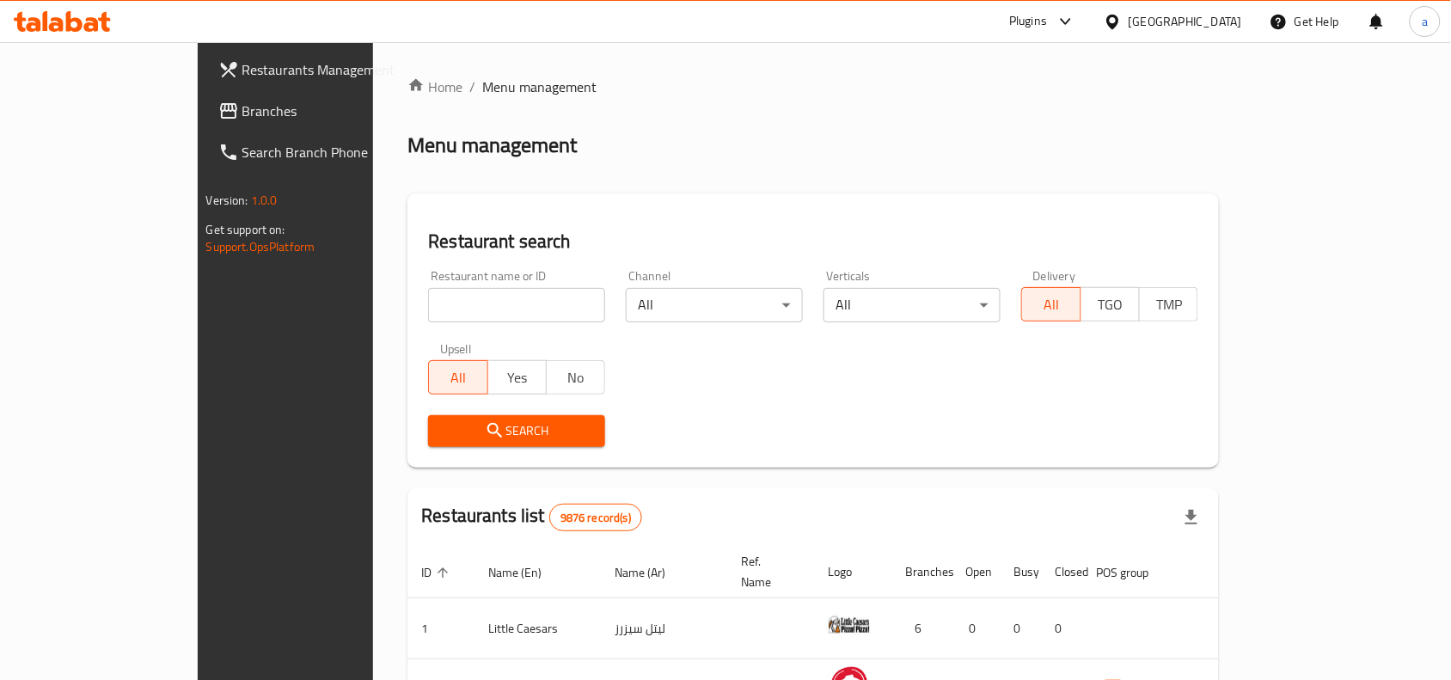
click at [242, 119] on span "Branches" at bounding box center [334, 111] width 184 height 21
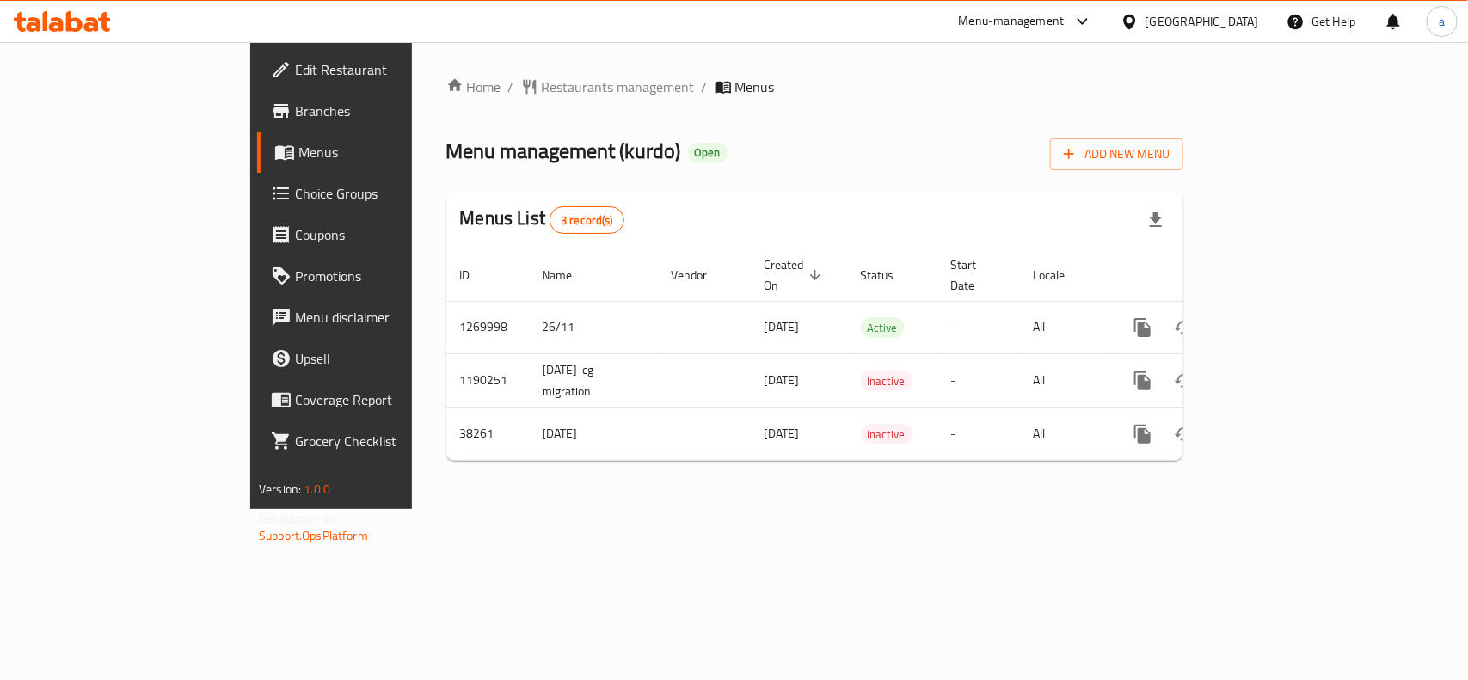
click at [488, 107] on div "Home / Restaurants management / Menus Menu management ( kurdo ) Open Add New Me…" at bounding box center [814, 276] width 737 height 398
click at [542, 88] on span "Restaurants management" at bounding box center [618, 87] width 153 height 21
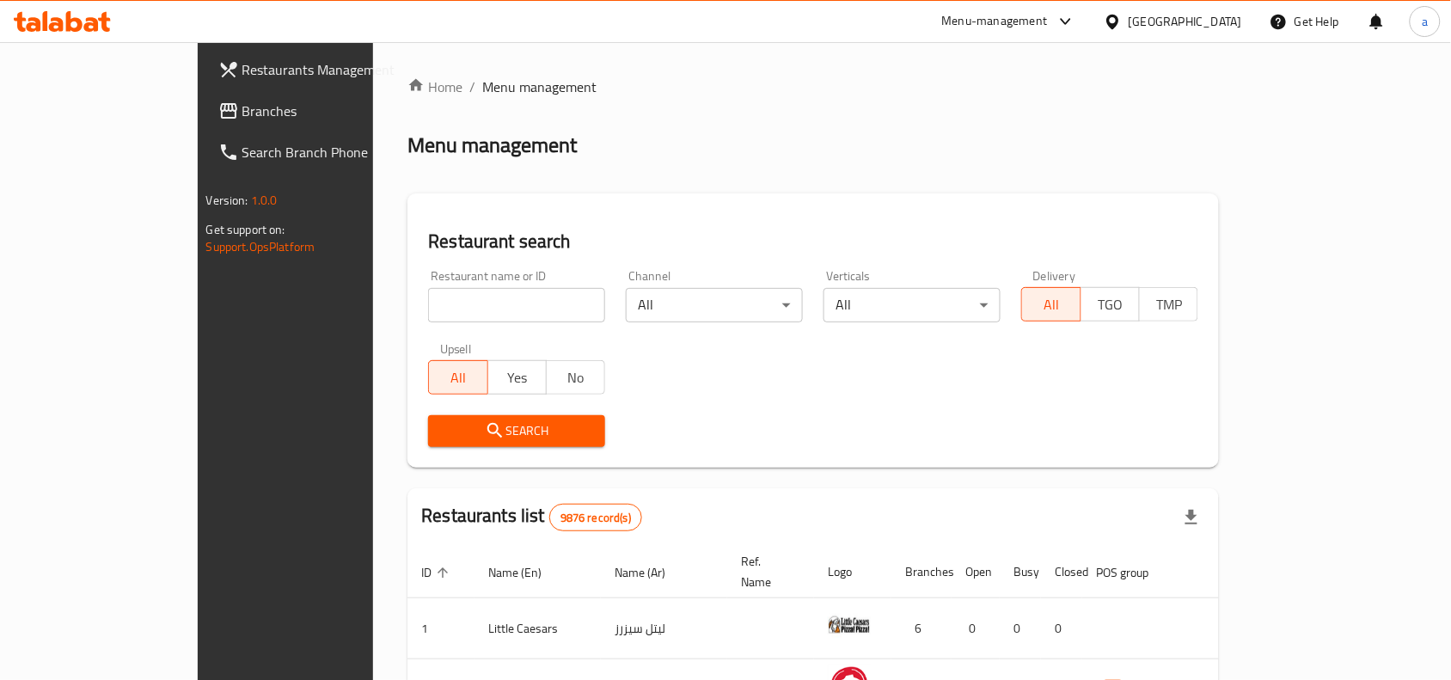
click at [428, 294] on input "search" at bounding box center [516, 305] width 177 height 34
paste input "19915"
type input "19915"
click button "Search" at bounding box center [516, 431] width 177 height 32
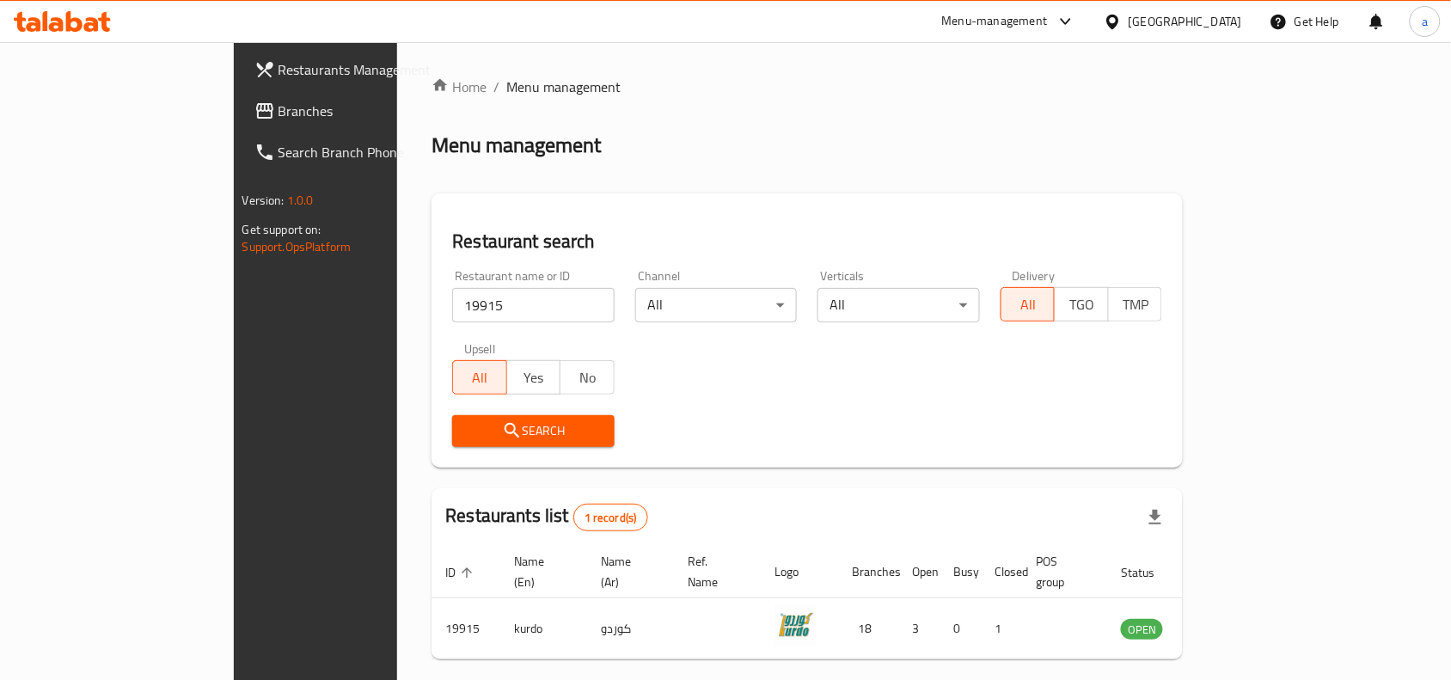
drag, startPoint x: 1219, startPoint y: 21, endPoint x: 1214, endPoint y: 30, distance: 10.0
click at [1218, 20] on div "[GEOGRAPHIC_DATA]" at bounding box center [1186, 21] width 114 height 19
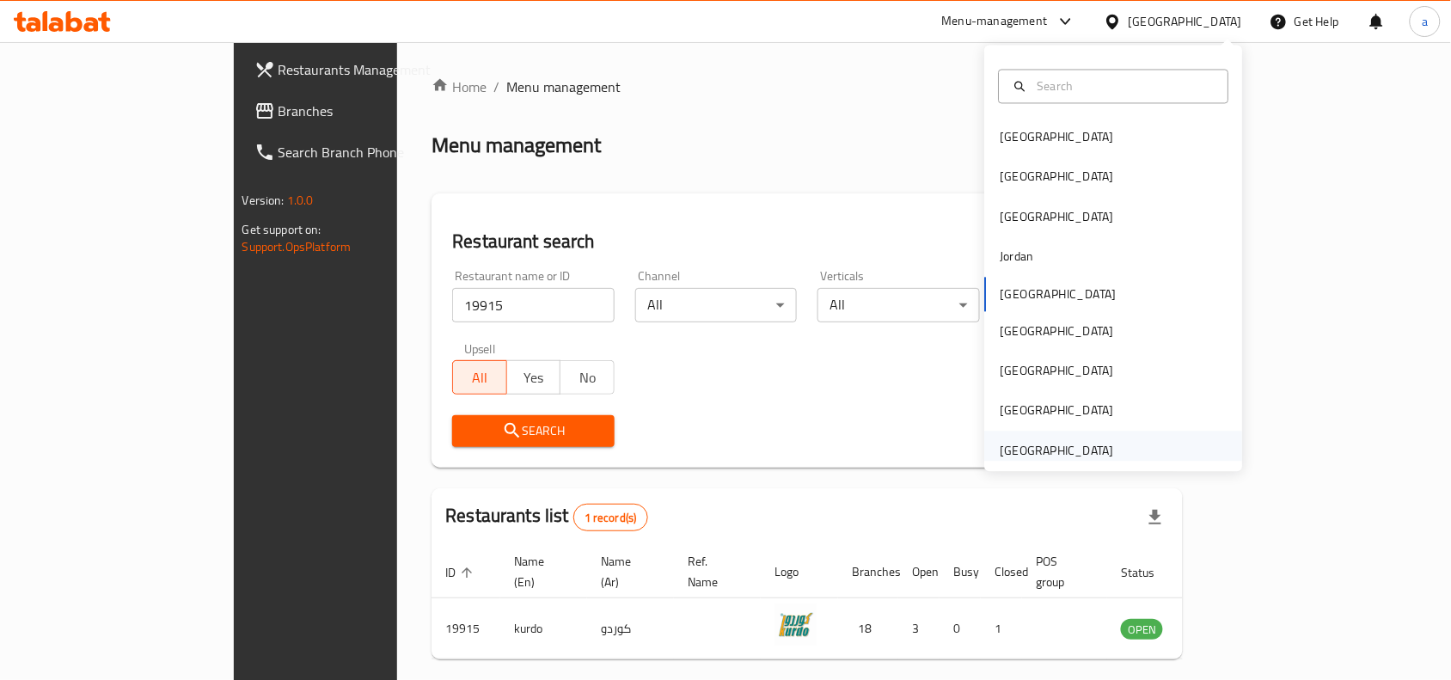
click at [1041, 441] on div "[GEOGRAPHIC_DATA]" at bounding box center [1058, 450] width 114 height 19
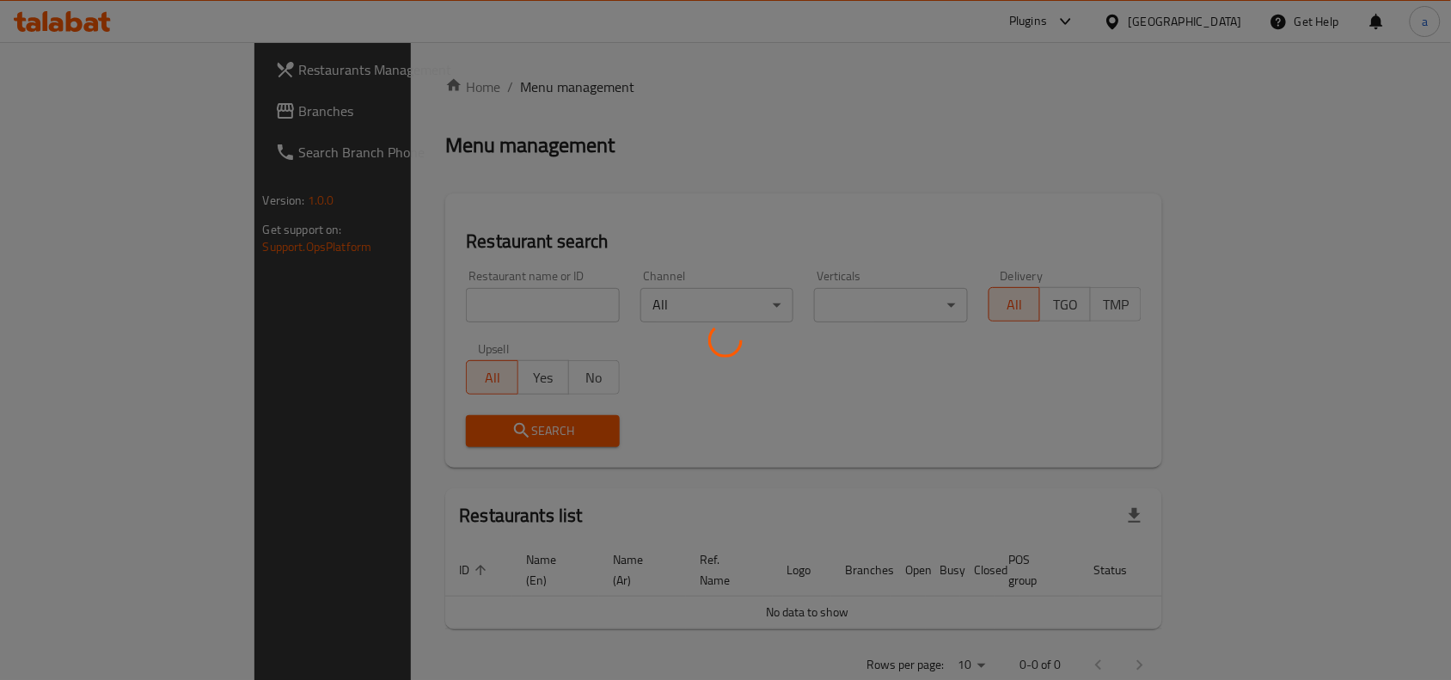
click at [151, 110] on div at bounding box center [725, 340] width 1451 height 680
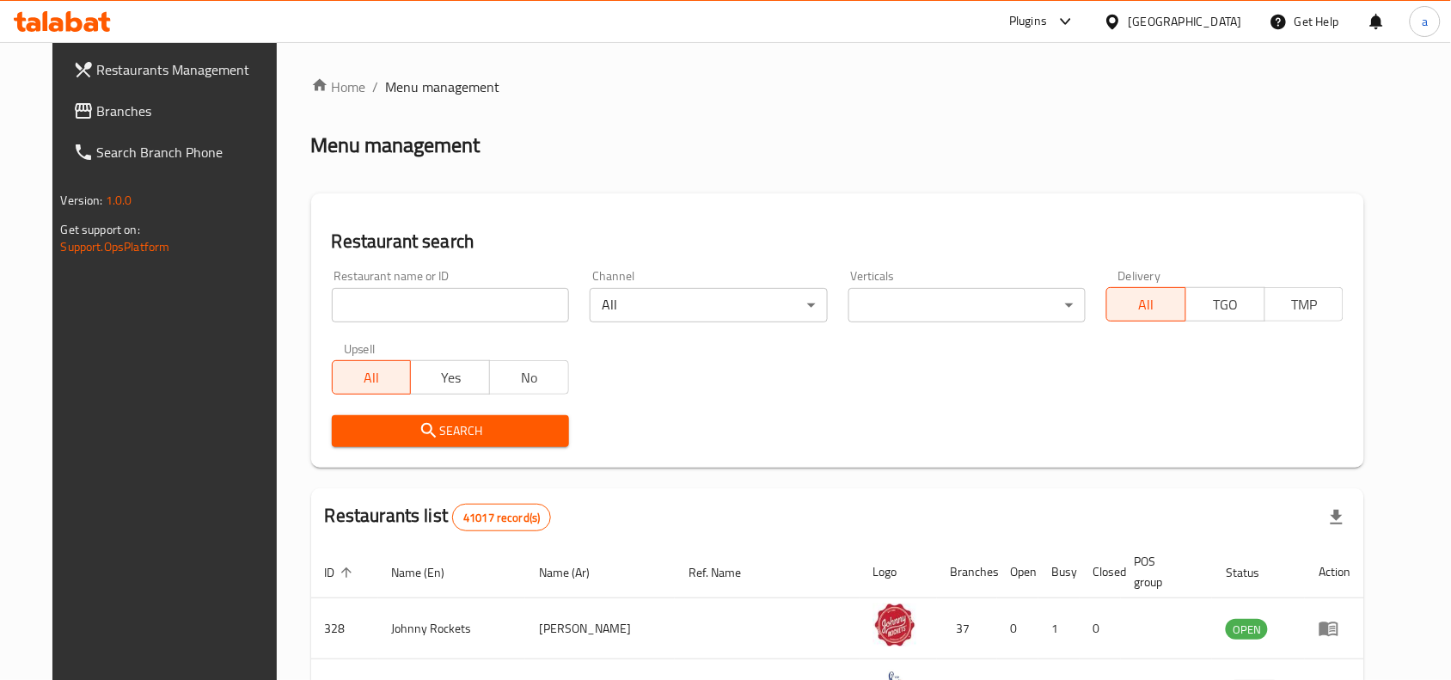
click at [151, 110] on span "Branches" at bounding box center [189, 111] width 184 height 21
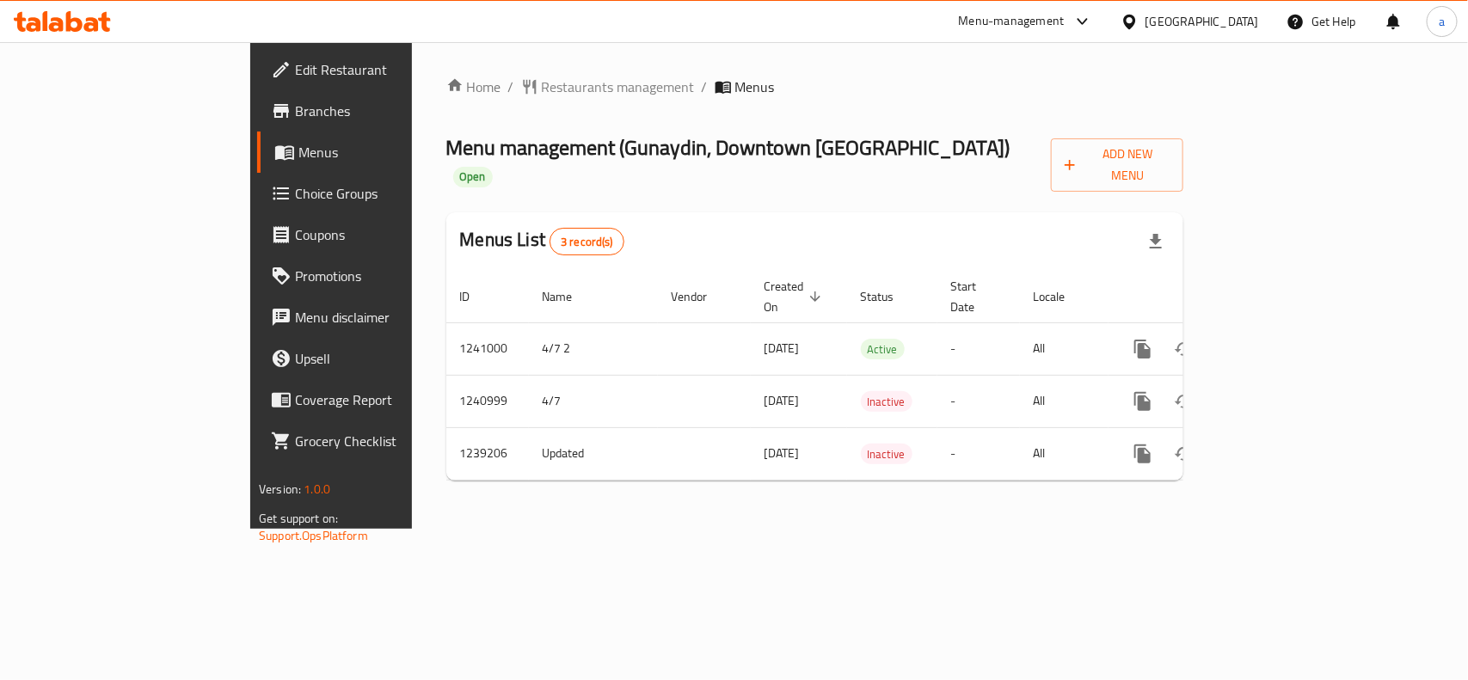
click at [484, 100] on div "Home / Restaurants management / Menus Menu management ( Gunaydin, [GEOGRAPHIC_D…" at bounding box center [814, 286] width 737 height 418
click at [542, 90] on span "Restaurants management" at bounding box center [618, 87] width 153 height 21
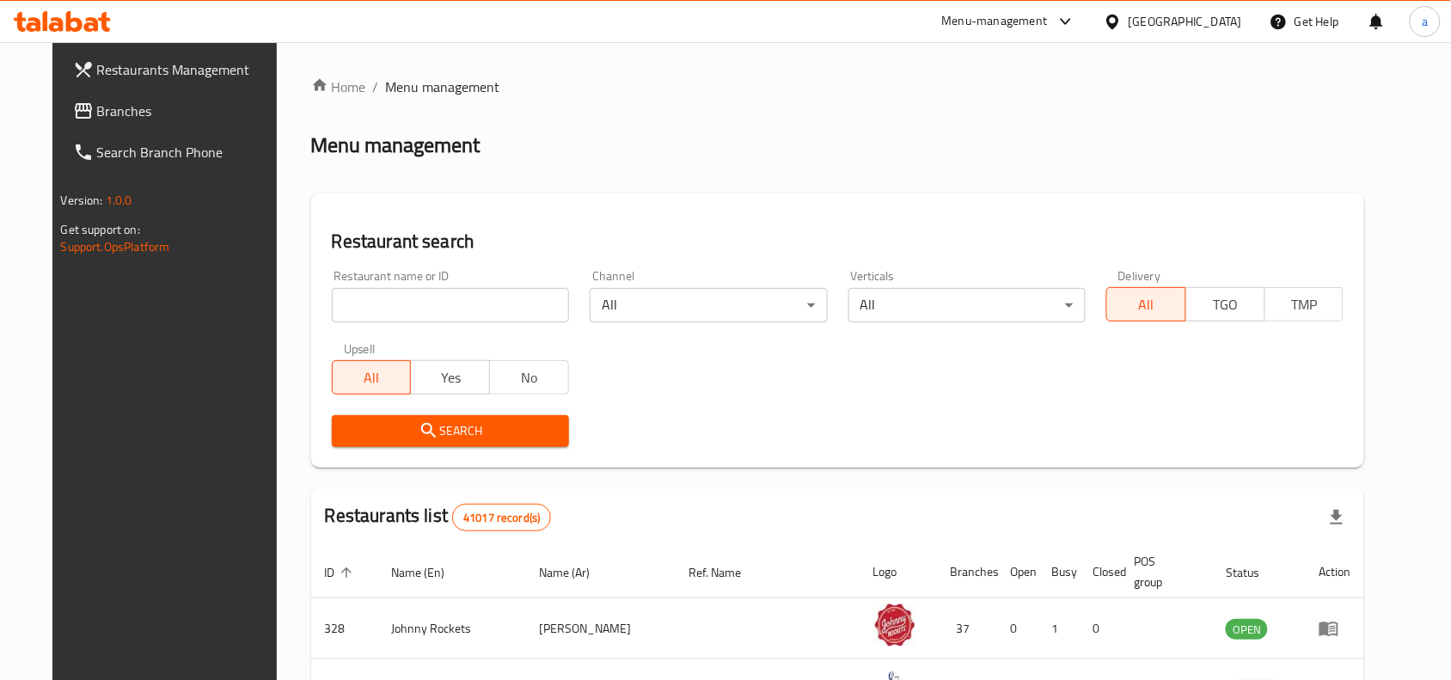
click at [390, 311] on div at bounding box center [725, 340] width 1451 height 680
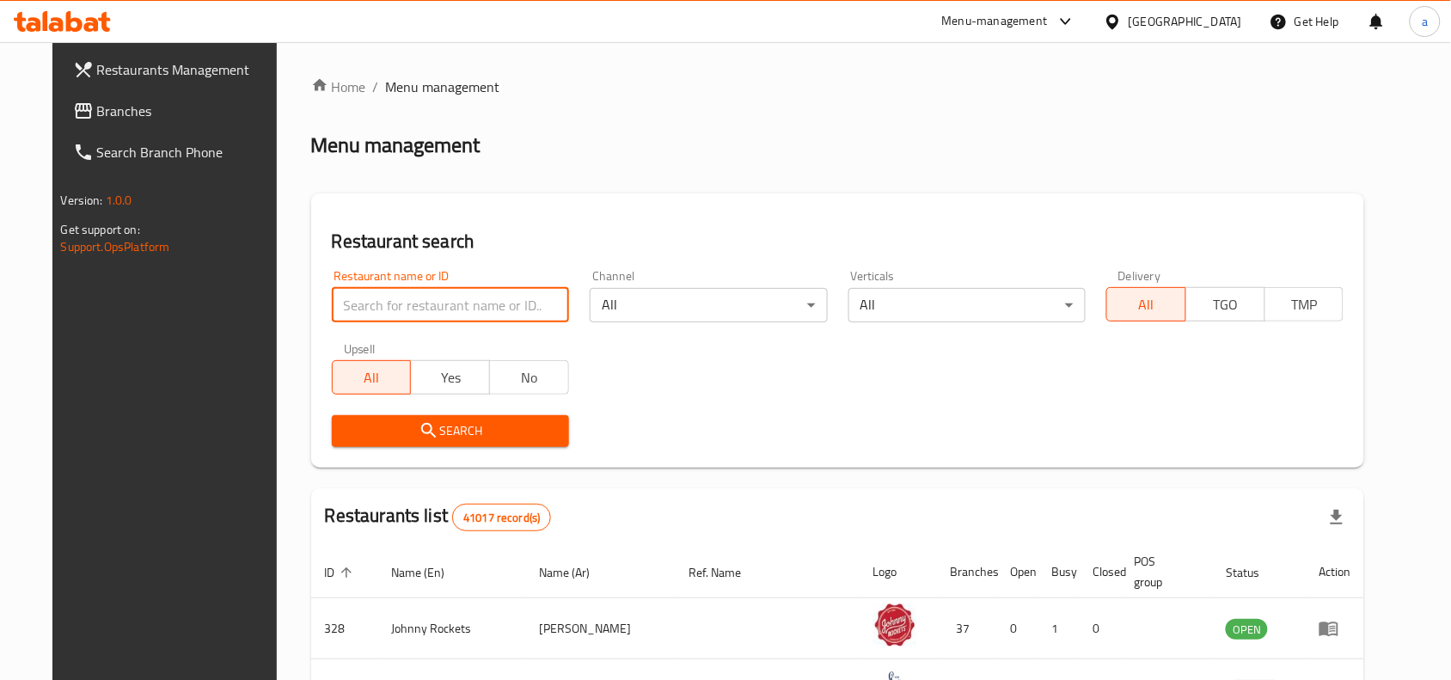
click at [389, 311] on input "search" at bounding box center [450, 305] width 237 height 34
paste input "679555"
type input "679555"
click button "Search" at bounding box center [450, 431] width 237 height 32
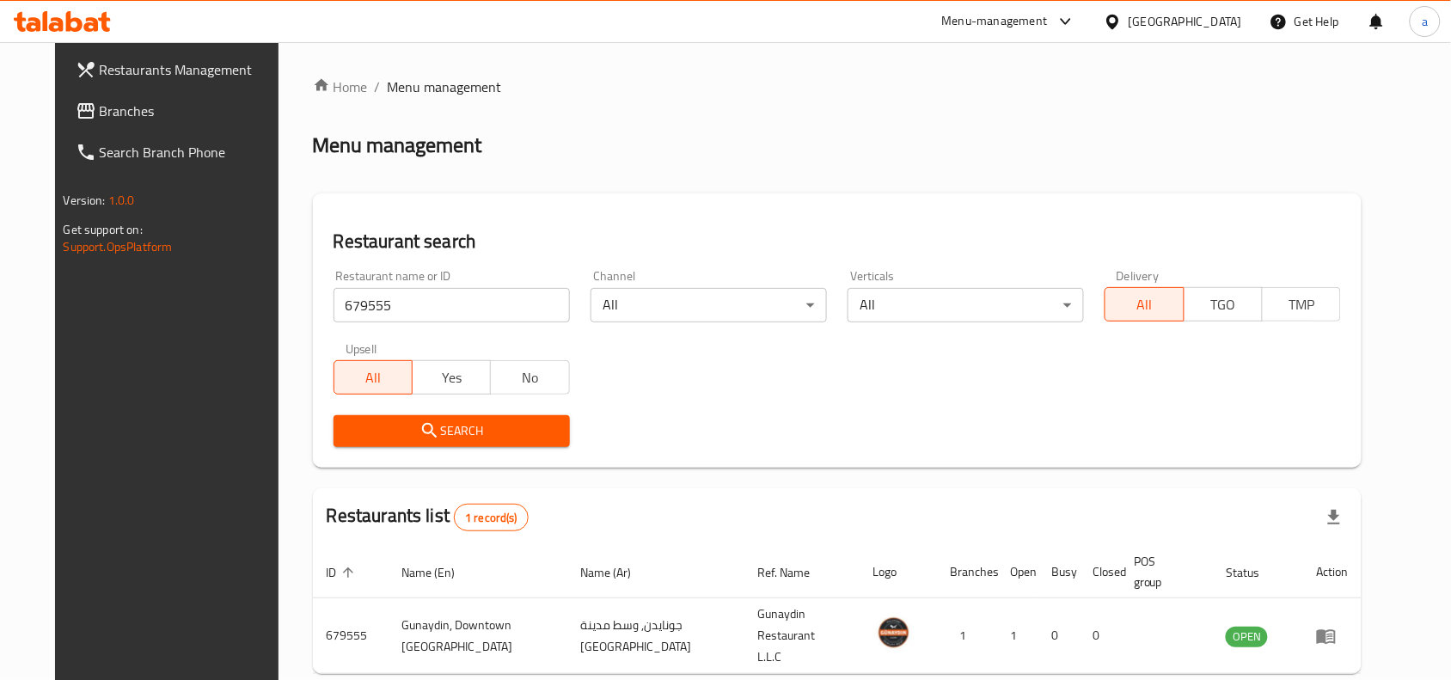
click at [1195, 24] on div "United Arab Emirates" at bounding box center [1186, 21] width 114 height 19
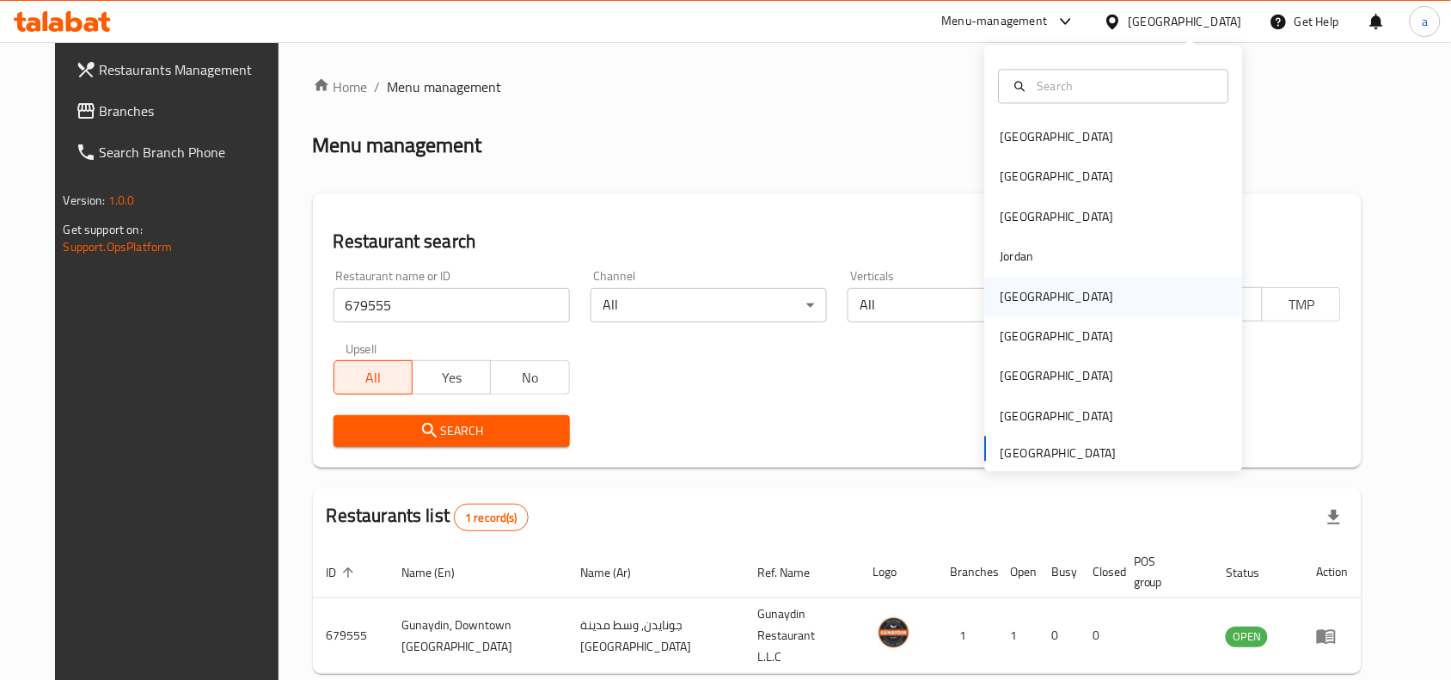
click at [1012, 299] on div "[GEOGRAPHIC_DATA]" at bounding box center [1058, 296] width 114 height 19
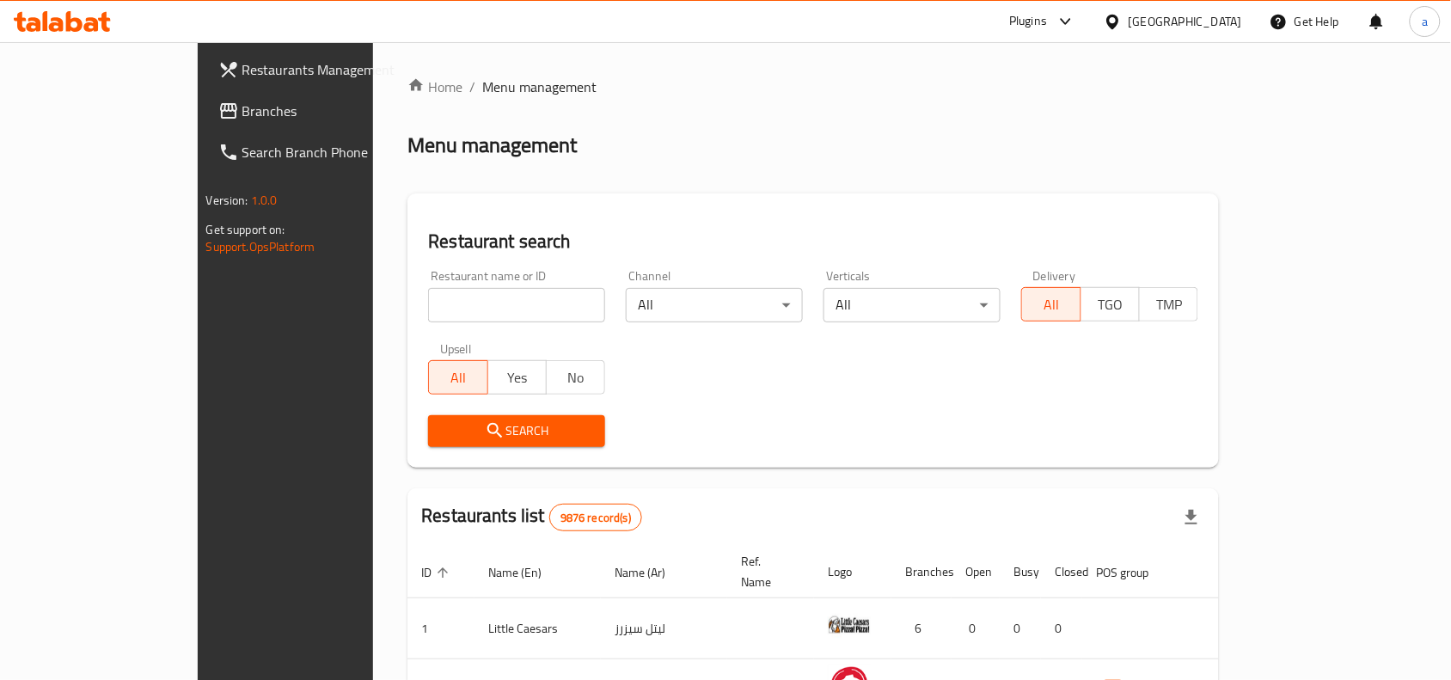
click at [134, 117] on div at bounding box center [725, 340] width 1451 height 680
click at [242, 121] on span "Branches" at bounding box center [334, 111] width 184 height 21
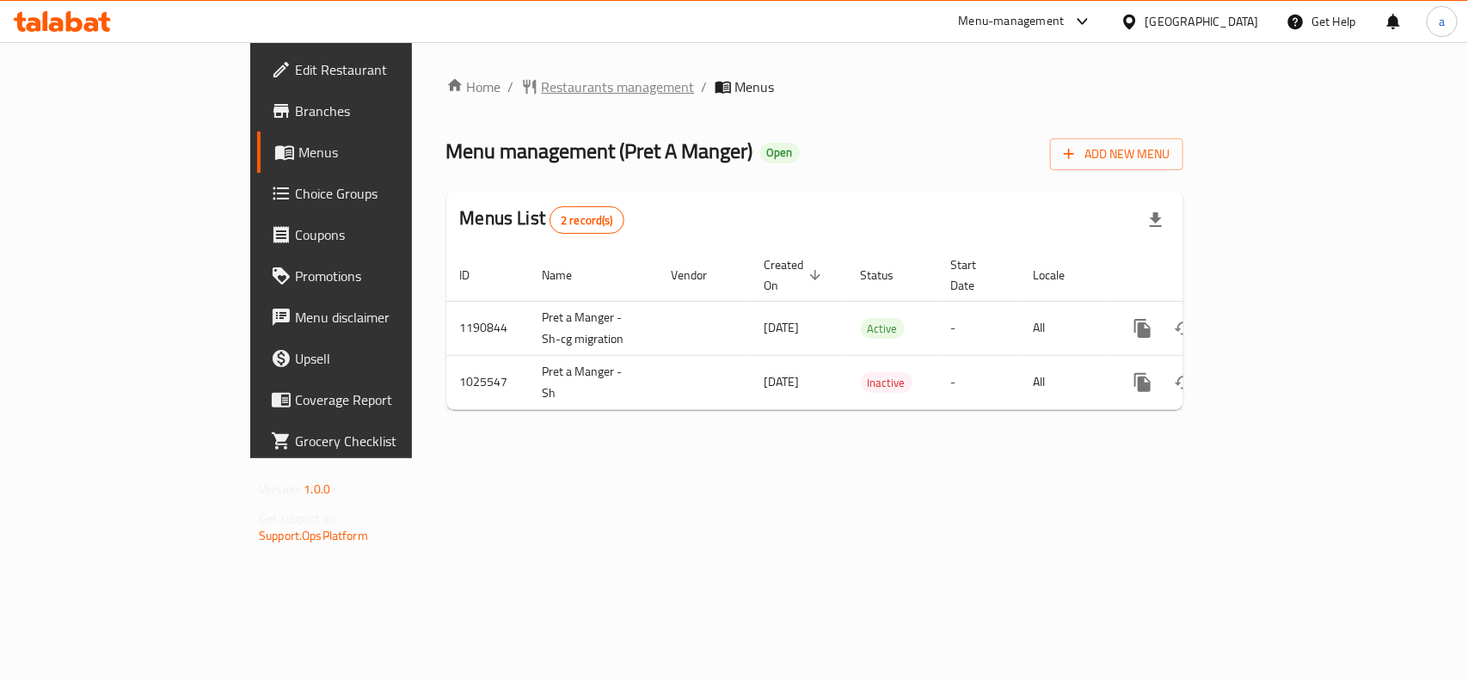
drag, startPoint x: 461, startPoint y: 62, endPoint x: 457, endPoint y: 83, distance: 21.8
click at [461, 62] on div "Home / Restaurants management / Menus Menu management ( Pret A Manger ) Open Ad…" at bounding box center [815, 250] width 806 height 416
click at [542, 84] on span "Restaurants management" at bounding box center [618, 87] width 153 height 21
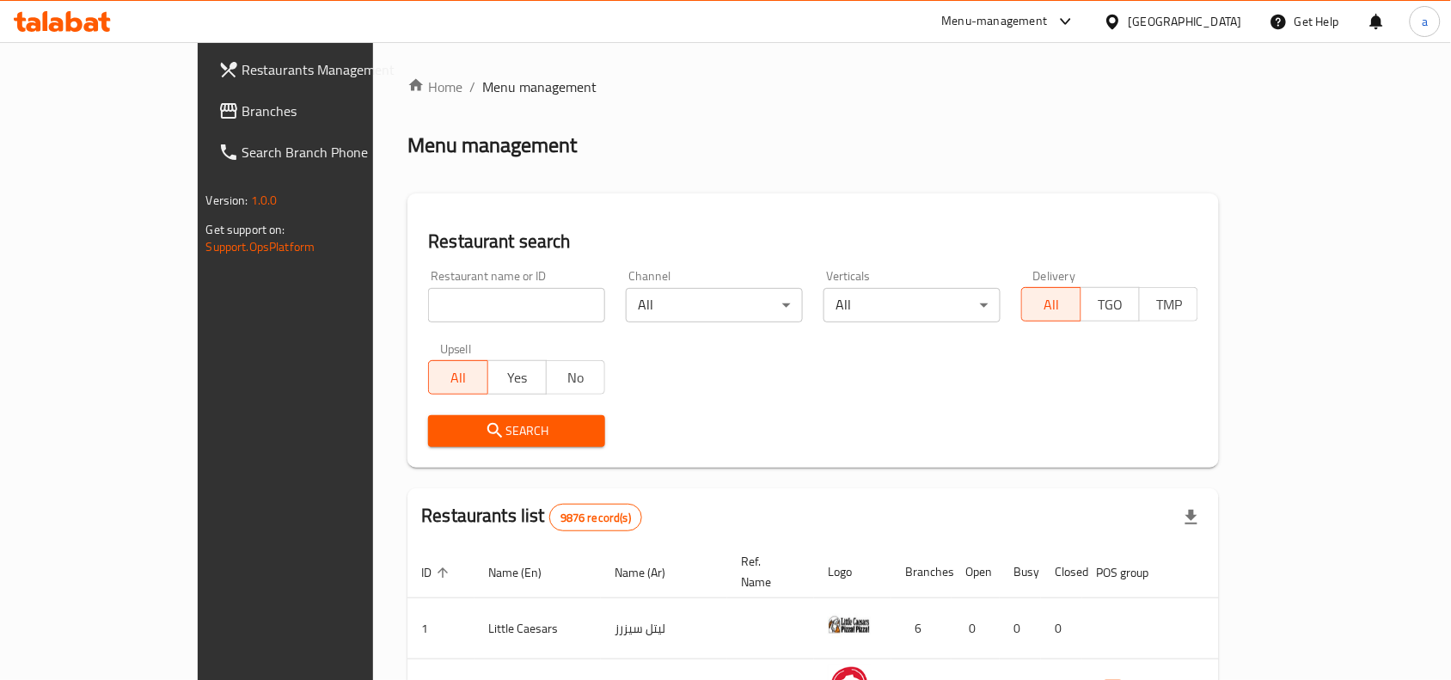
click at [432, 298] on input "search" at bounding box center [516, 305] width 177 height 34
paste input "661021"
type input "661021"
click button "Search" at bounding box center [516, 431] width 177 height 32
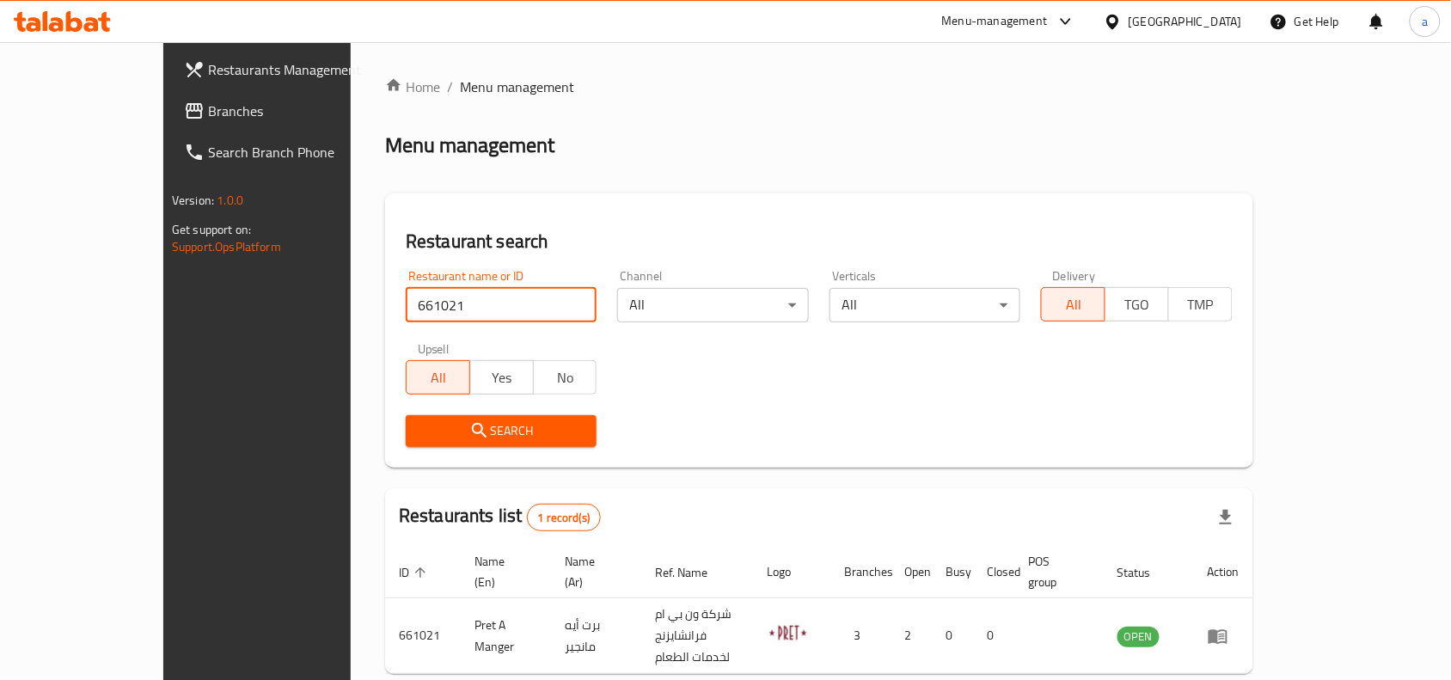
click at [1181, 10] on div "[GEOGRAPHIC_DATA]" at bounding box center [1173, 21] width 166 height 41
click at [208, 113] on span "Branches" at bounding box center [300, 111] width 184 height 21
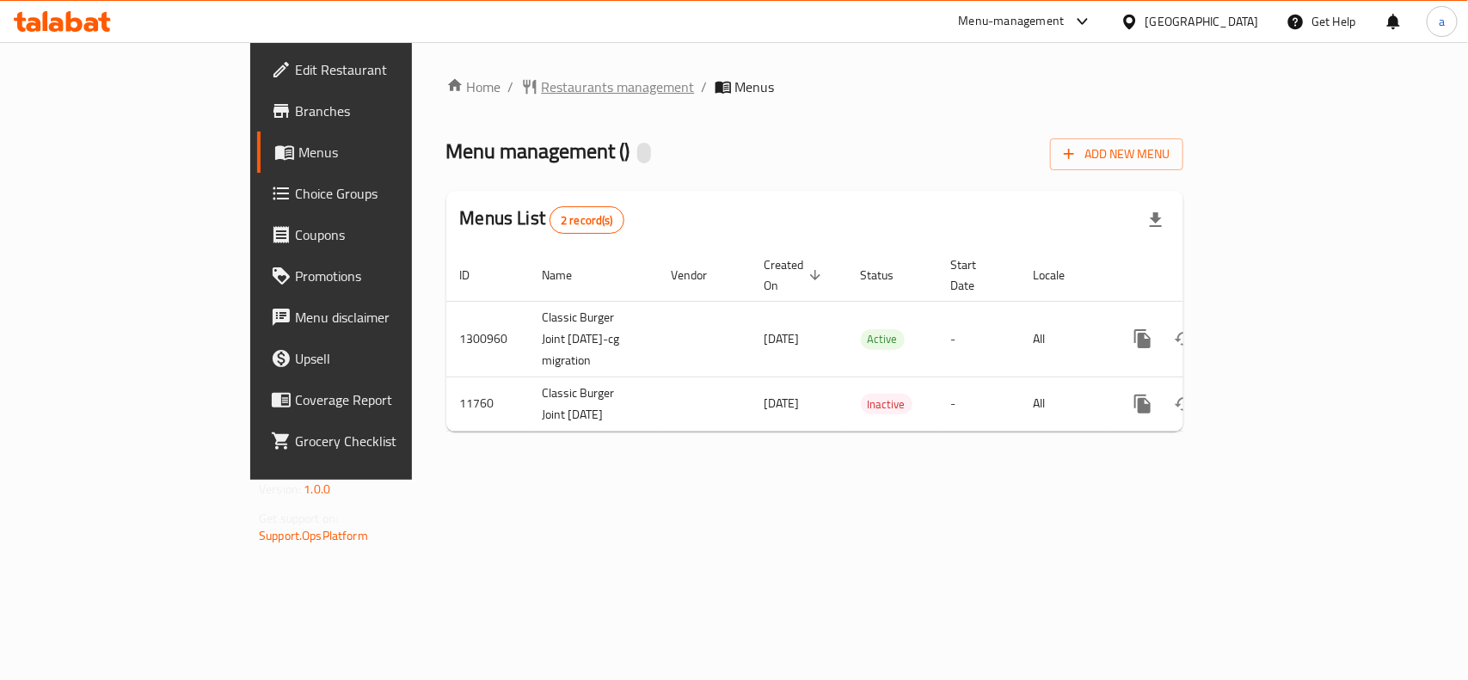
click at [542, 80] on span "Restaurants management" at bounding box center [618, 87] width 153 height 21
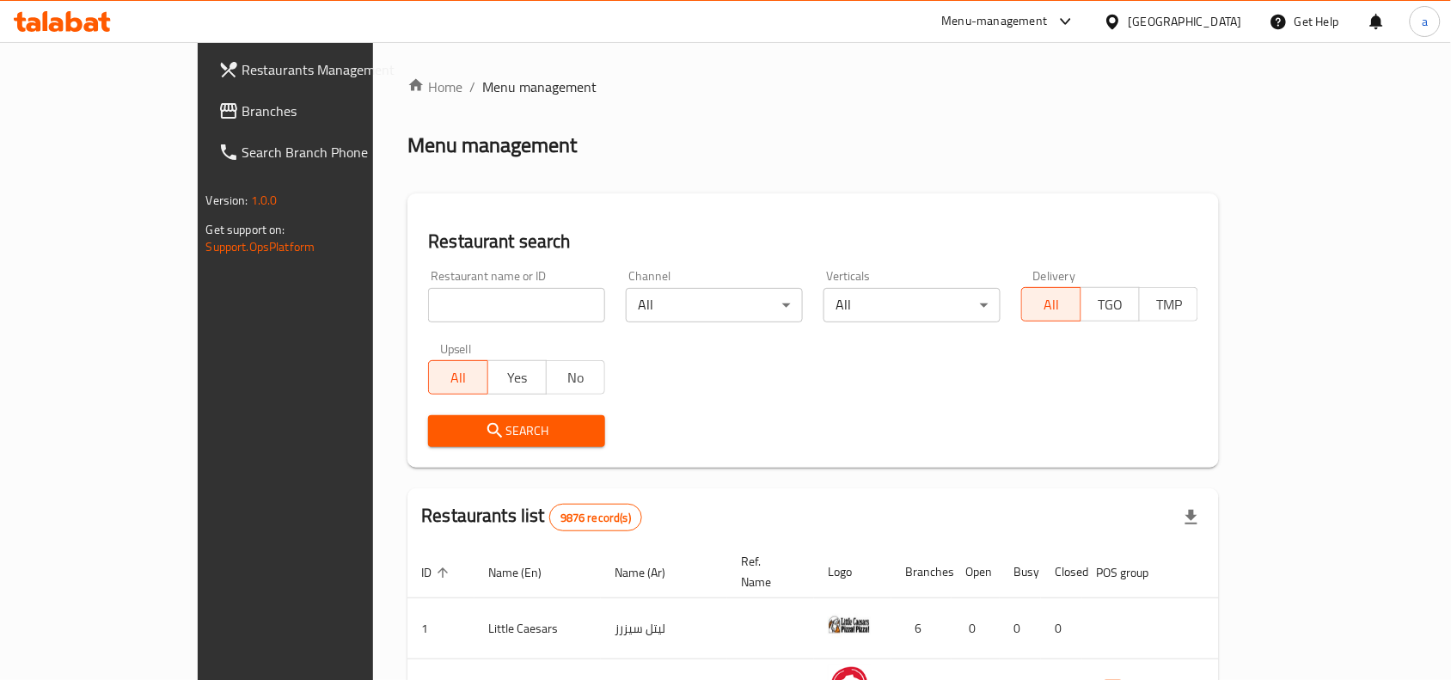
click at [428, 297] on input "search" at bounding box center [516, 305] width 177 height 34
paste input "7231"
type input "7231"
click button "Search" at bounding box center [516, 431] width 177 height 32
